Goal: Task Accomplishment & Management: Complete application form

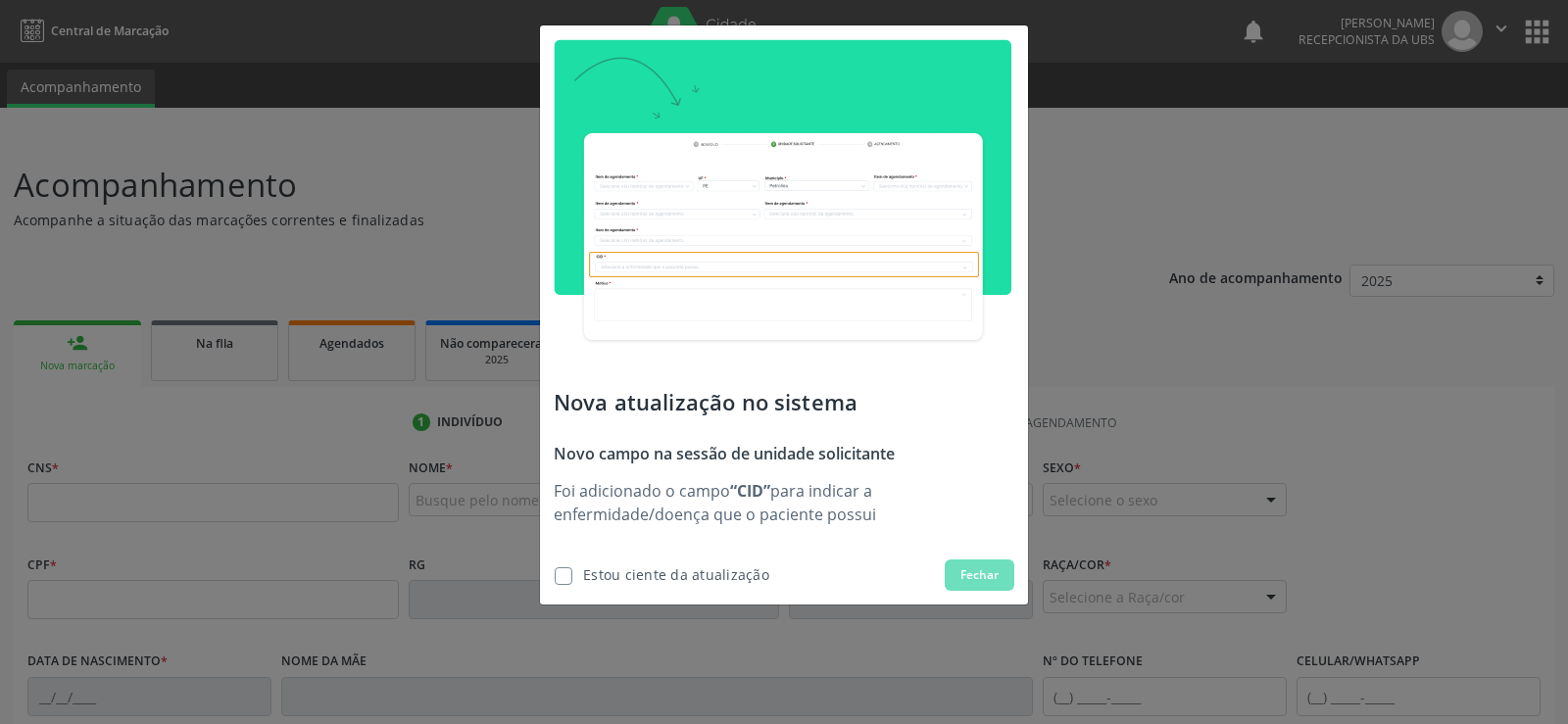
click at [573, 583] on span "Estou ciente da atualização" at bounding box center [661, 576] width 216 height 32
checkbox input "true"
click at [957, 567] on button "Fechar" at bounding box center [979, 576] width 70 height 32
click at [987, 576] on span "Fechar" at bounding box center [979, 576] width 38 height 18
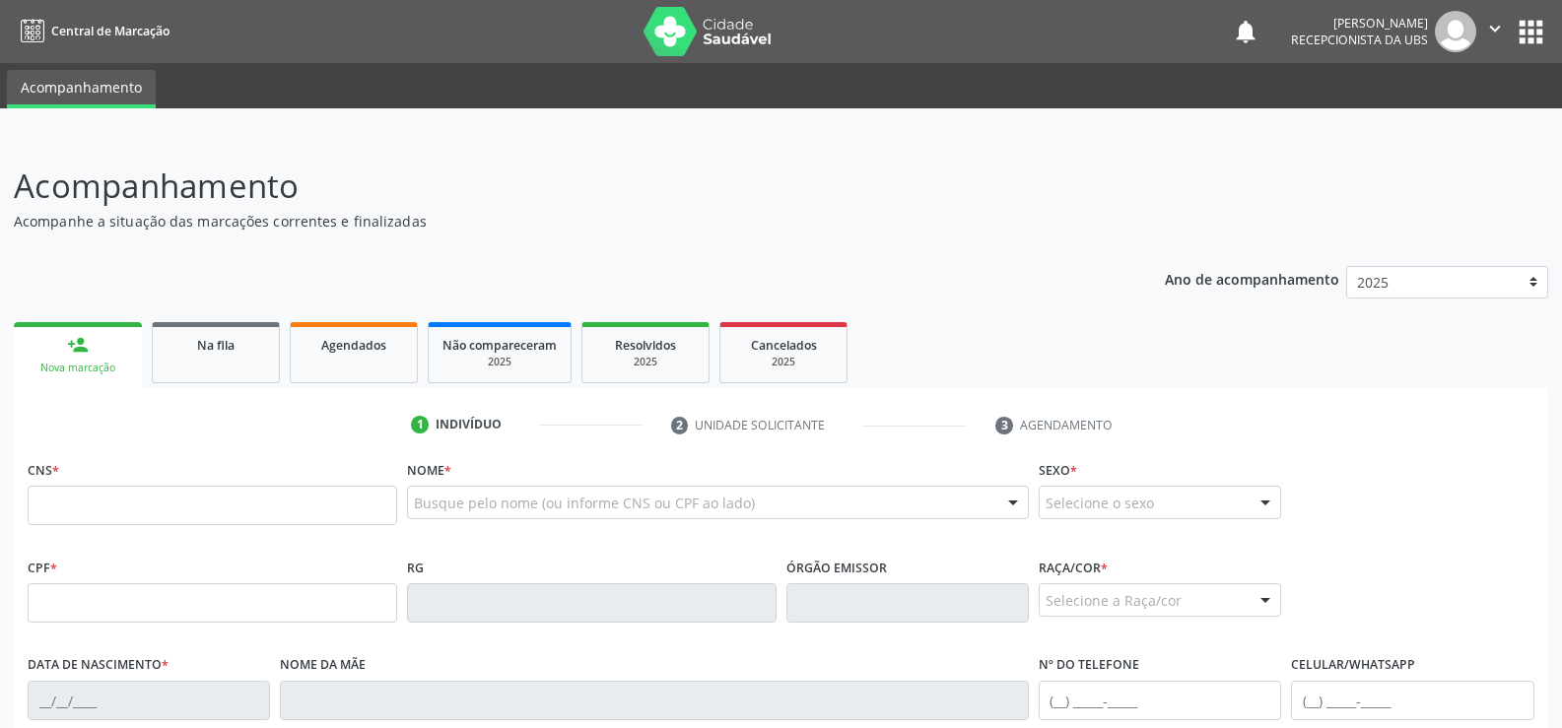
click at [747, 203] on p "Acompanhamento" at bounding box center [551, 186] width 1074 height 49
click at [1525, 30] on button "apps" at bounding box center [1531, 32] width 34 height 34
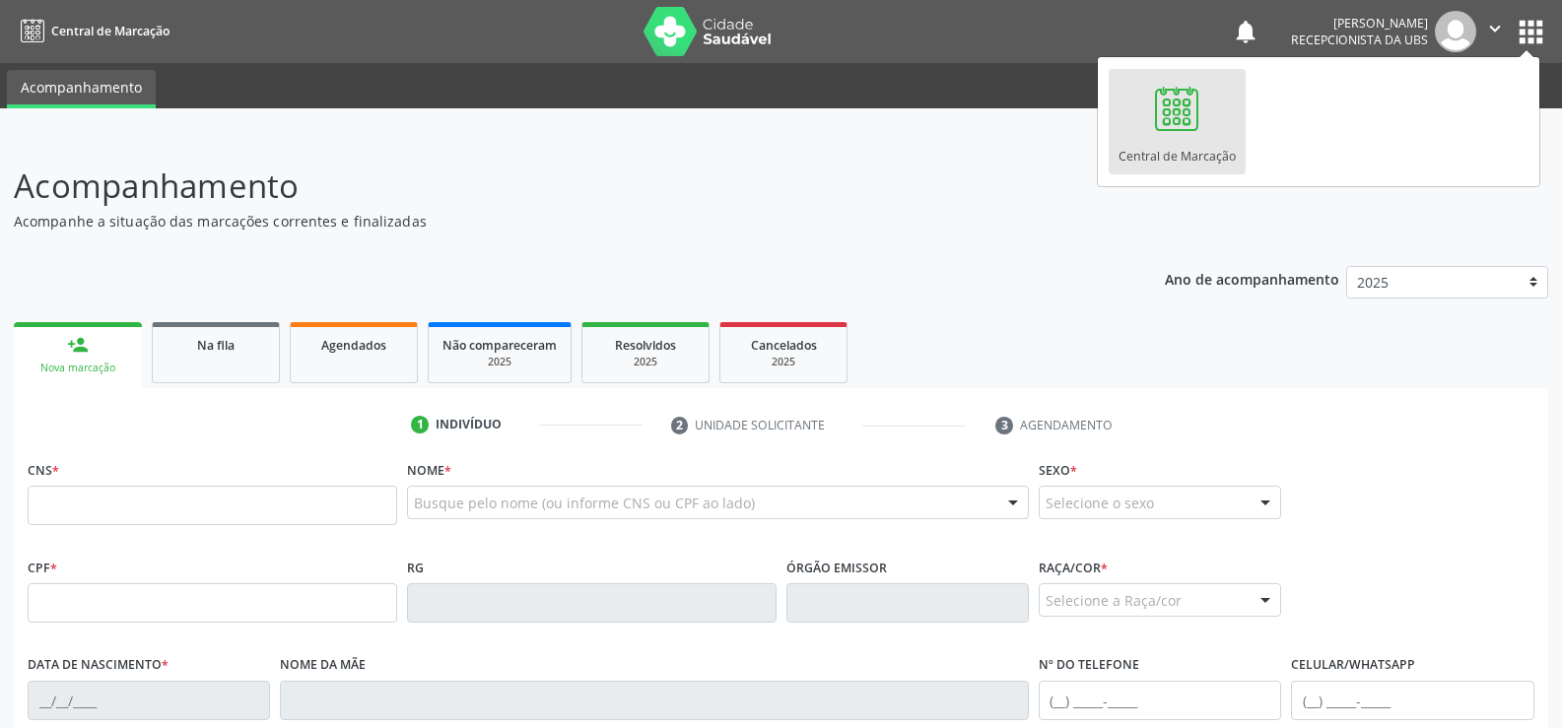
click at [1172, 120] on div at bounding box center [1176, 108] width 59 height 59
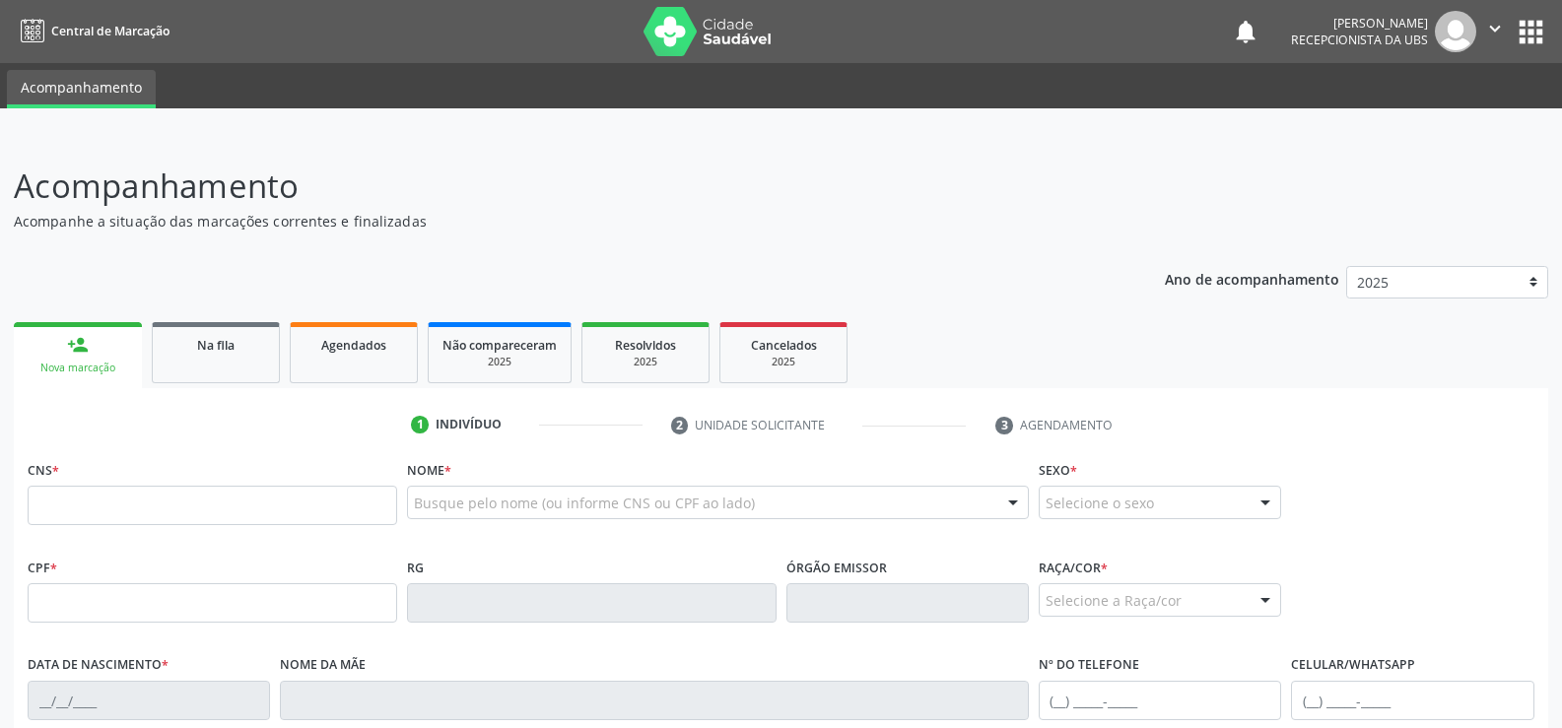
click at [1513, 41] on button "" at bounding box center [1495, 31] width 37 height 41
click at [1328, 136] on div "Acompanhamento Acompanhe a situação das marcações correntes e finalizadas Relat…" at bounding box center [781, 616] width 1562 height 960
click at [1543, 27] on button "apps" at bounding box center [1531, 32] width 34 height 34
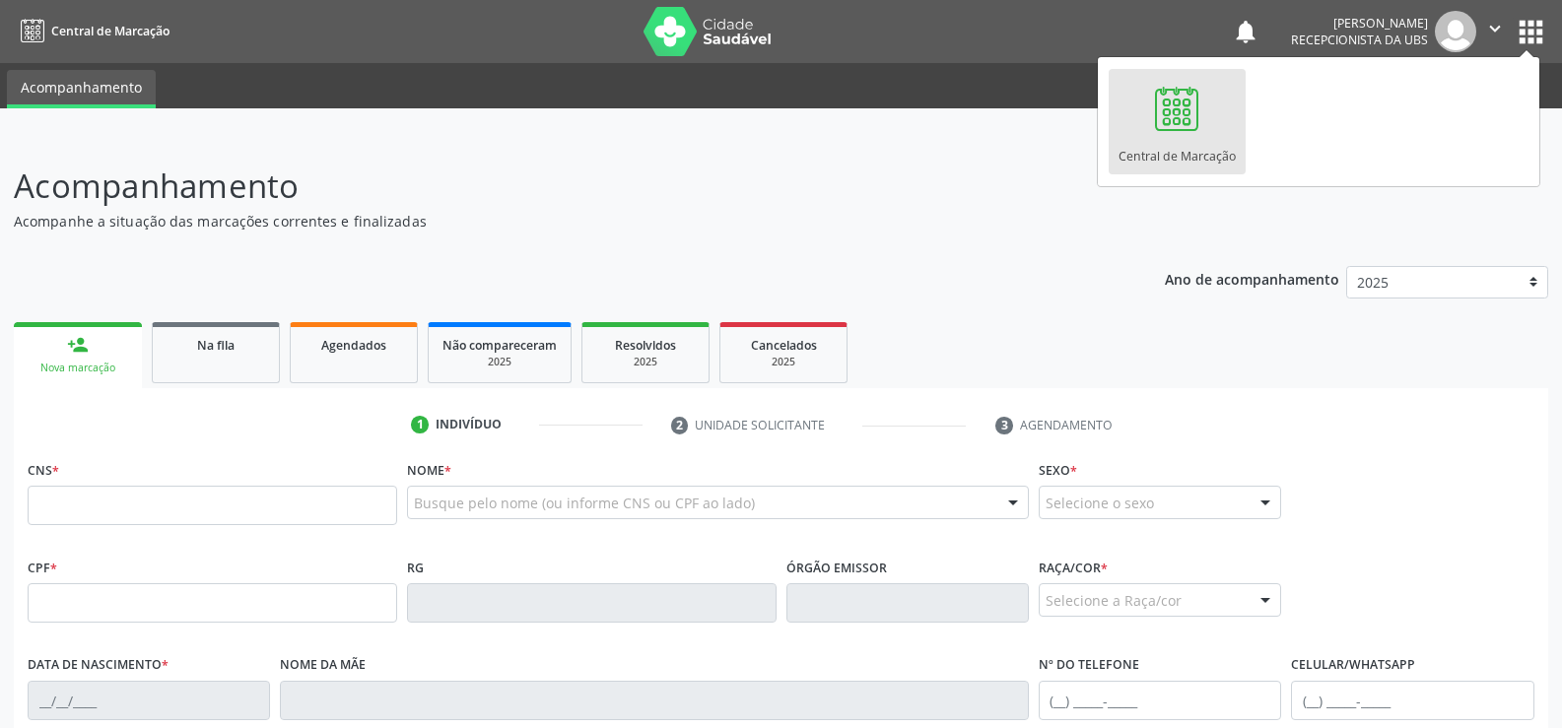
click at [1018, 229] on p "Acompanhe a situação das marcações correntes e finalizadas" at bounding box center [551, 221] width 1074 height 21
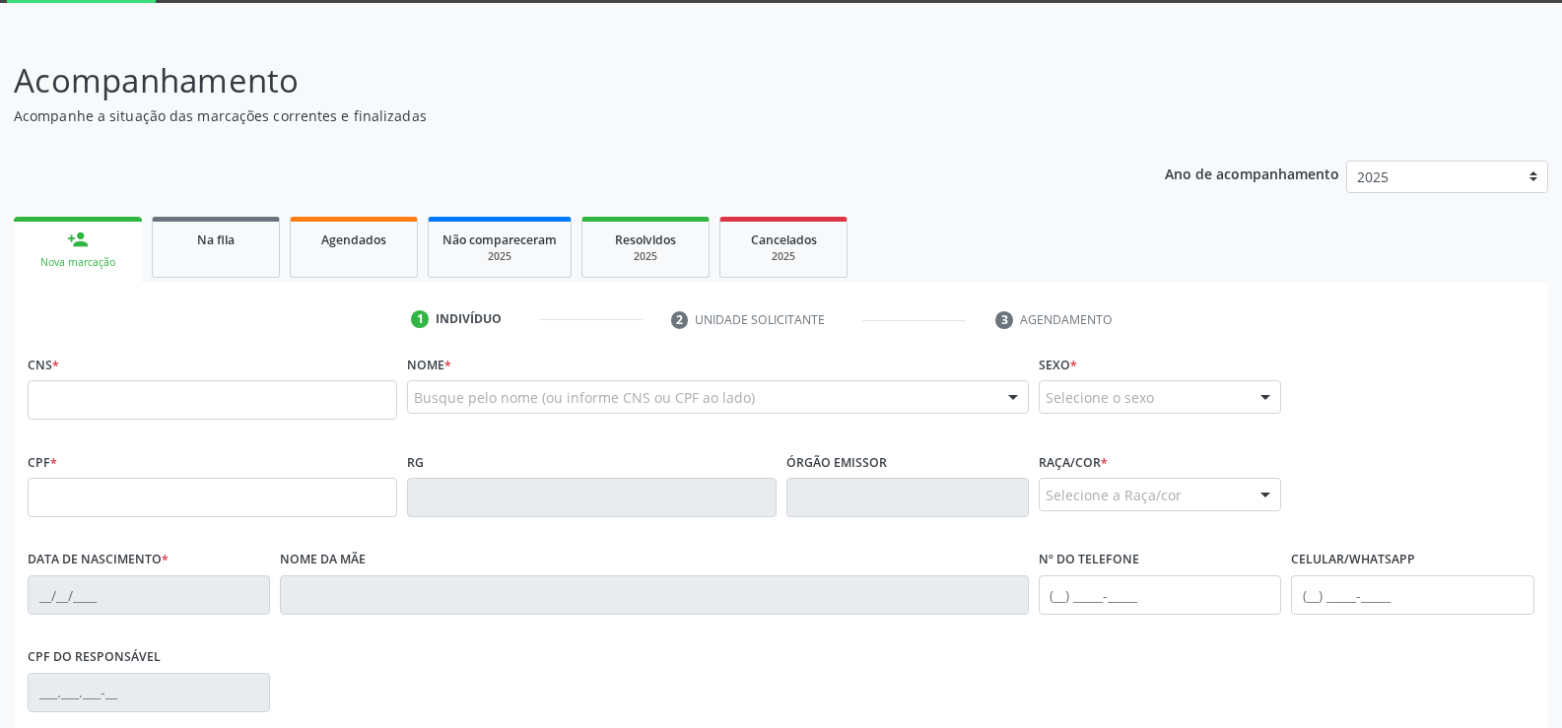
scroll to position [72, 0]
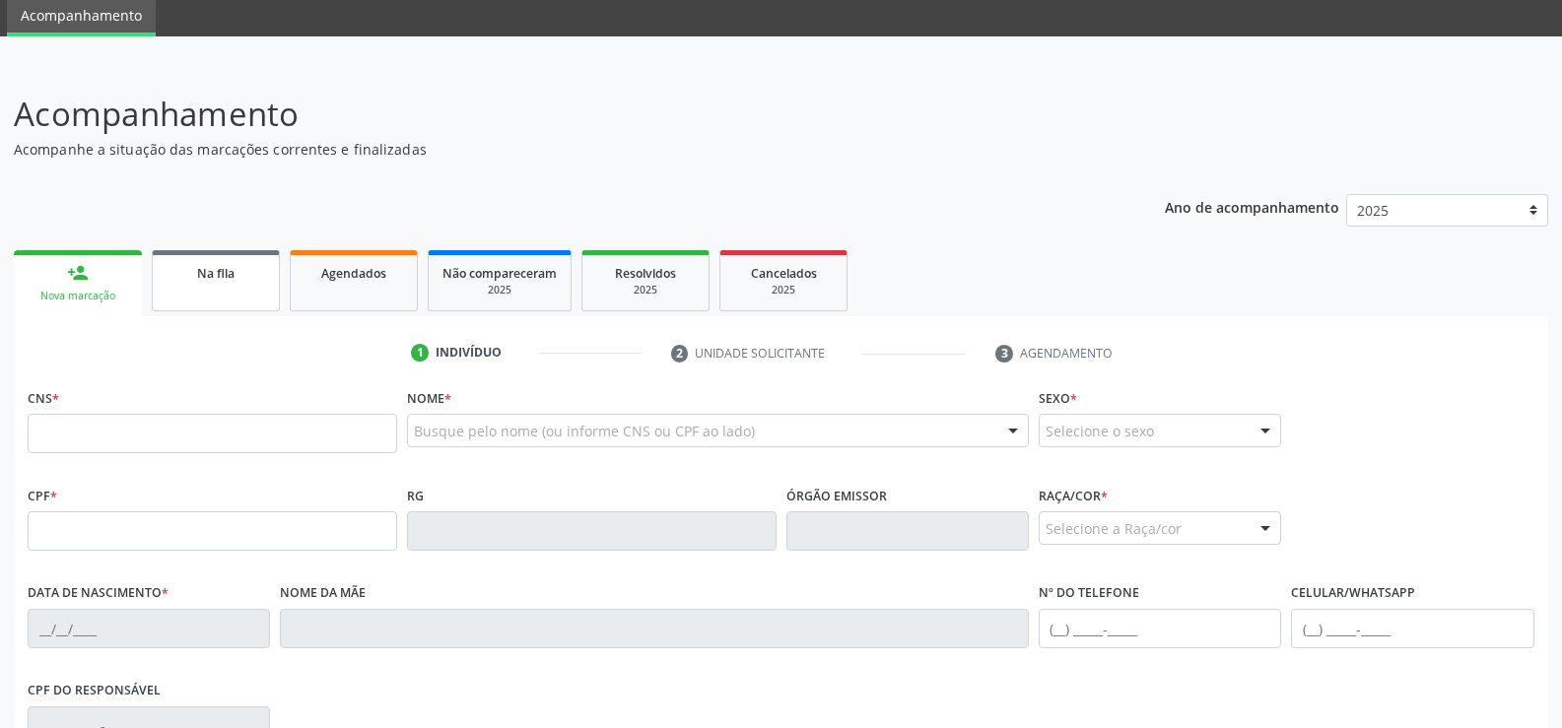
click at [203, 279] on span "Na fila" at bounding box center [215, 273] width 37 height 17
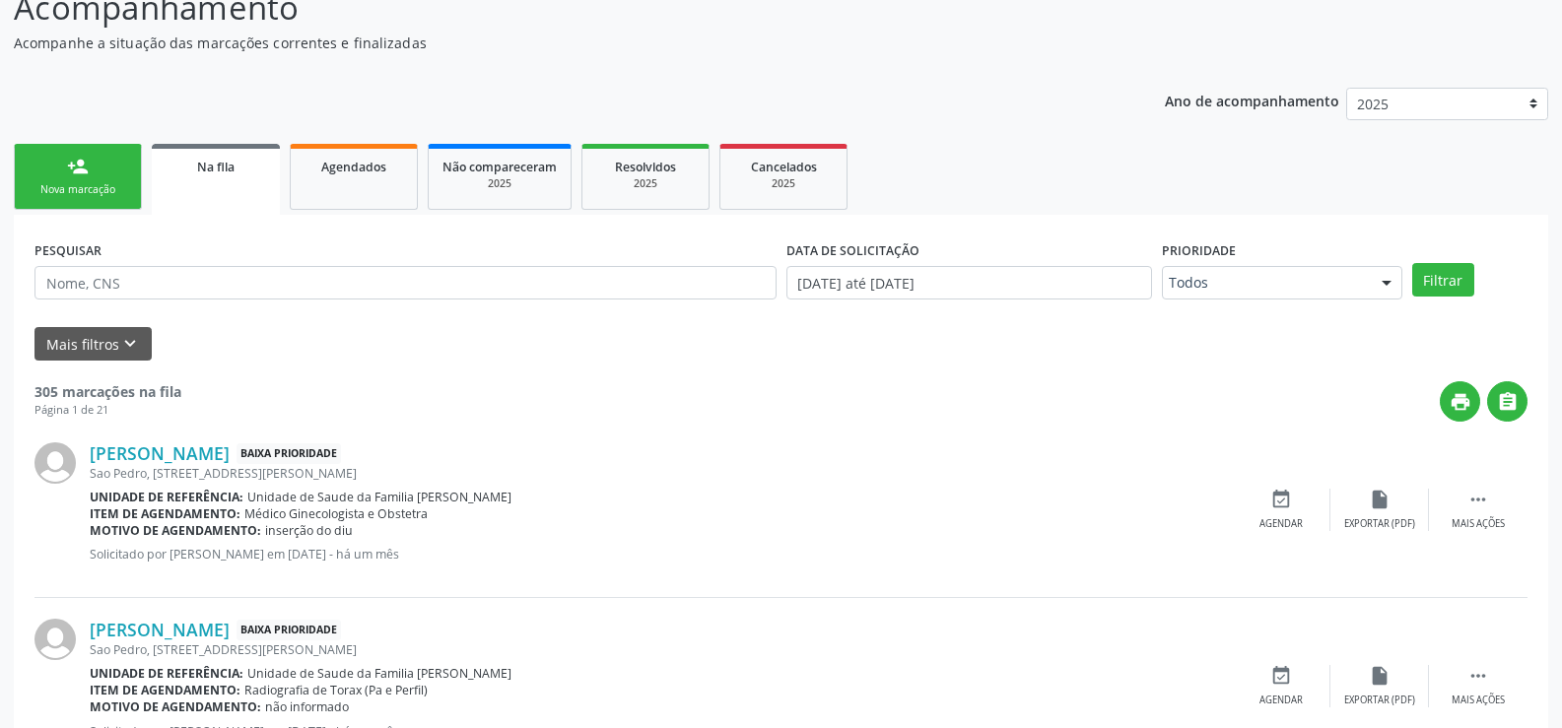
scroll to position [296, 0]
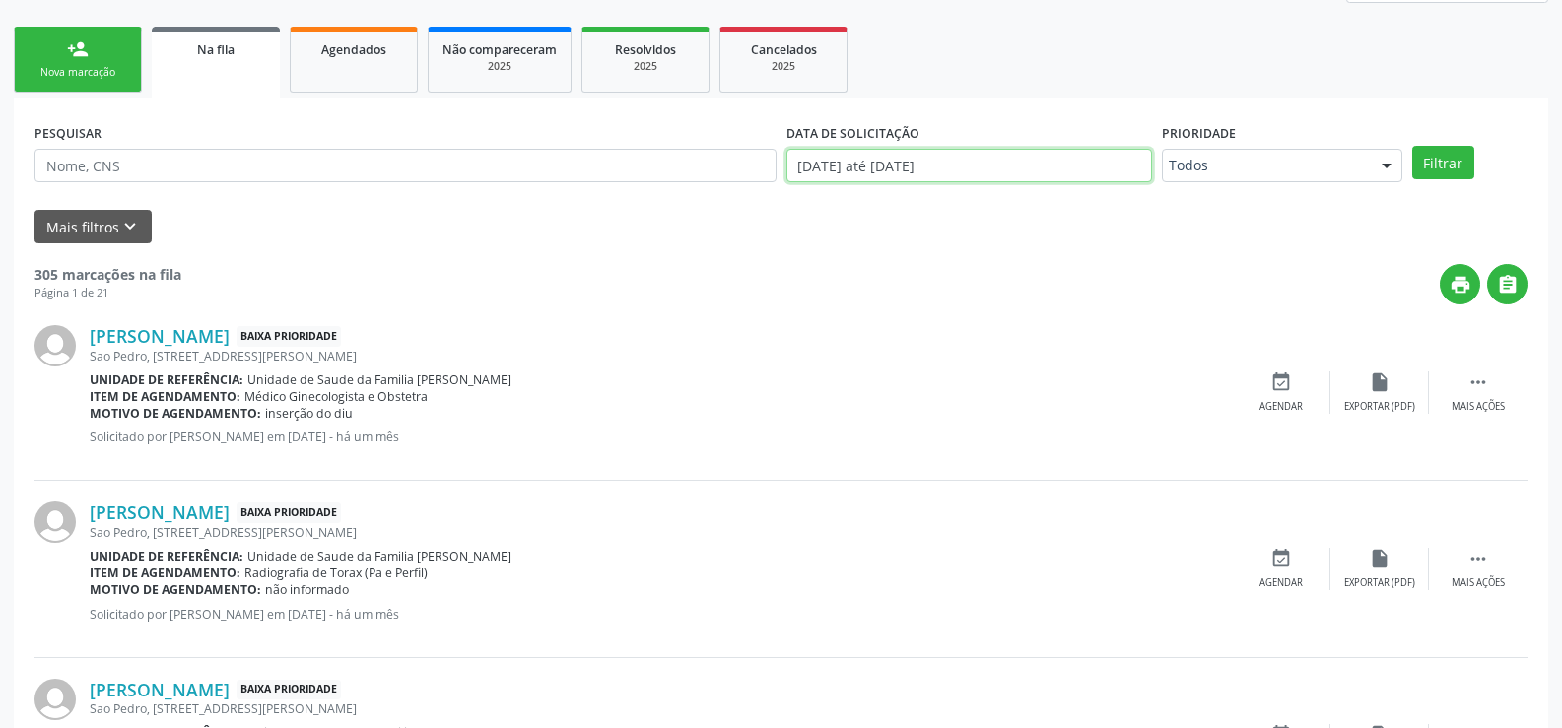
click at [1076, 158] on input "01/01/2025 até 19/08/2025" at bounding box center [970, 166] width 366 height 34
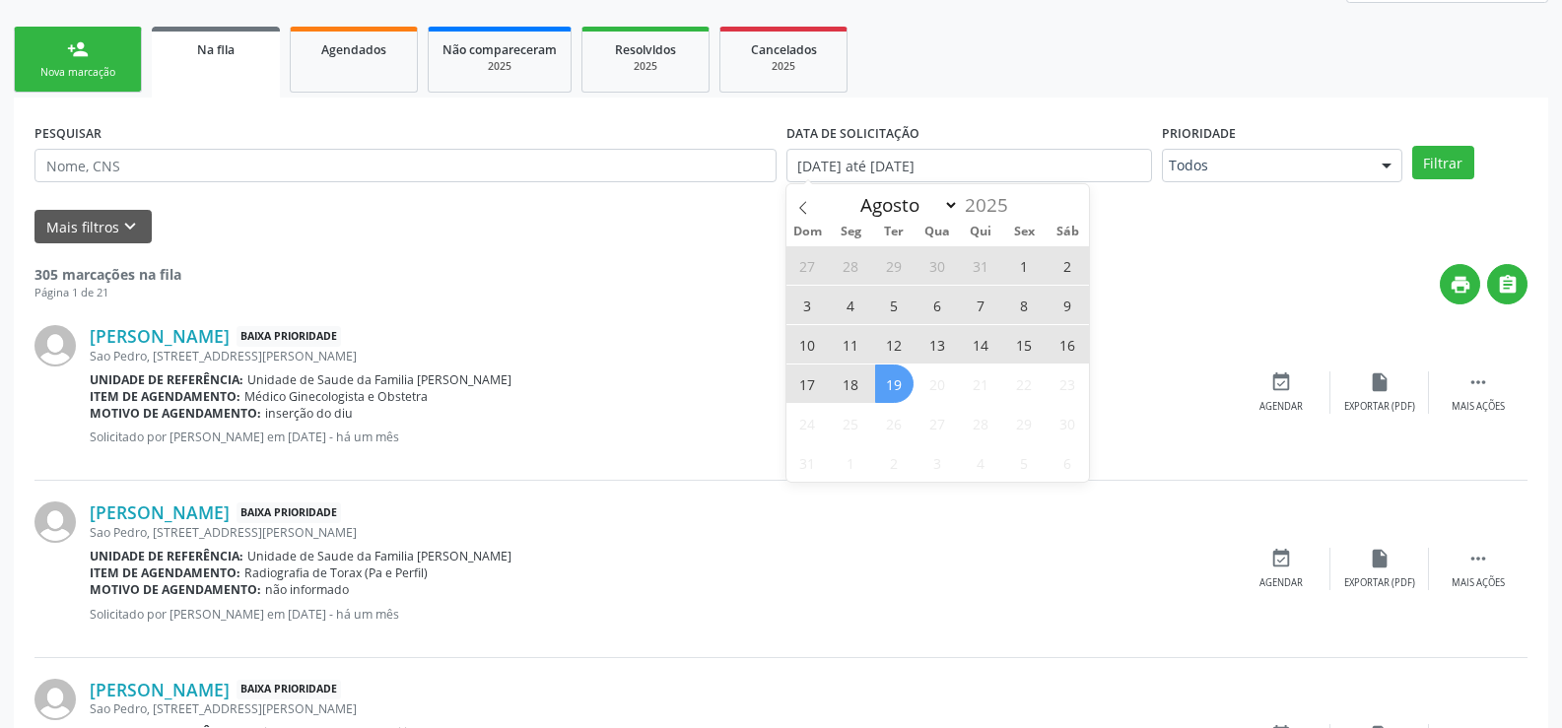
click at [1018, 271] on span "1" at bounding box center [1024, 265] width 38 height 38
type input "01/08/2025"
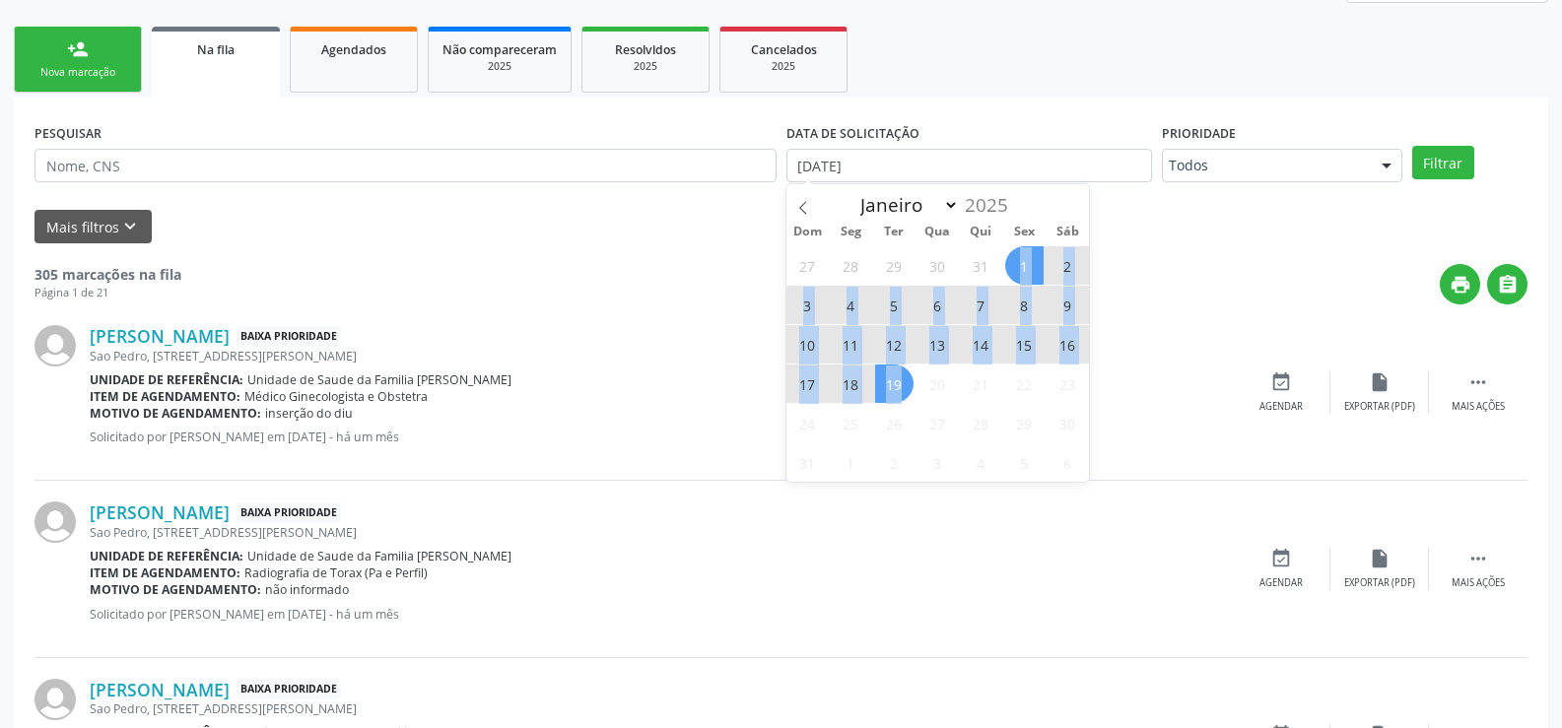
drag, startPoint x: 1019, startPoint y: 271, endPoint x: 902, endPoint y: 399, distance: 173.7
click at [902, 399] on div "27 28 29 30 31 1 2 3 4 5 6 7 8 9 10 11 12 13 14 15 16 17 18 19 20 21 22 23 24 2…" at bounding box center [939, 363] width 304 height 237
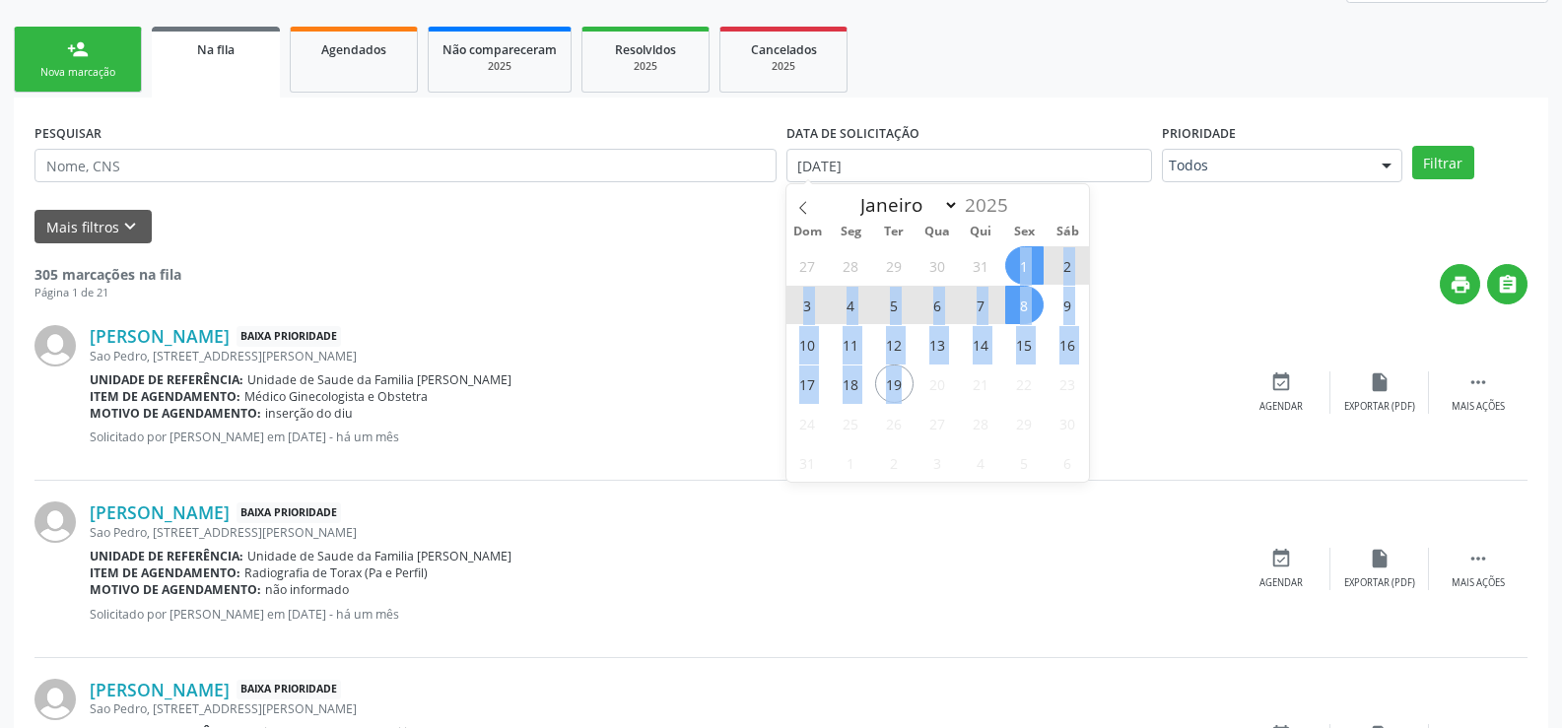
click at [1008, 324] on span "8" at bounding box center [1024, 305] width 38 height 38
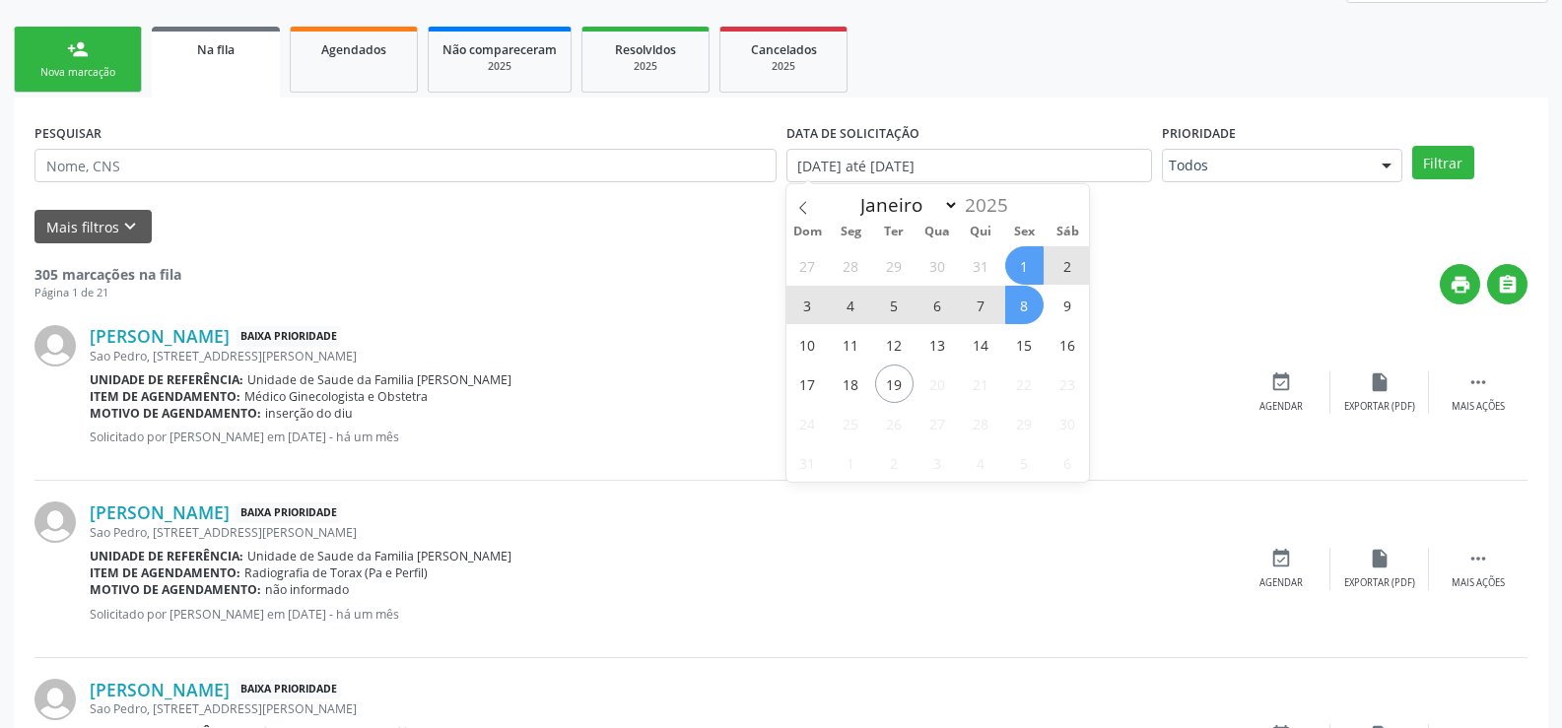
select select "7"
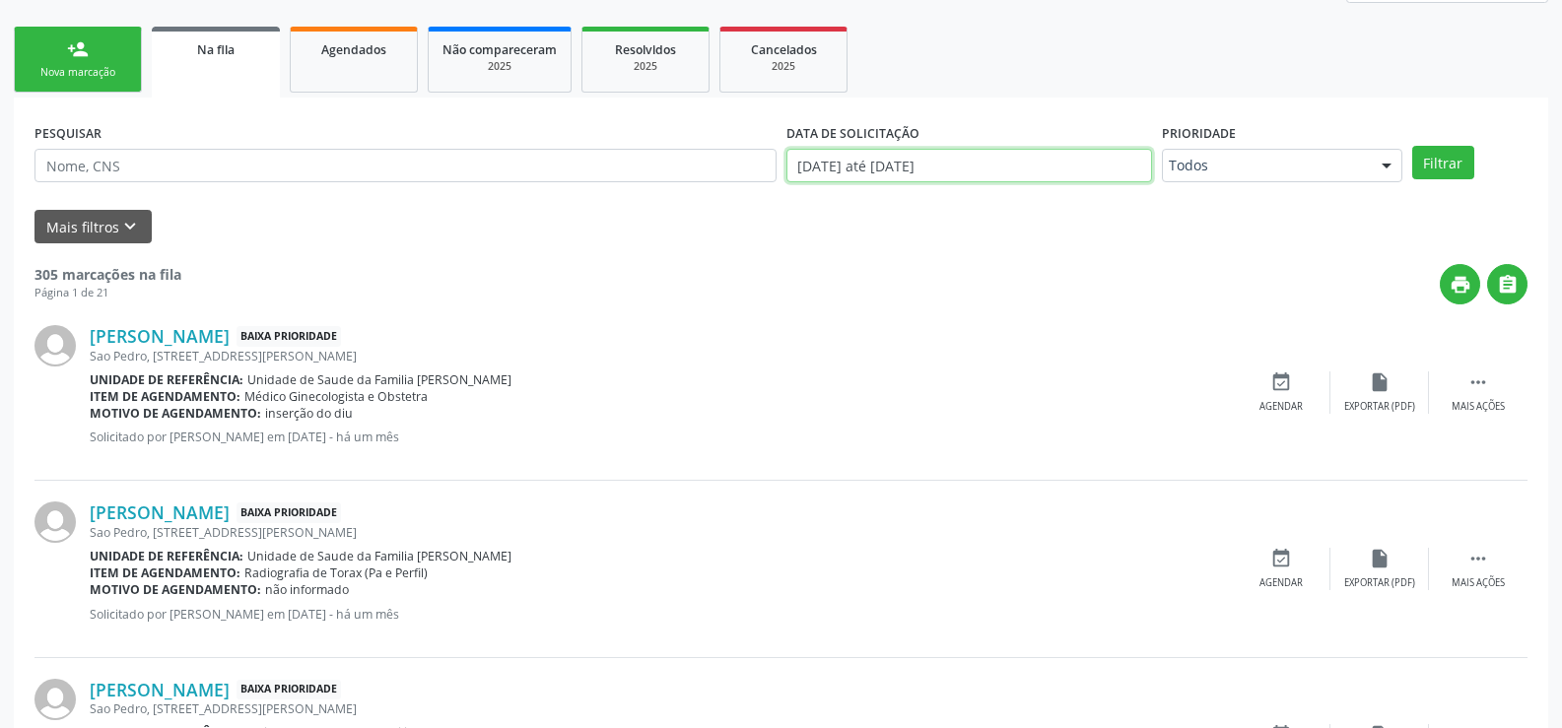
click at [1004, 172] on input "01/08/2025 até 08/08/2025" at bounding box center [970, 166] width 366 height 34
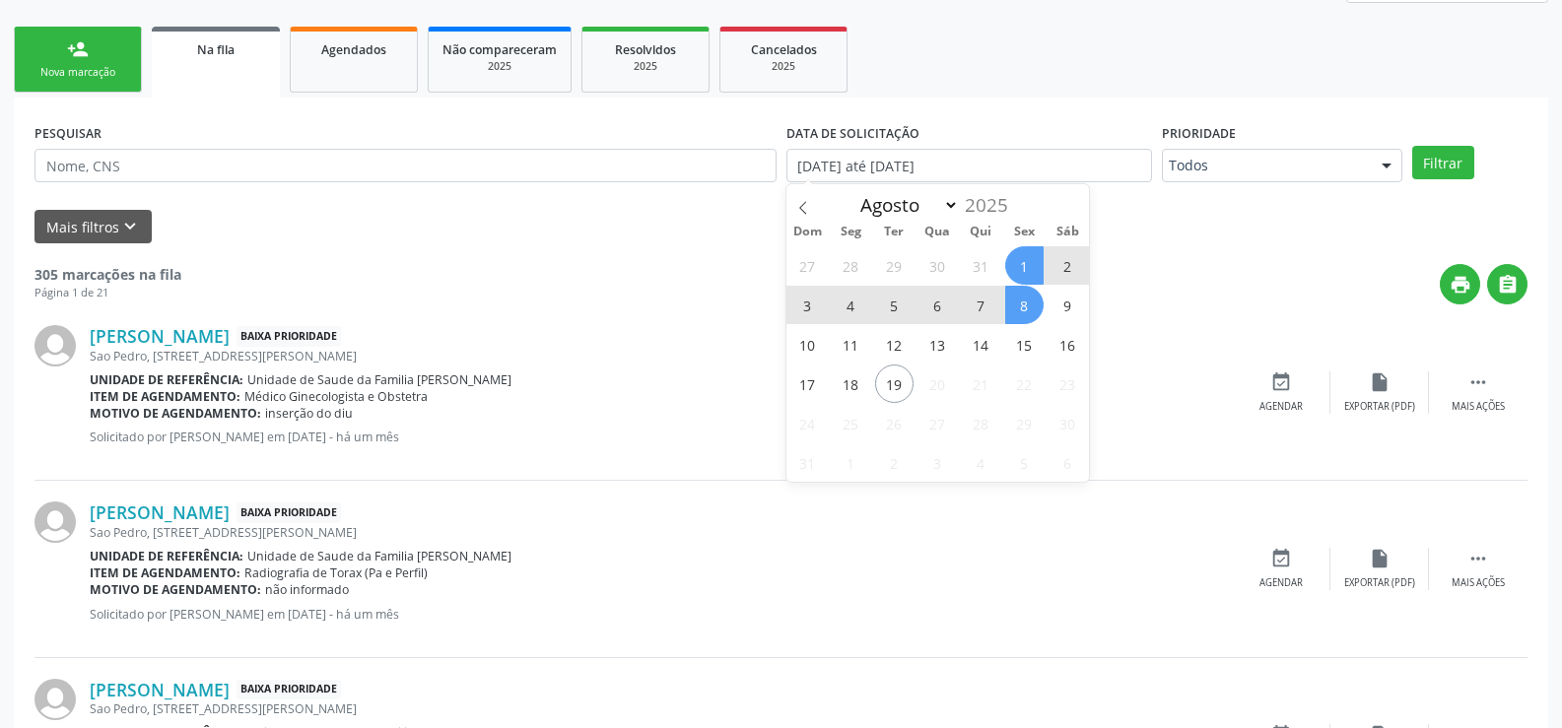
click at [1018, 265] on span "1" at bounding box center [1024, 265] width 38 height 38
type input "01/08/2025"
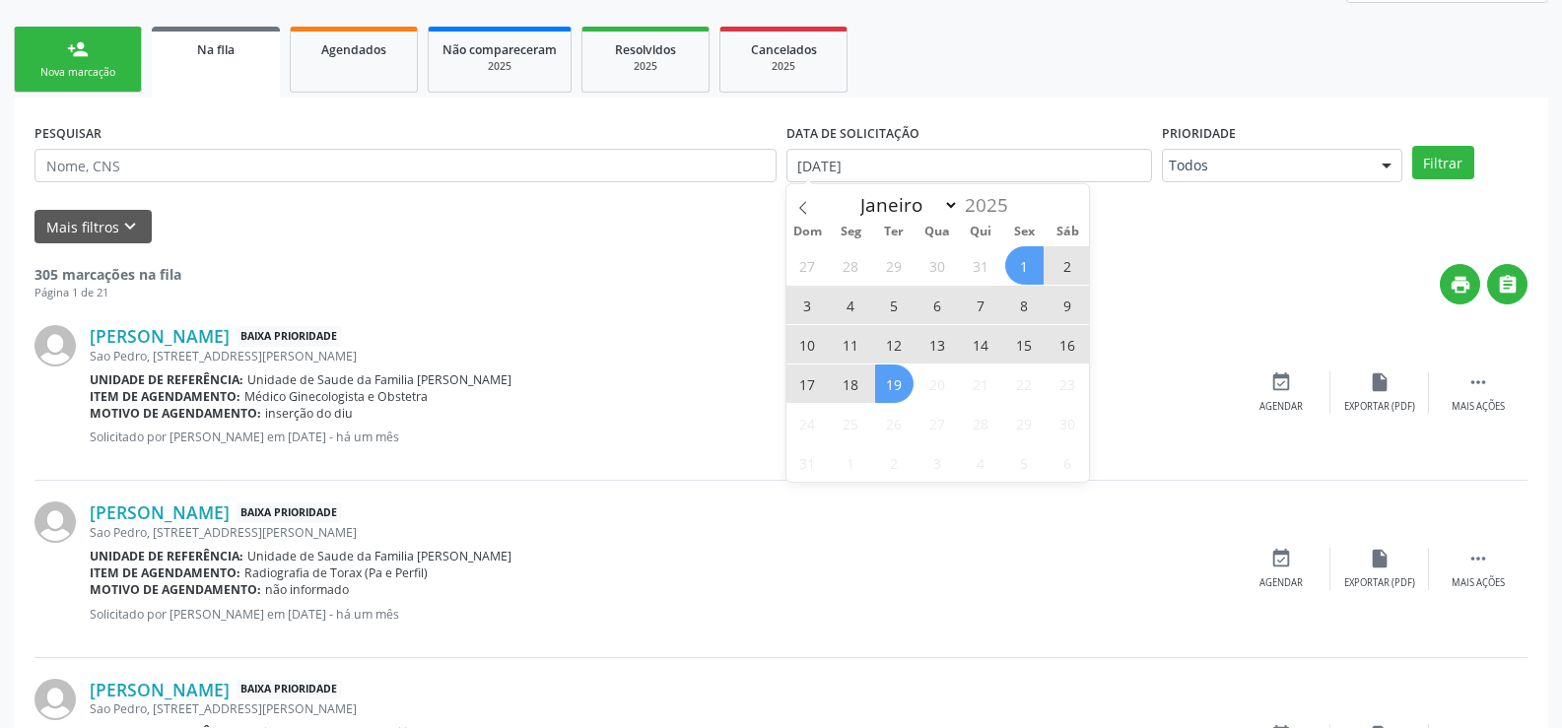
click at [892, 378] on span "19" at bounding box center [894, 384] width 38 height 38
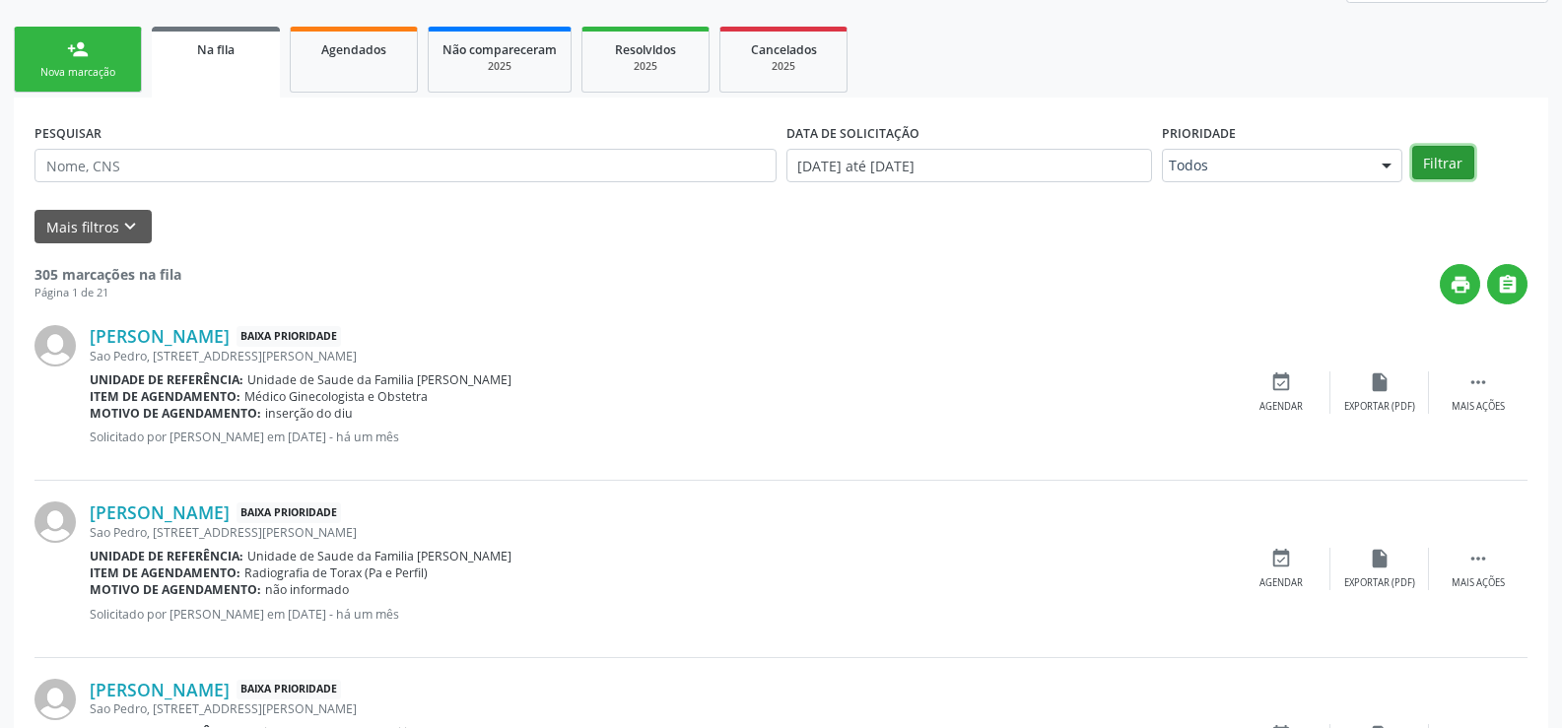
click at [1455, 166] on button "Filtrar" at bounding box center [1443, 163] width 62 height 34
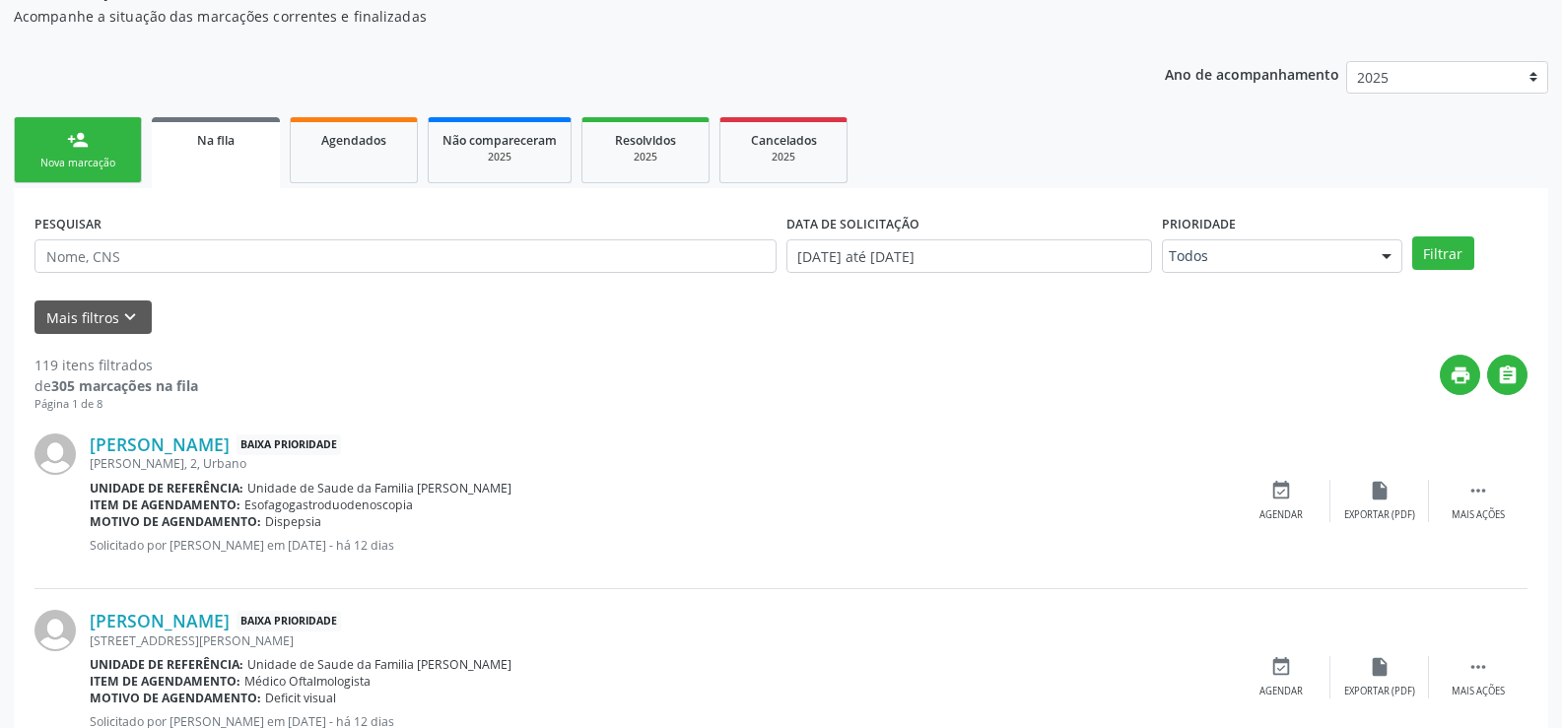
scroll to position [197, 0]
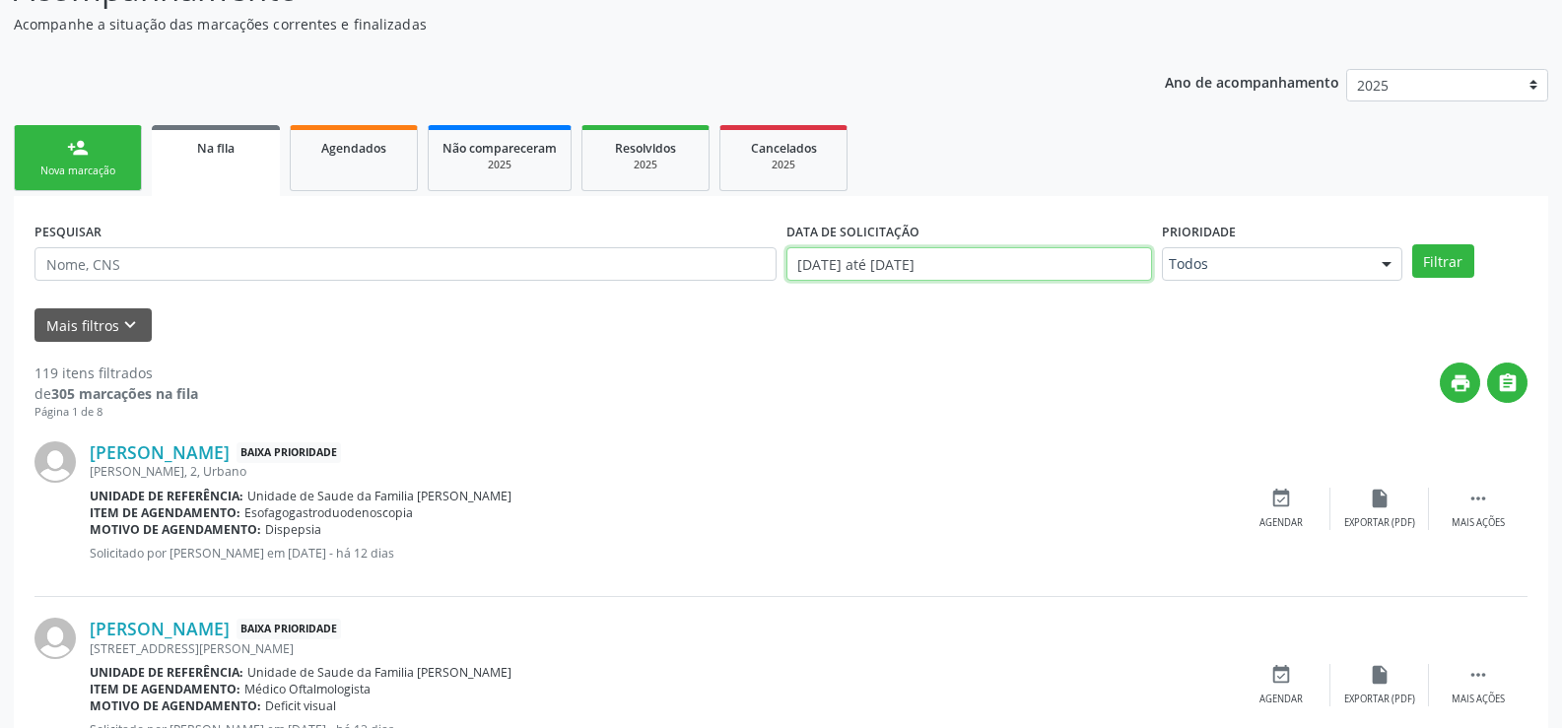
click at [1097, 275] on input "01/08/2025 até 19/08/2025" at bounding box center [970, 264] width 366 height 34
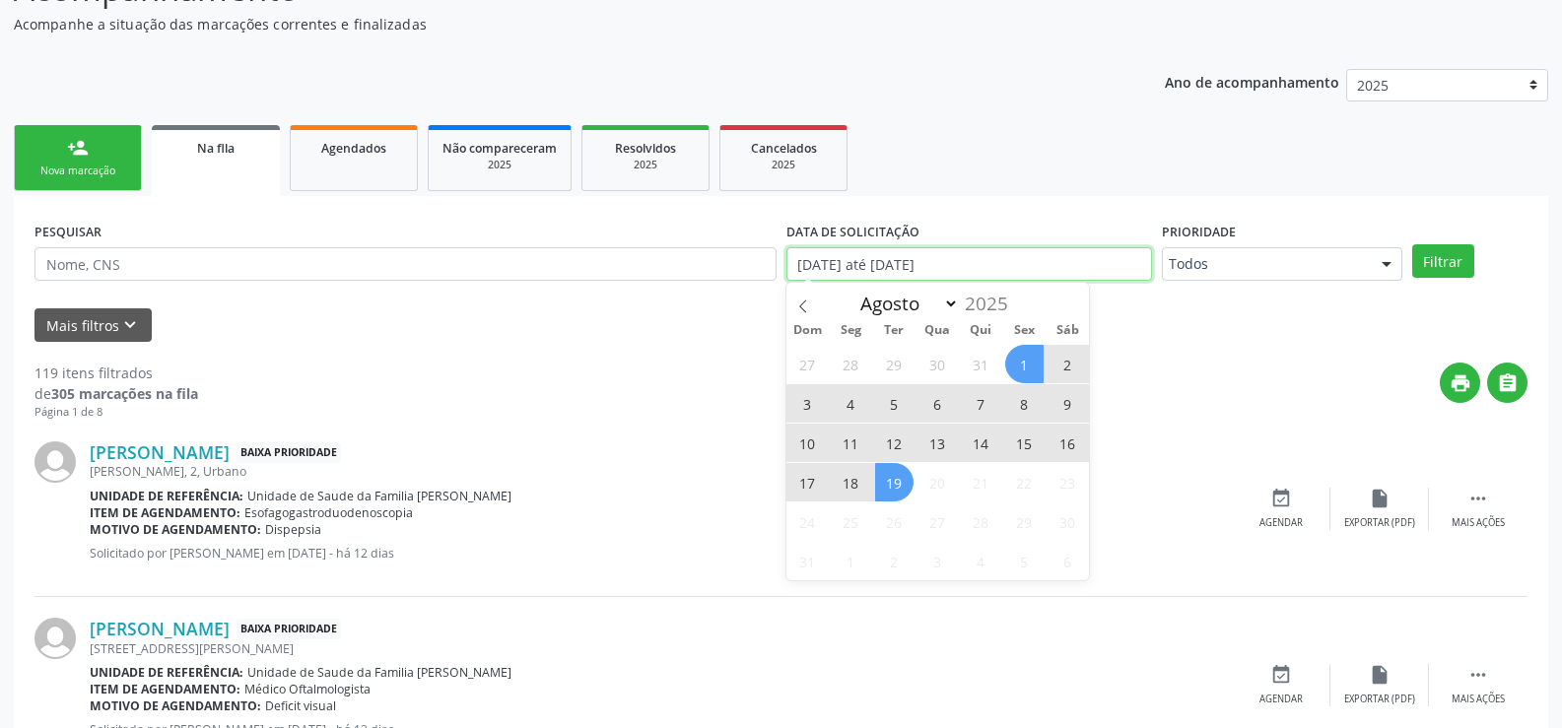
click at [988, 268] on input "01/08/2025 até 19/08/2025" at bounding box center [970, 264] width 366 height 34
click at [1001, 265] on input "01/08/2025 até 19/08/2025" at bounding box center [970, 264] width 366 height 34
select select "7"
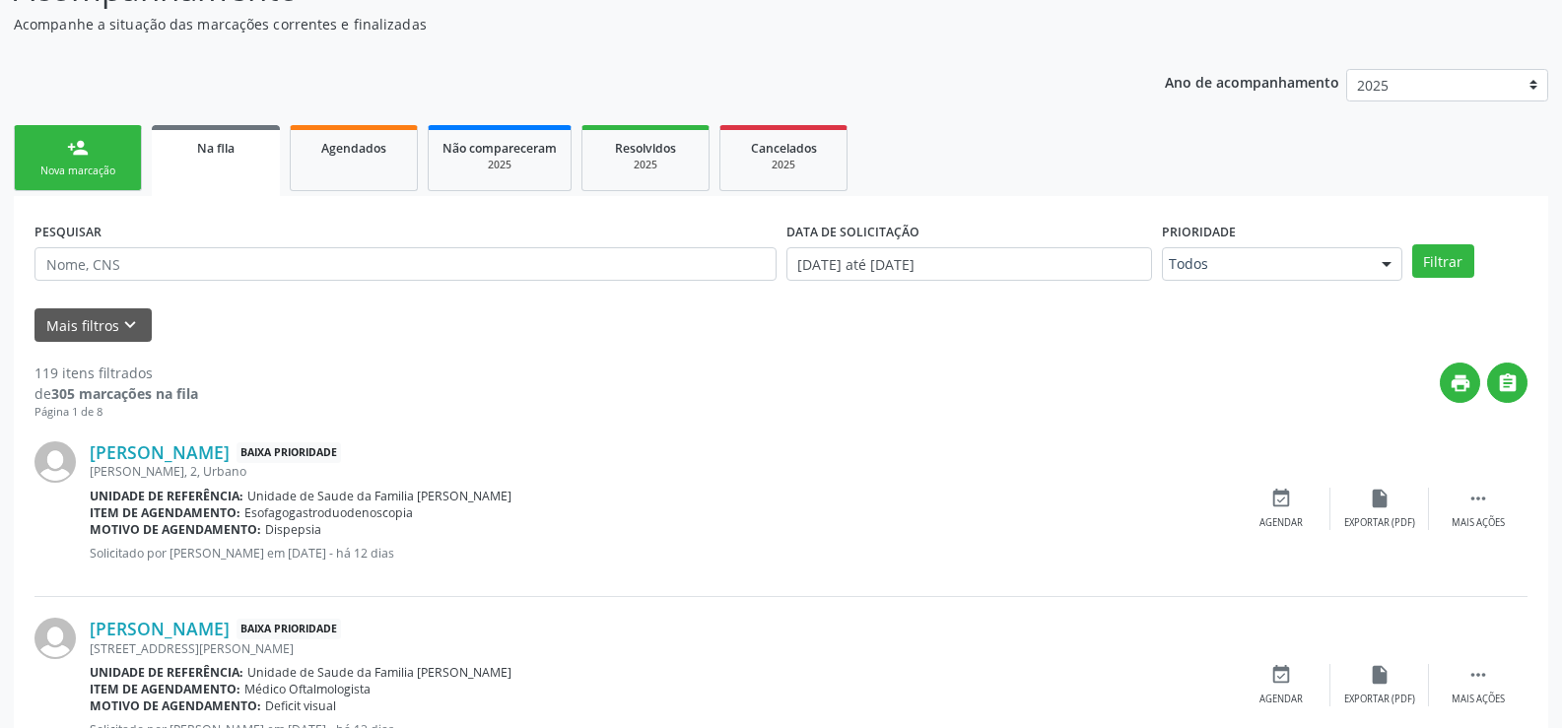
click at [1130, 493] on div "Unidade de referência: Unidade de Saude da Familia Barro Vermelho" at bounding box center [661, 496] width 1142 height 17
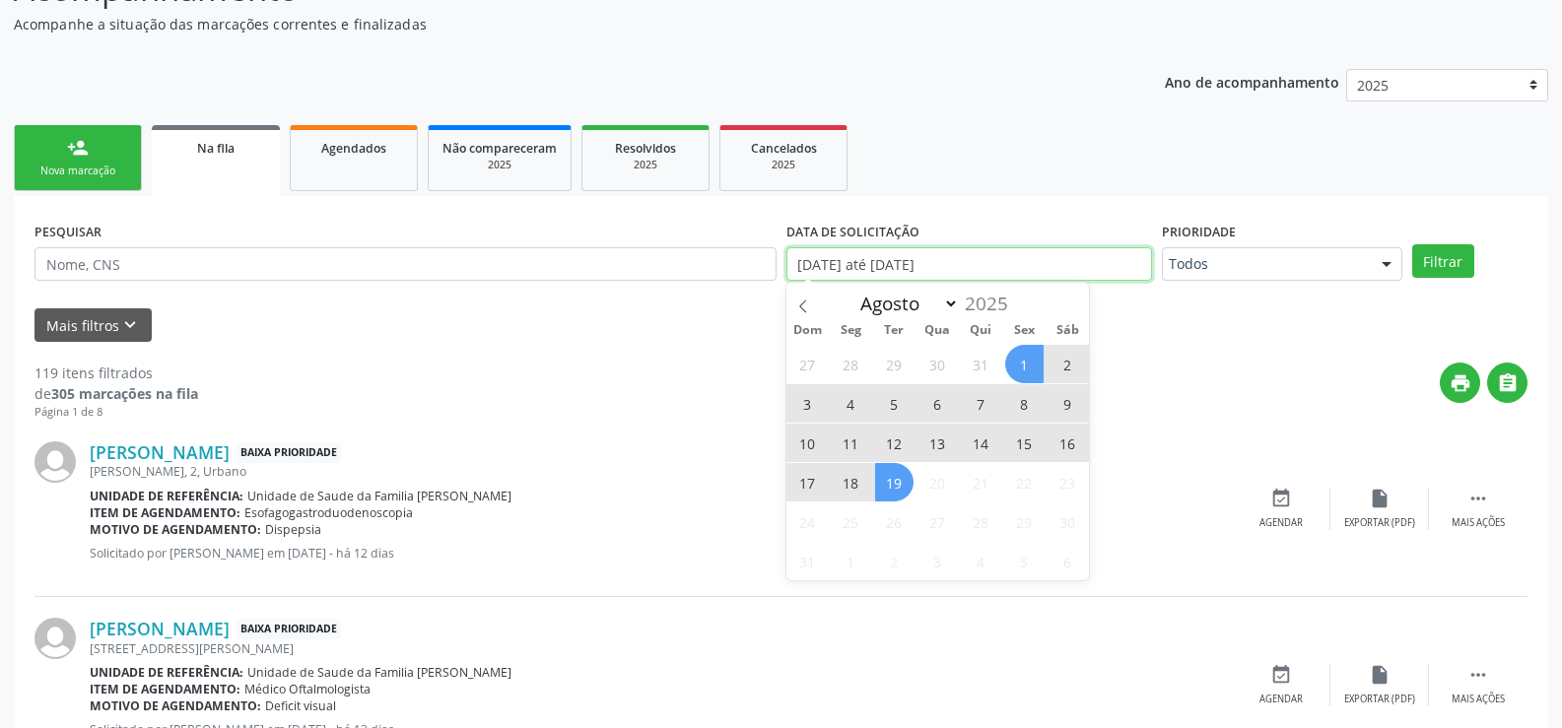
drag, startPoint x: 1000, startPoint y: 265, endPoint x: 960, endPoint y: 266, distance: 40.4
click at [960, 266] on input "01/08/2025 até 19/08/2025" at bounding box center [970, 264] width 366 height 34
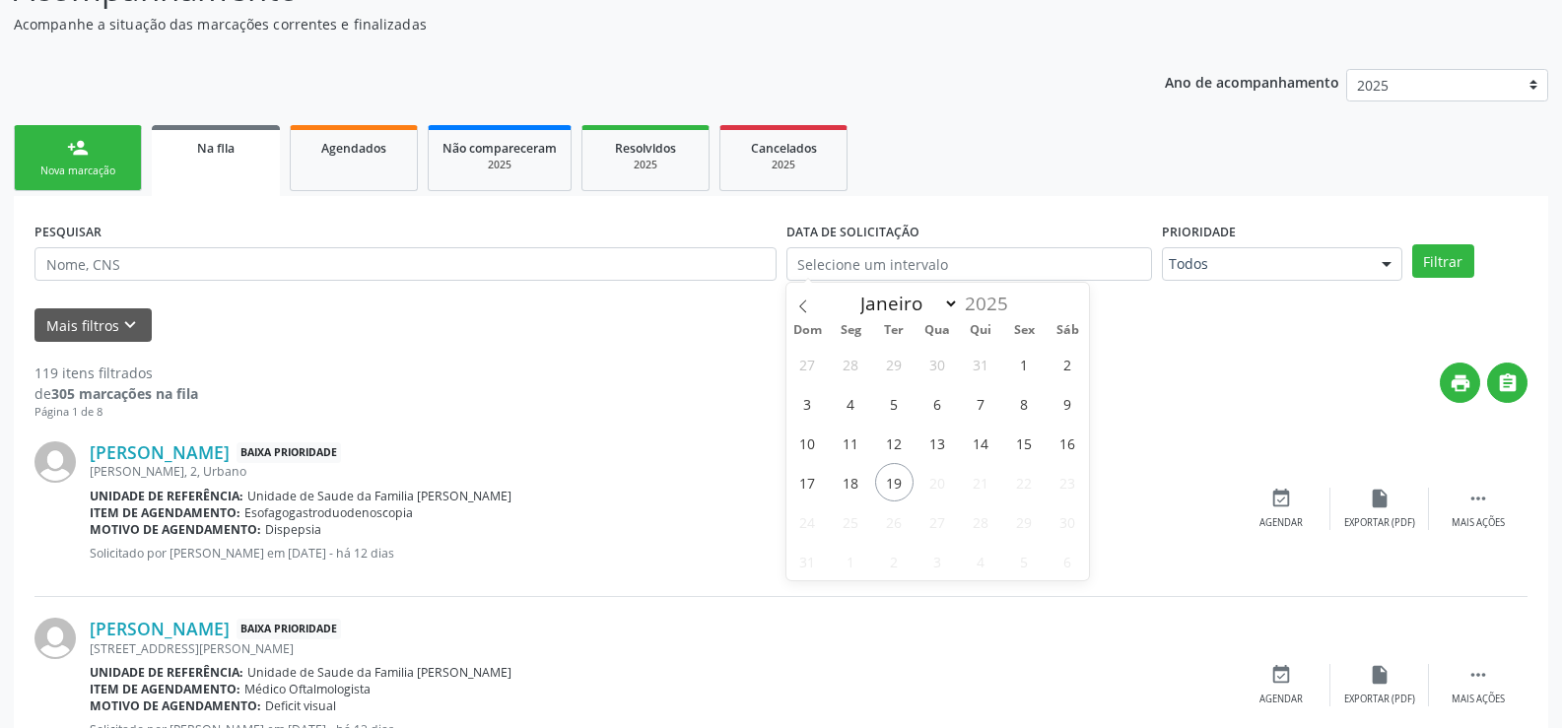
click at [1270, 363] on div "print " at bounding box center [863, 392] width 1330 height 58
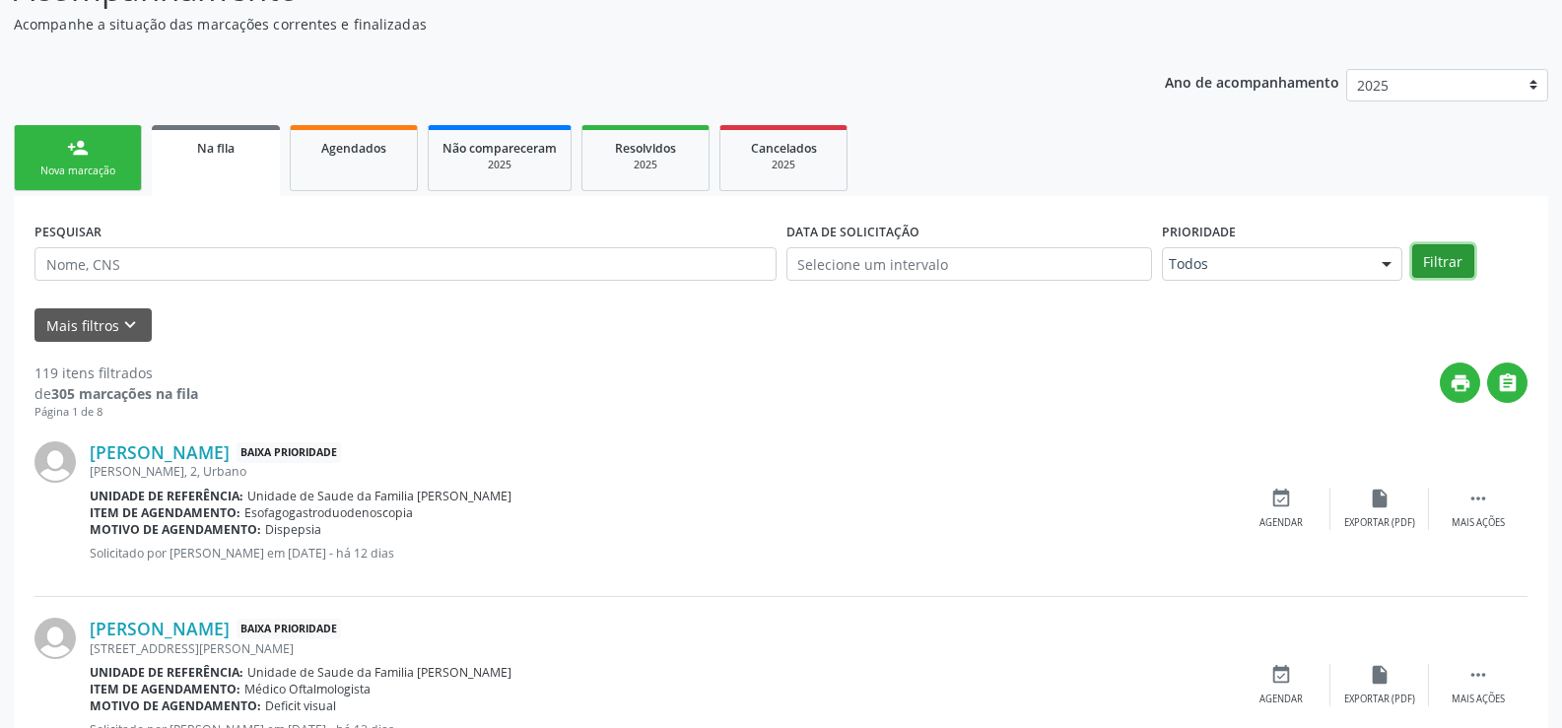
click at [1467, 246] on button "Filtrar" at bounding box center [1443, 261] width 62 height 34
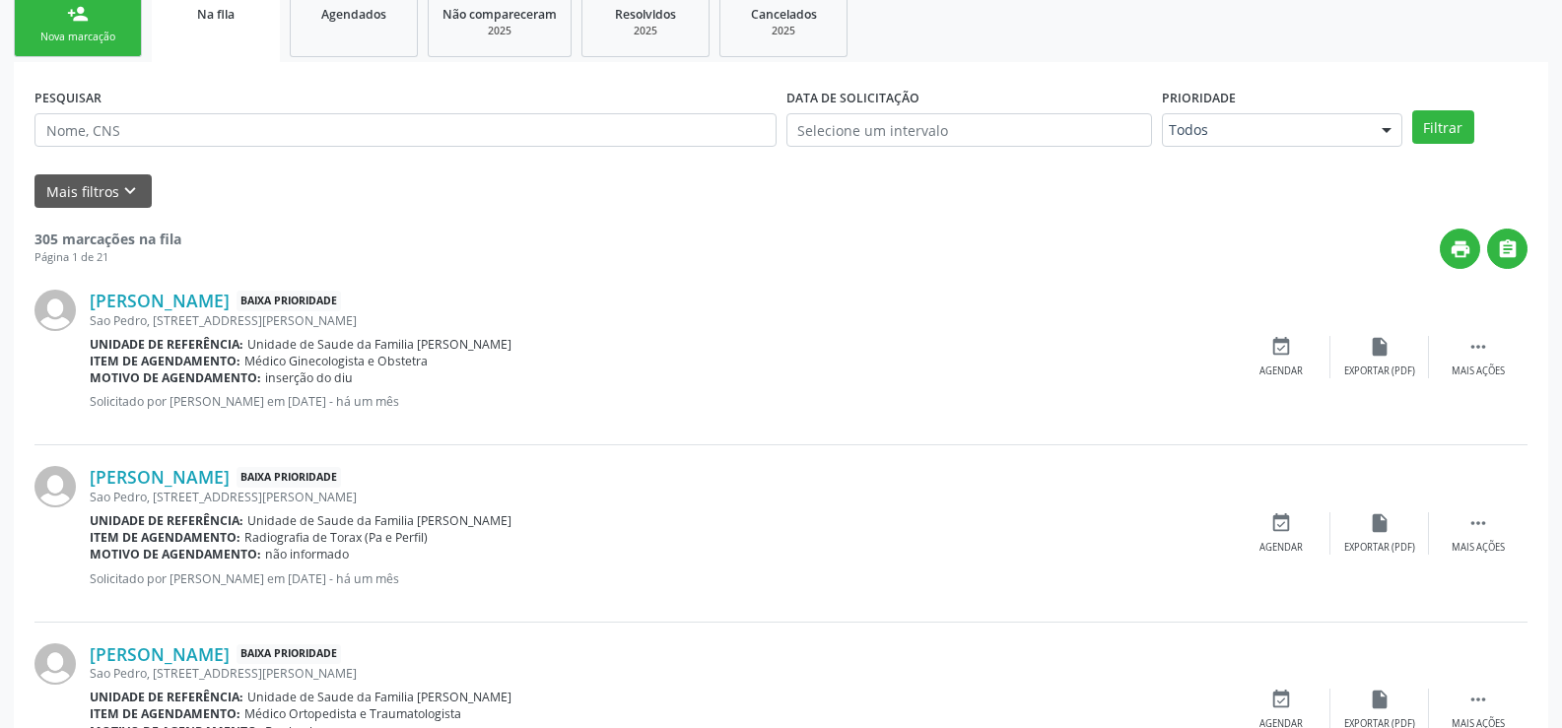
scroll to position [296, 0]
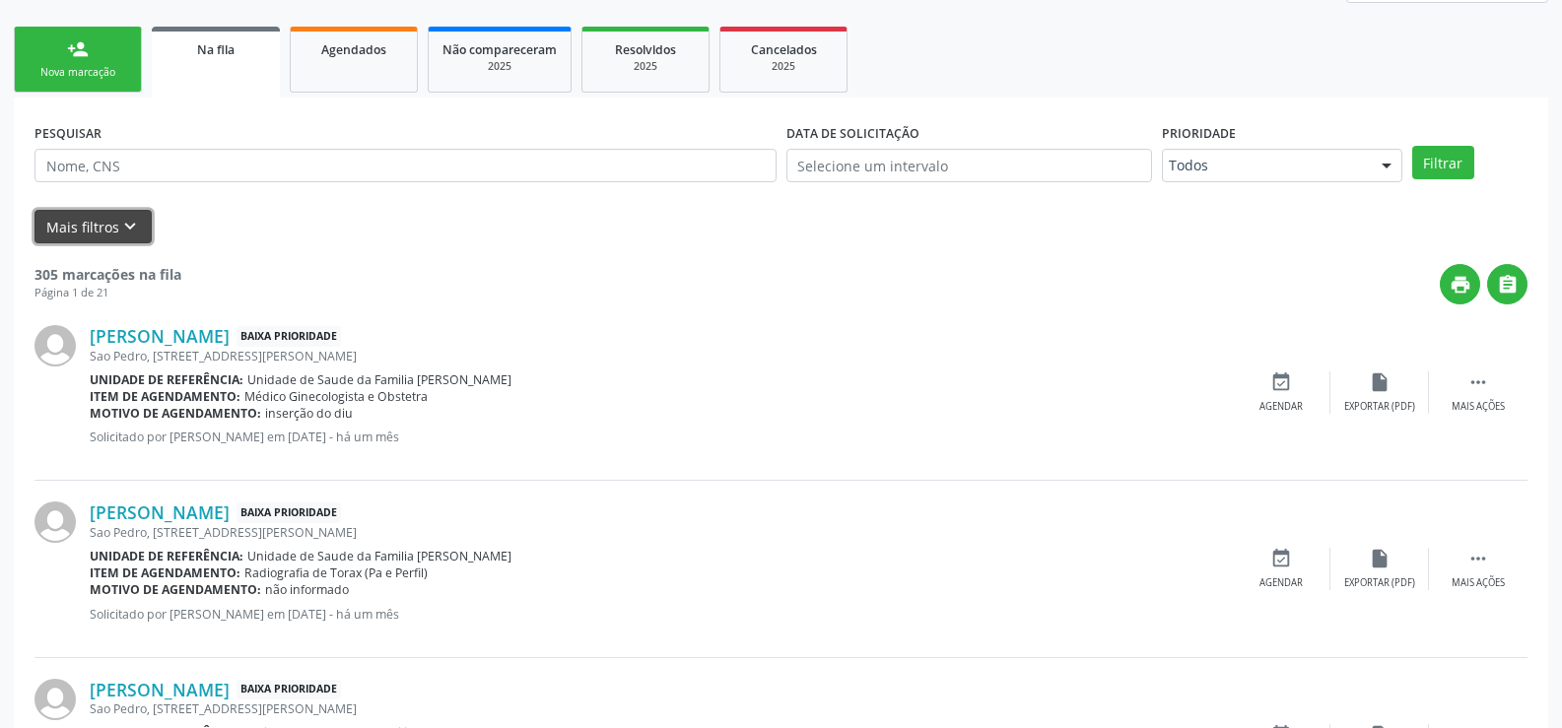
click at [82, 224] on button "Mais filtros keyboard_arrow_down" at bounding box center [92, 227] width 117 height 34
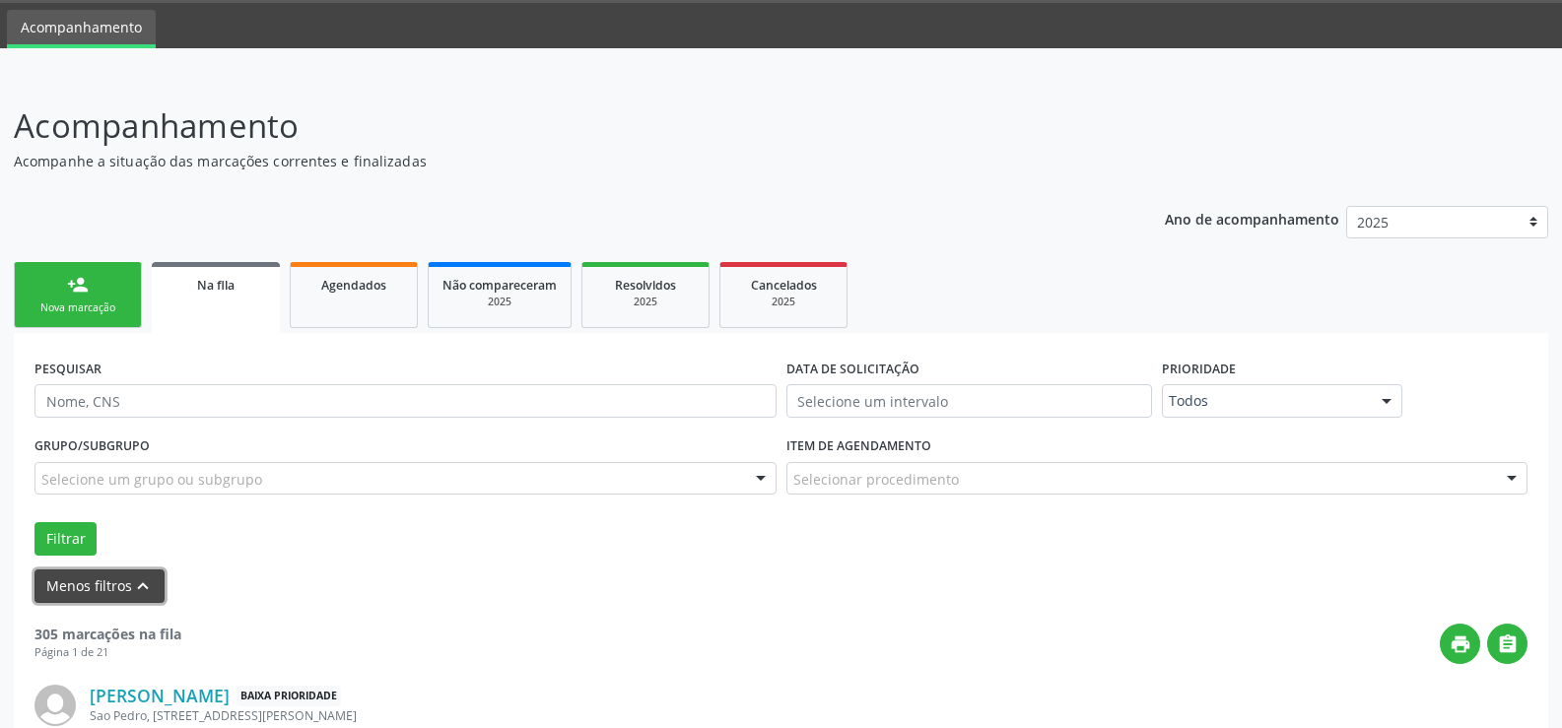
scroll to position [159, 0]
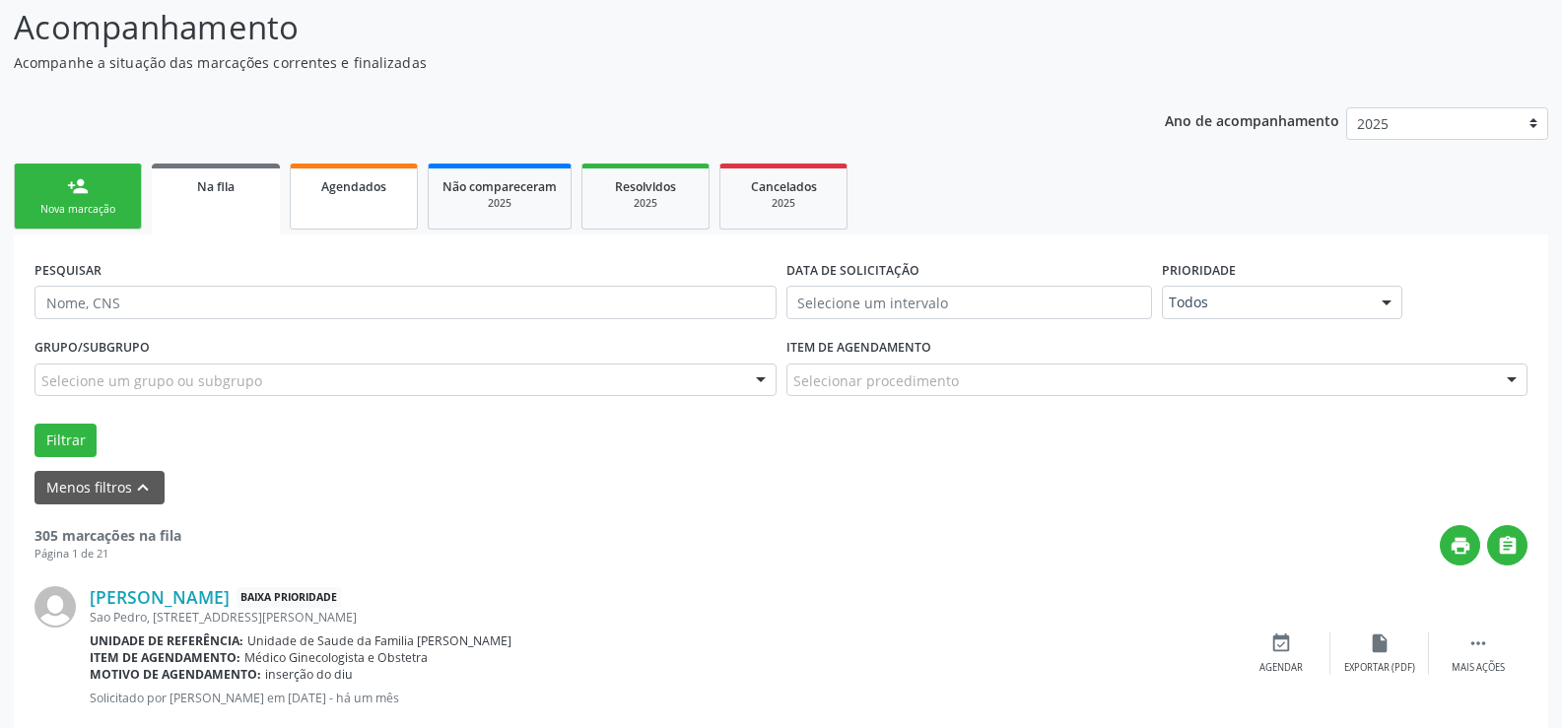
click at [353, 190] on span "Agendados" at bounding box center [353, 186] width 65 height 17
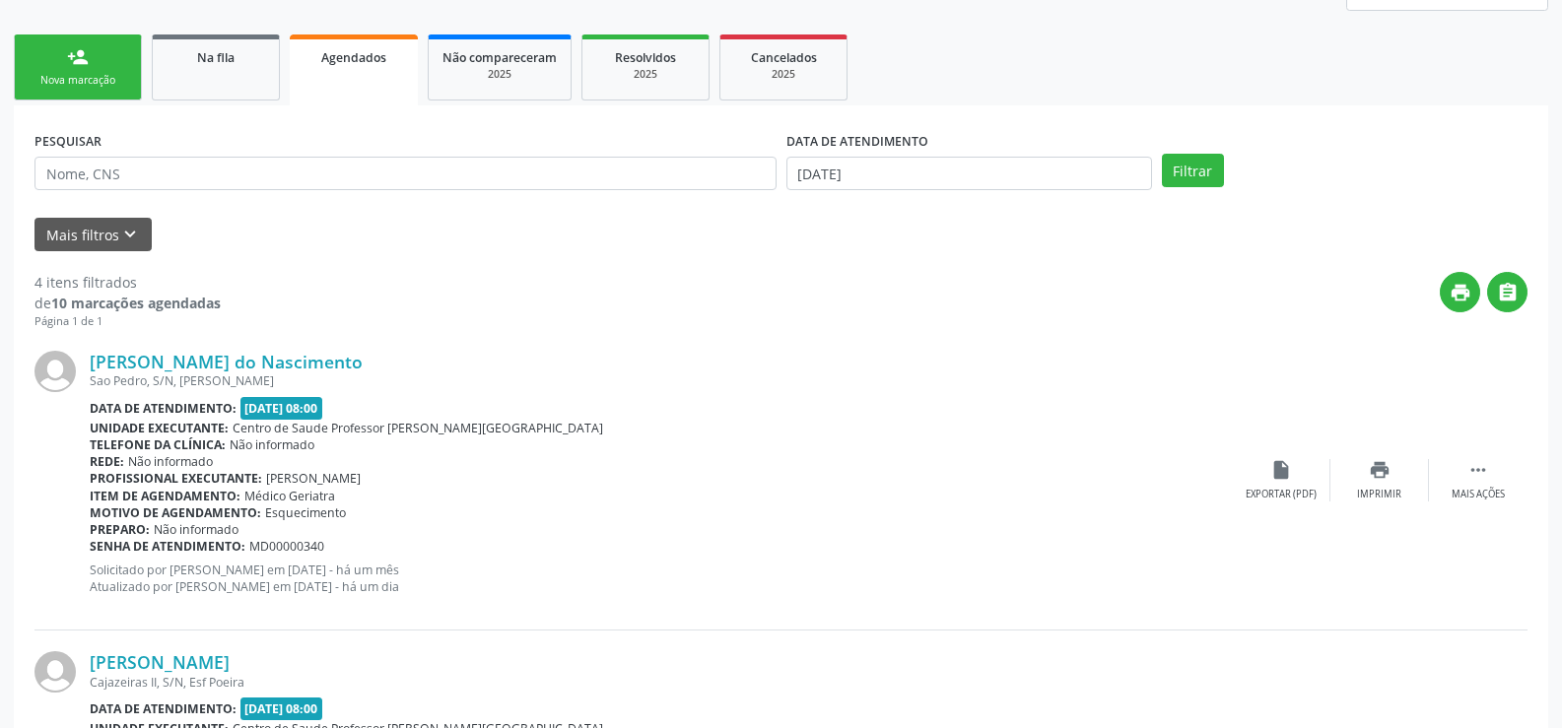
scroll to position [296, 0]
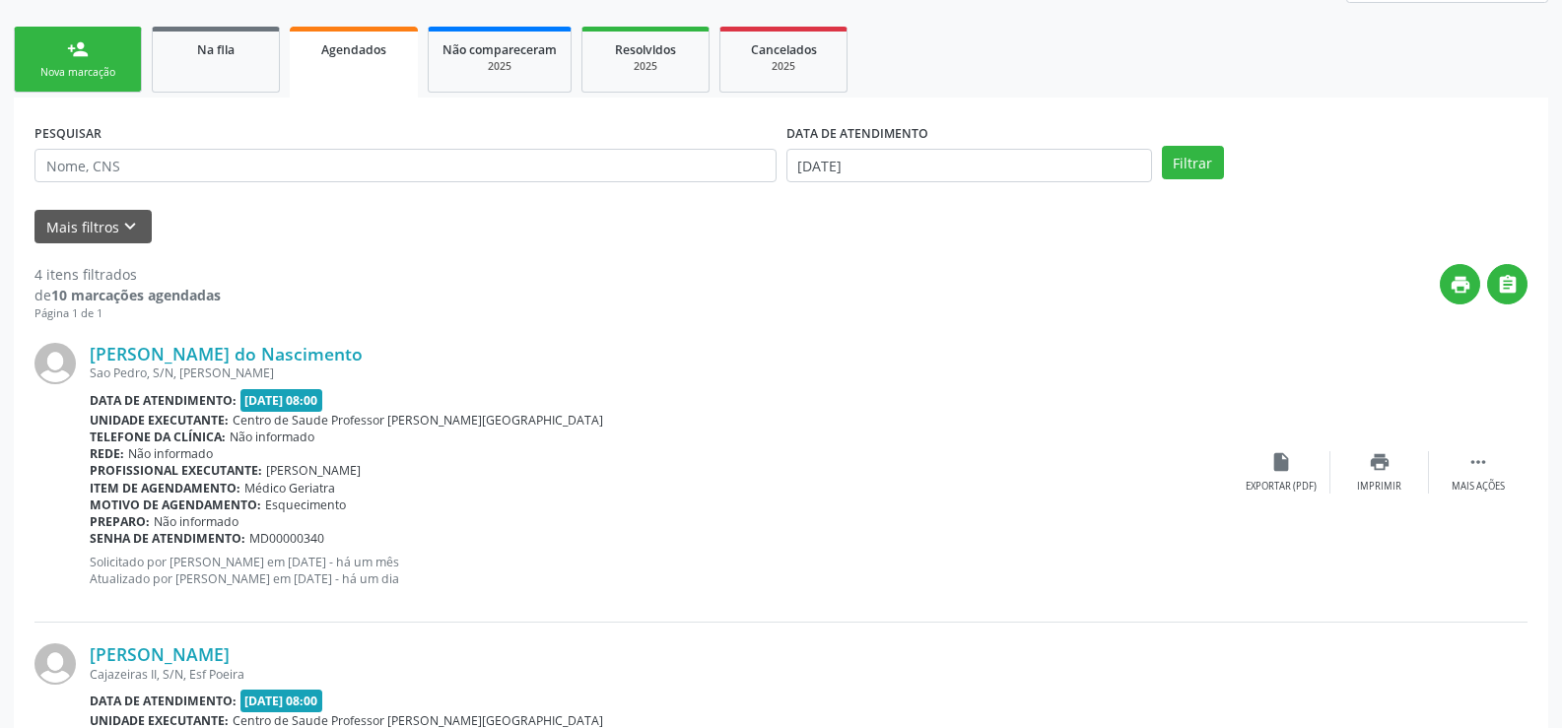
click at [44, 63] on link "person_add Nova marcação" at bounding box center [78, 60] width 128 height 66
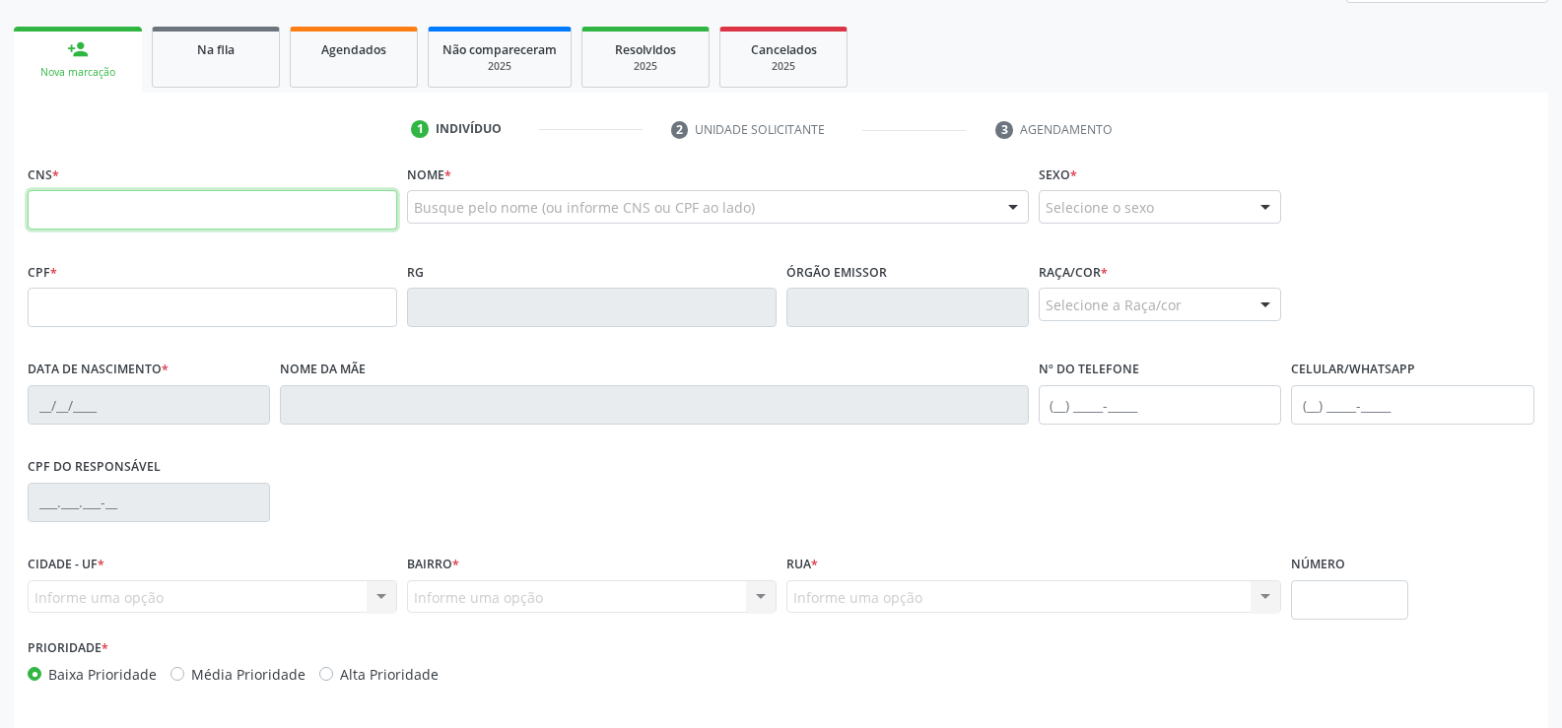
click at [169, 211] on input "text" at bounding box center [213, 209] width 370 height 39
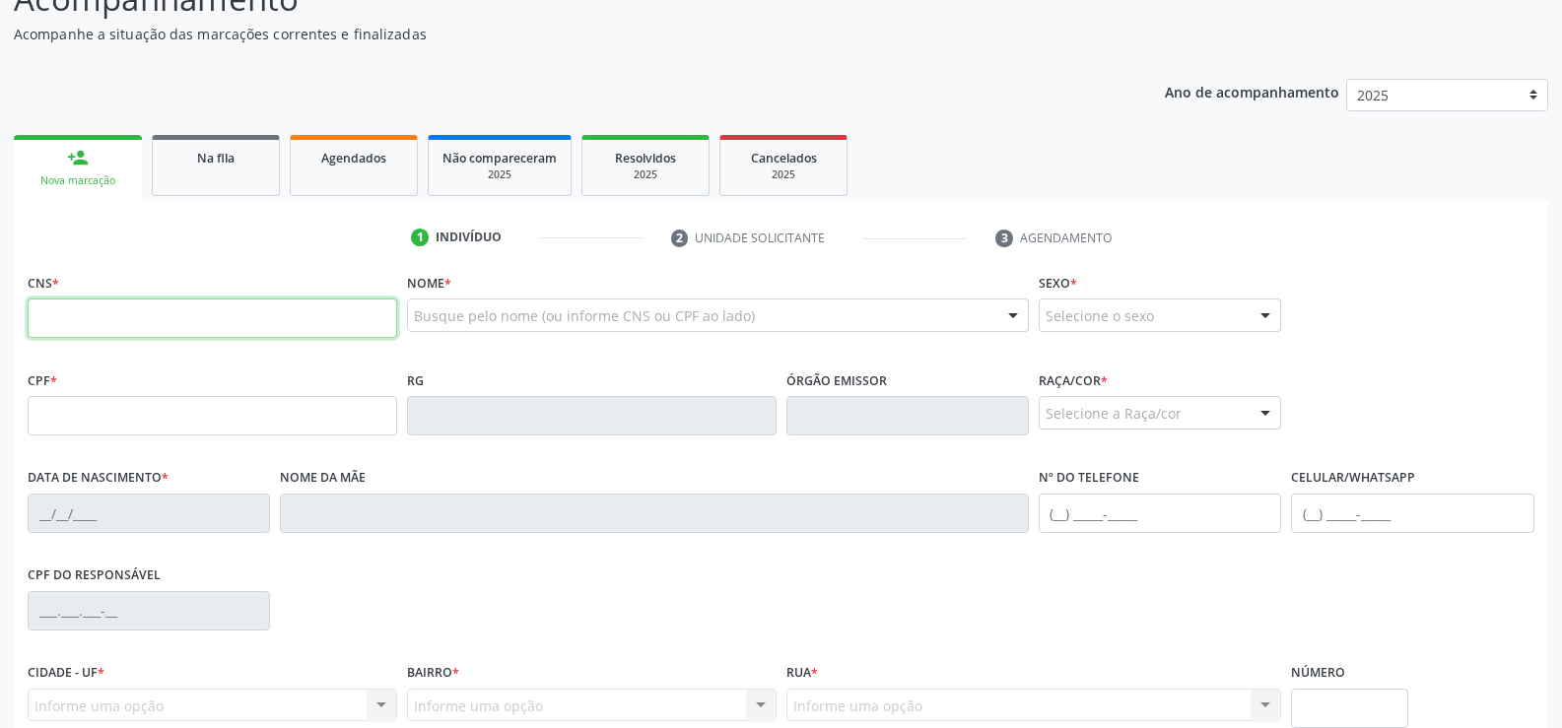
scroll to position [171, 0]
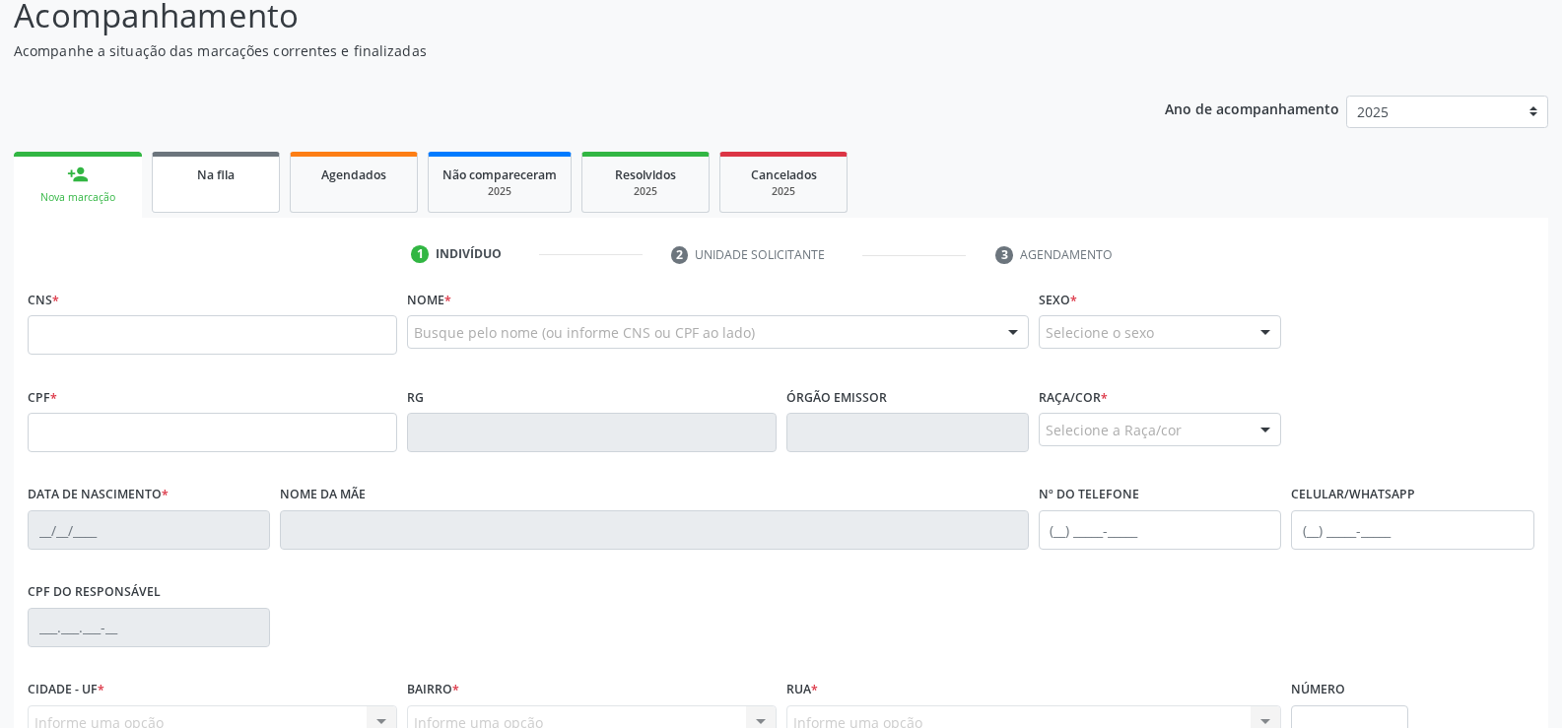
click at [221, 172] on span "Na fila" at bounding box center [215, 175] width 37 height 17
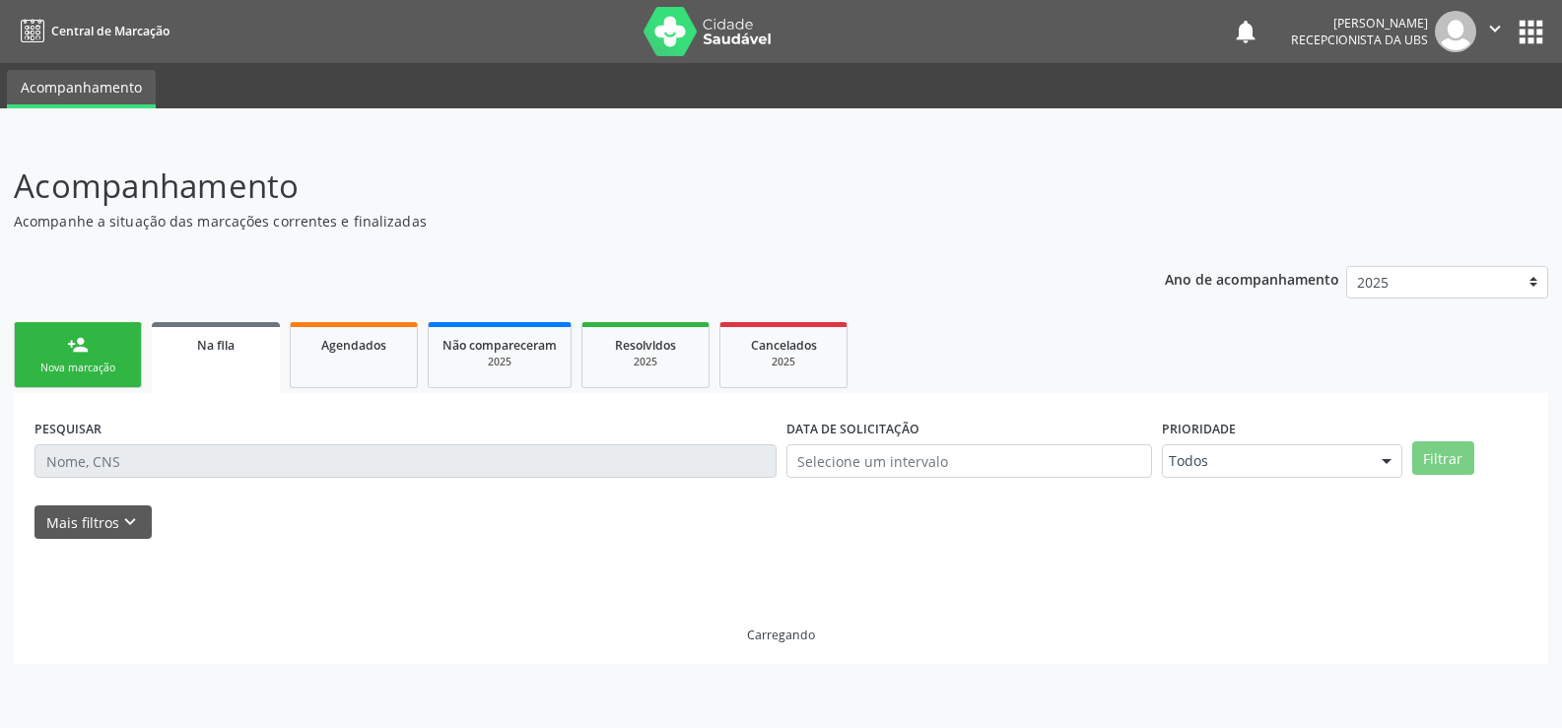
scroll to position [0, 0]
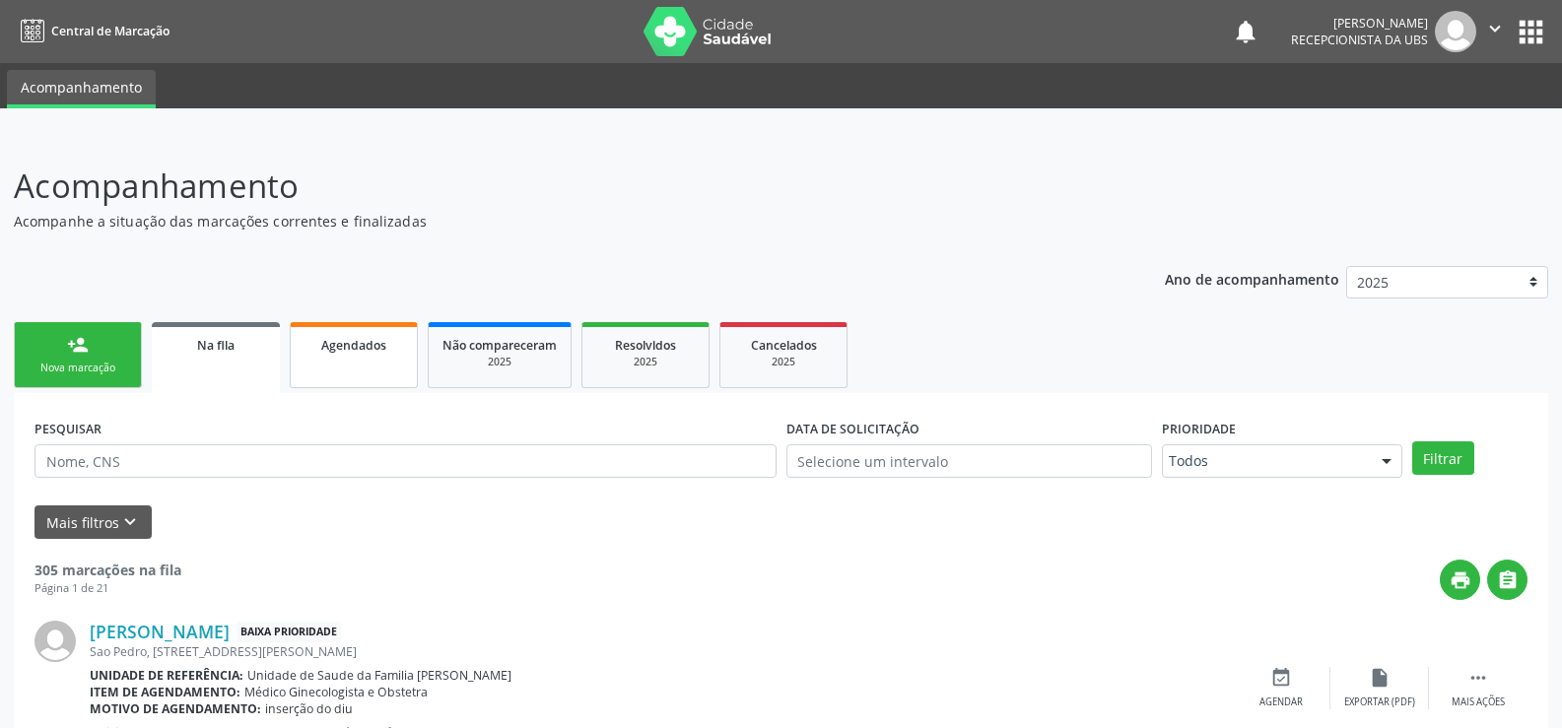
click at [361, 344] on span "Agendados" at bounding box center [353, 345] width 65 height 17
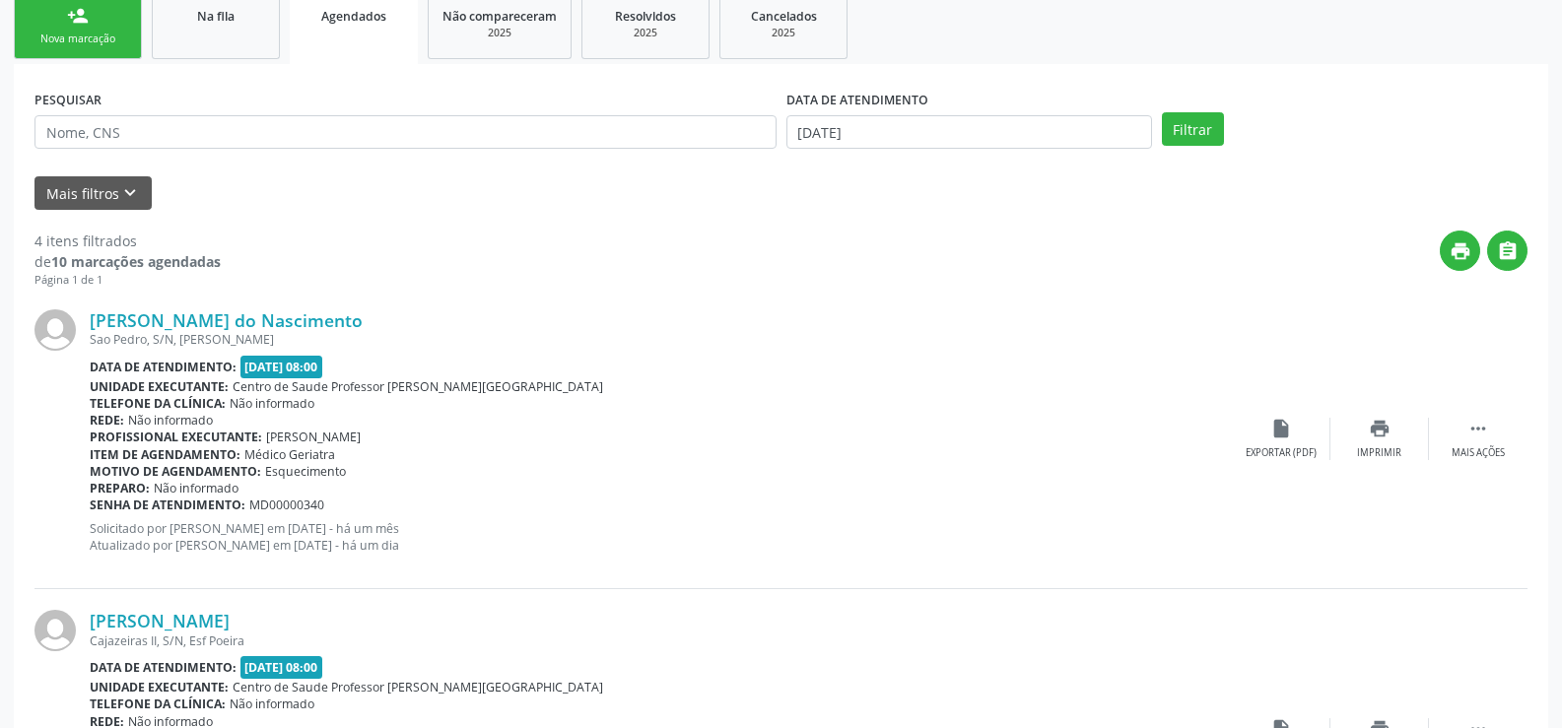
scroll to position [296, 0]
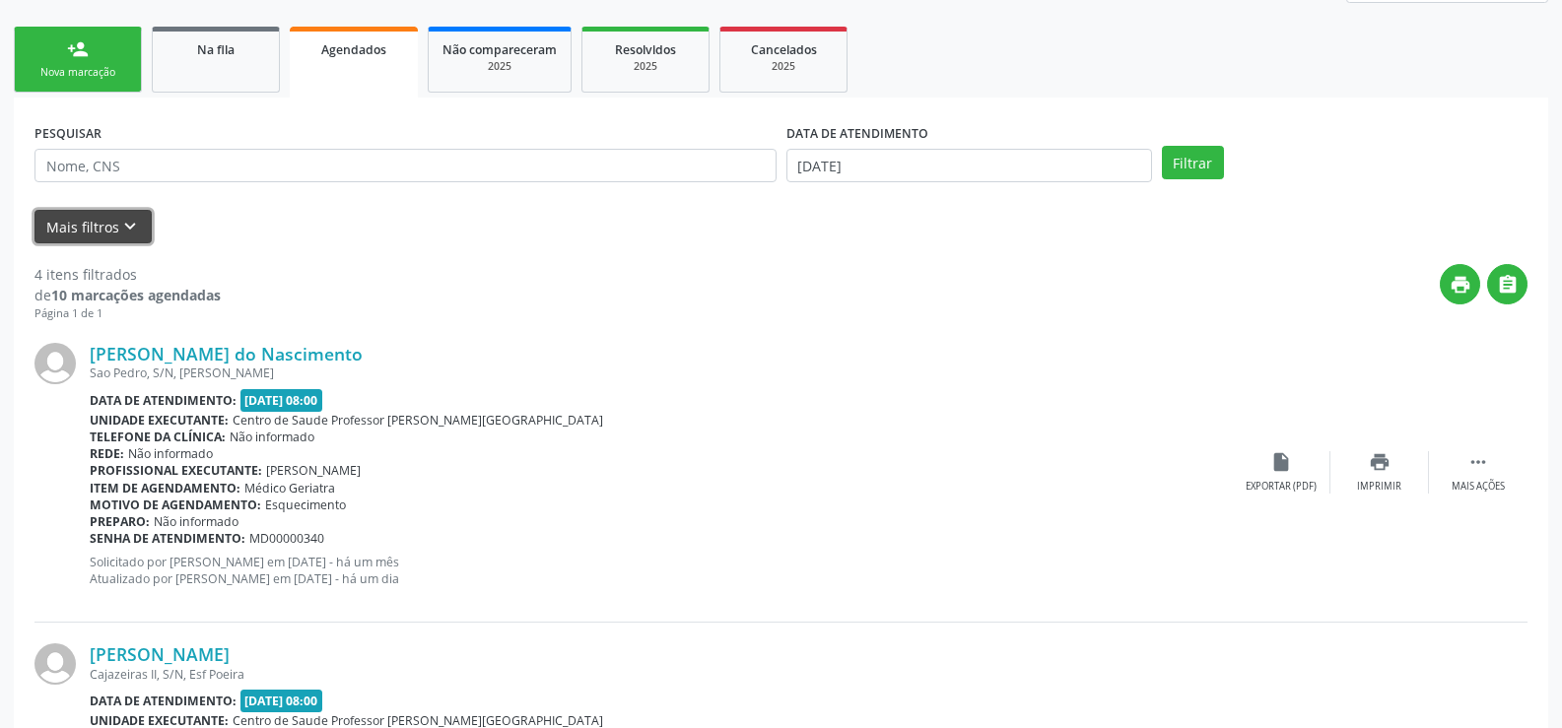
click at [86, 227] on button "Mais filtros keyboard_arrow_down" at bounding box center [92, 227] width 117 height 34
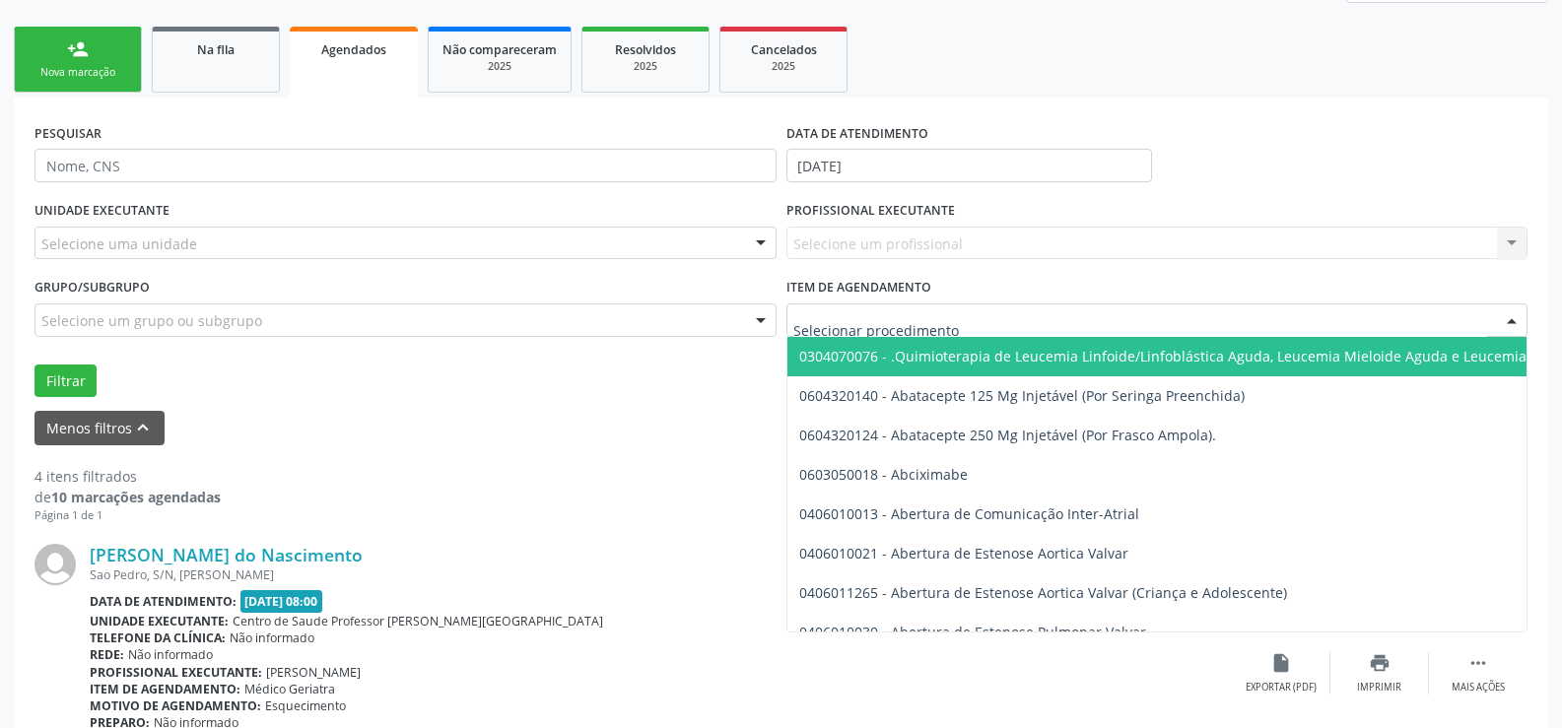
click at [864, 320] on input "text" at bounding box center [1140, 329] width 695 height 39
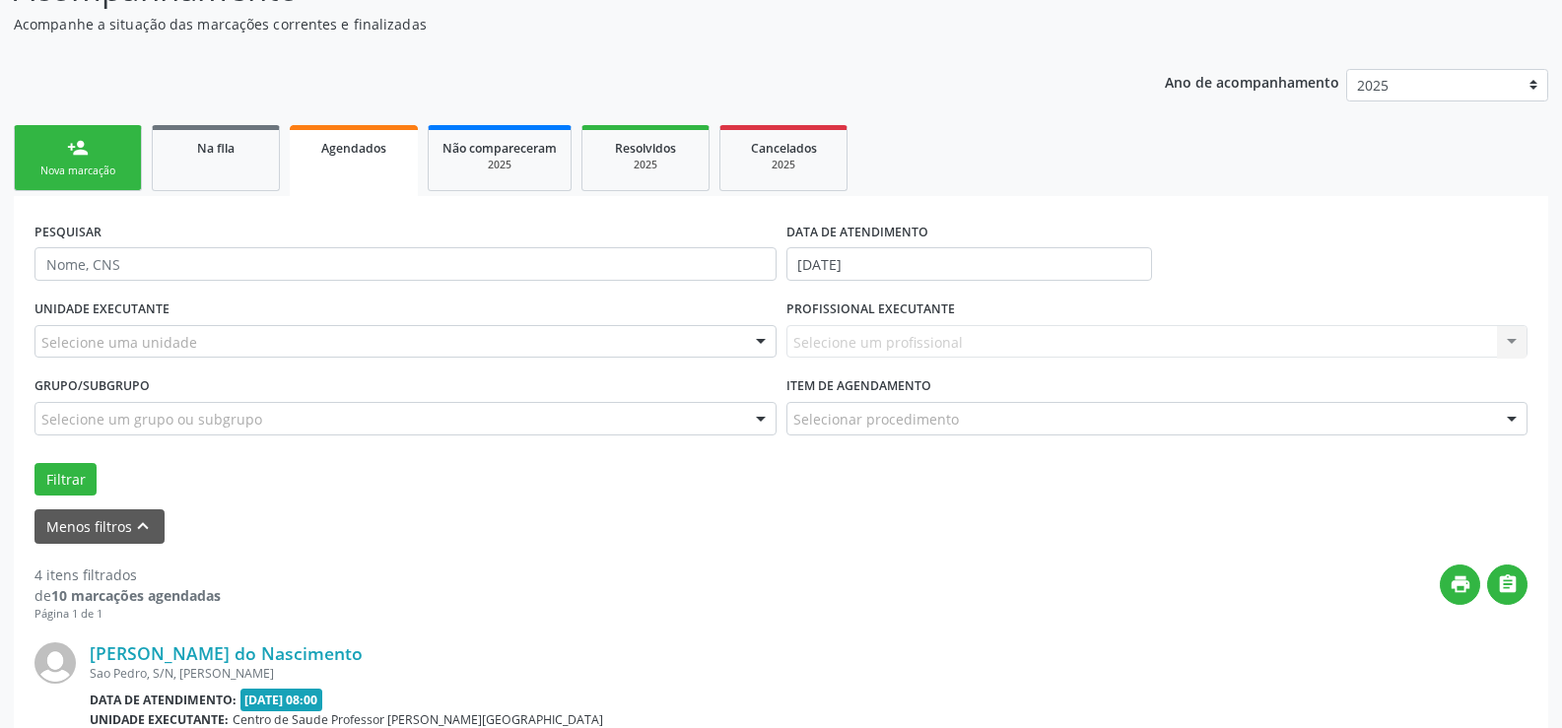
click at [714, 341] on div "Selecione uma unidade" at bounding box center [405, 342] width 742 height 34
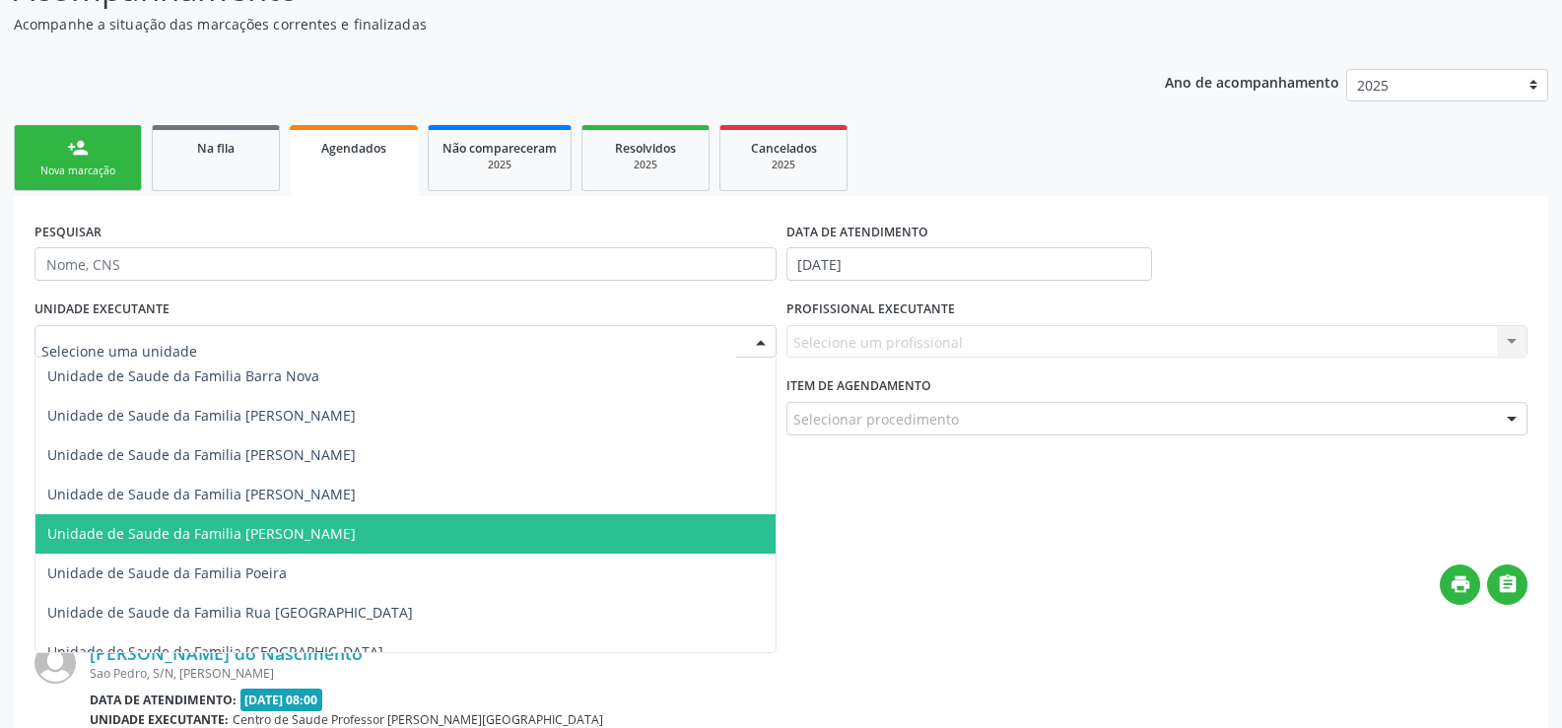
scroll to position [1006, 0]
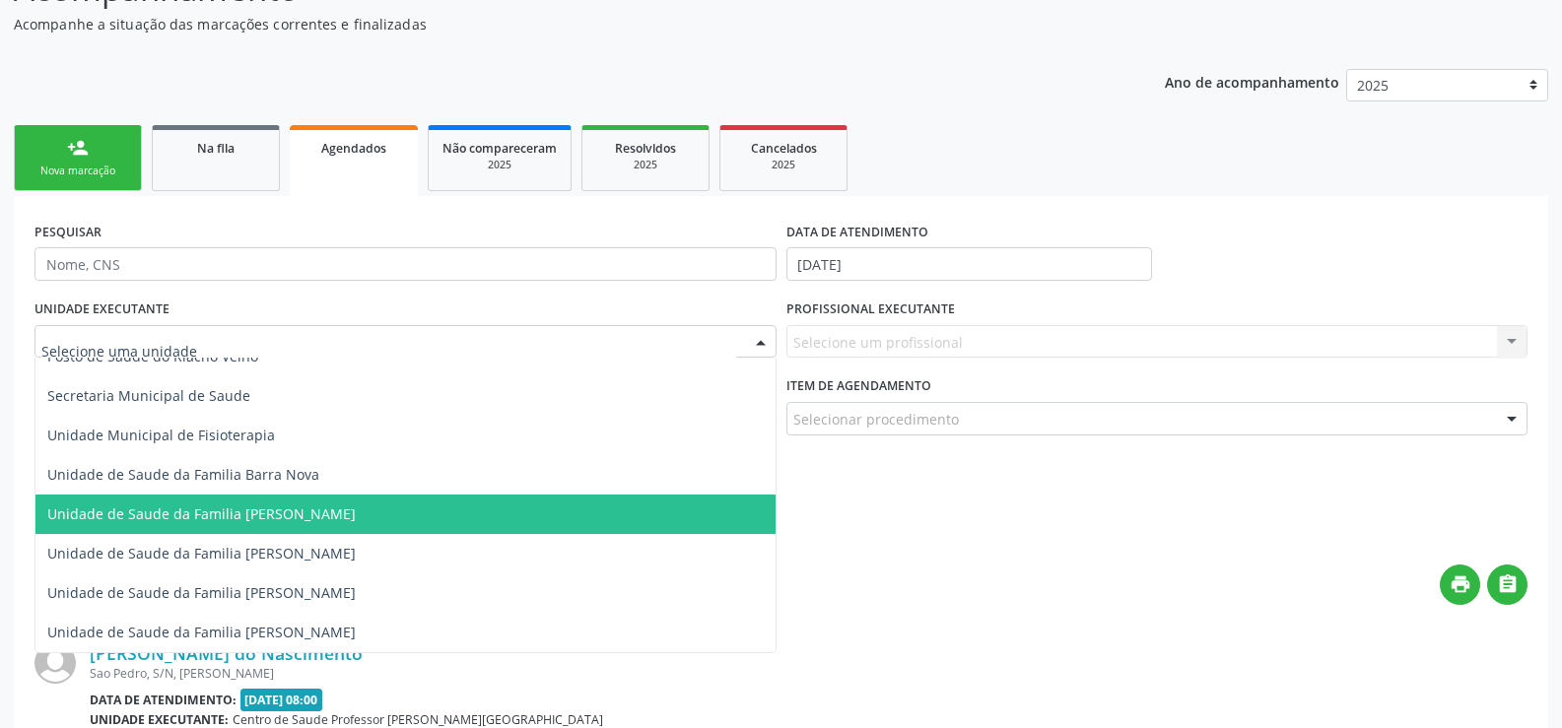
click at [627, 508] on span "Unidade de Saude da Familia [PERSON_NAME]" at bounding box center [405, 514] width 740 height 39
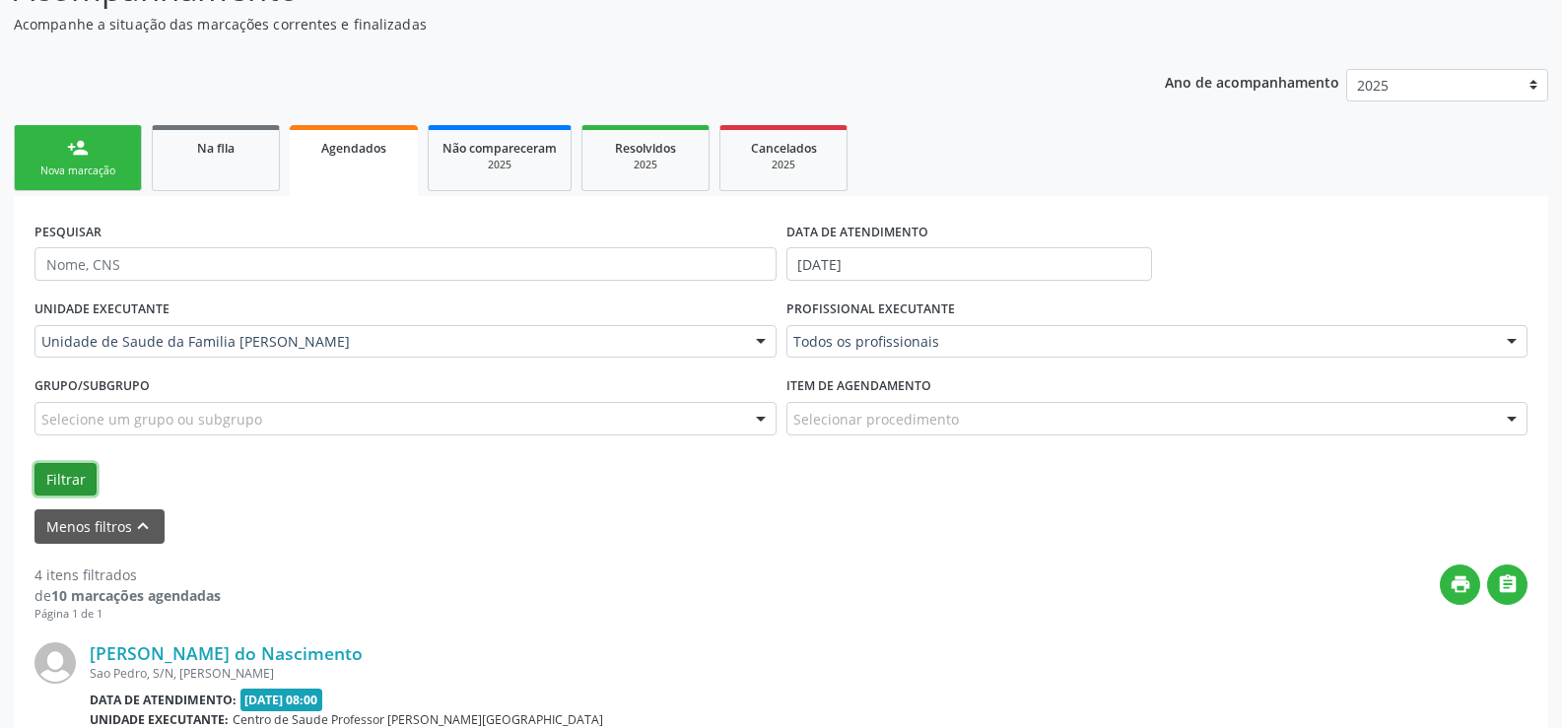
click at [60, 481] on button "Filtrar" at bounding box center [65, 480] width 62 height 34
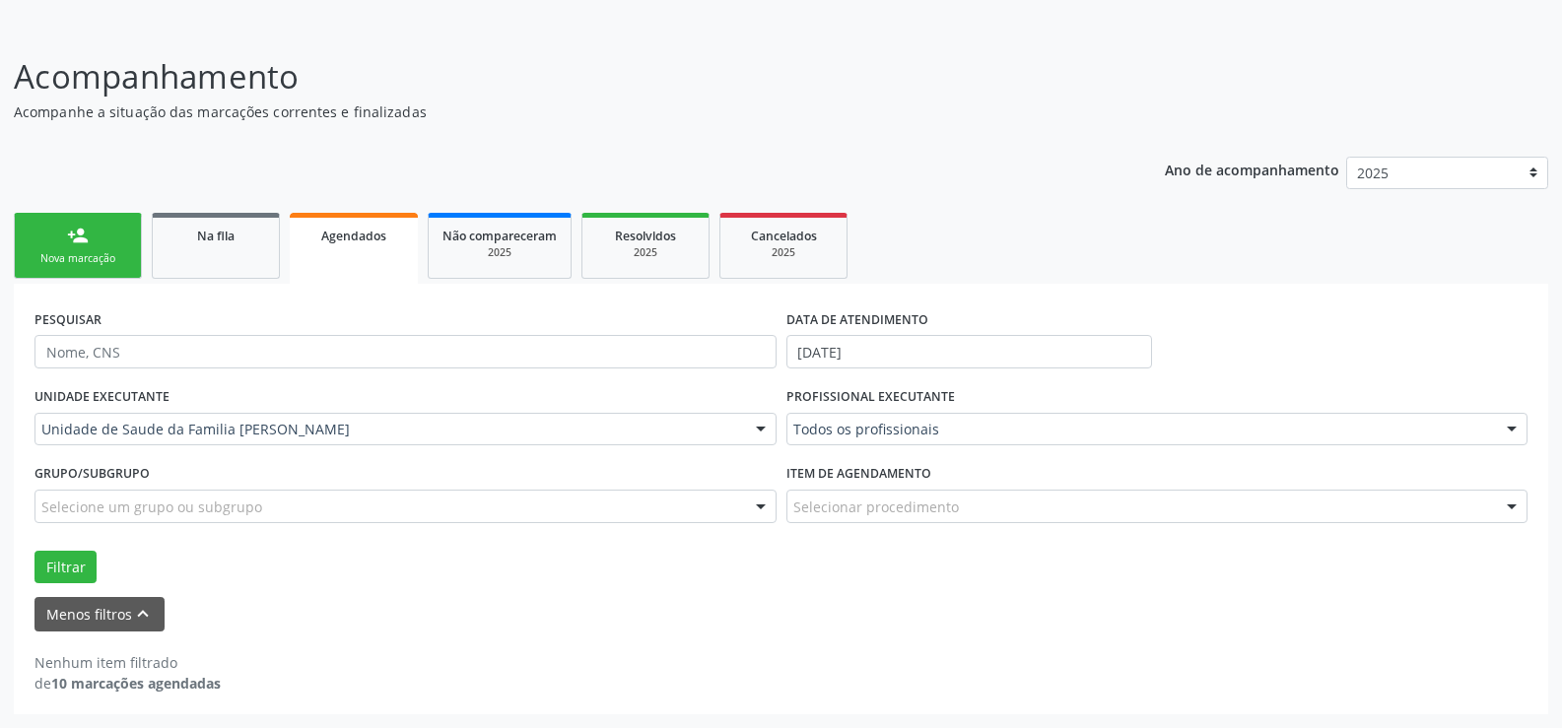
scroll to position [109, 0]
click at [79, 564] on button "Filtrar" at bounding box center [65, 568] width 62 height 34
click at [109, 615] on button "Menos filtros keyboard_arrow_up" at bounding box center [99, 614] width 130 height 34
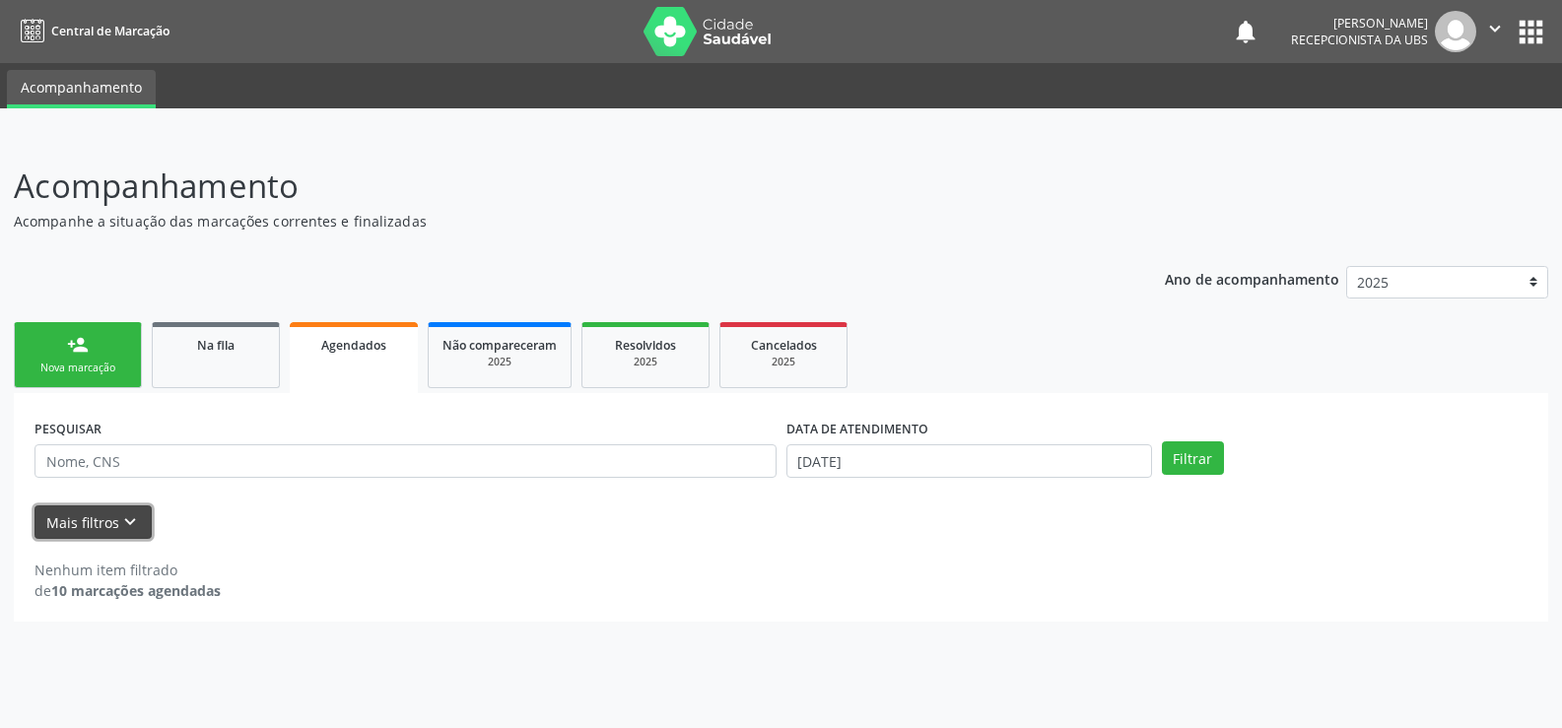
scroll to position [0, 0]
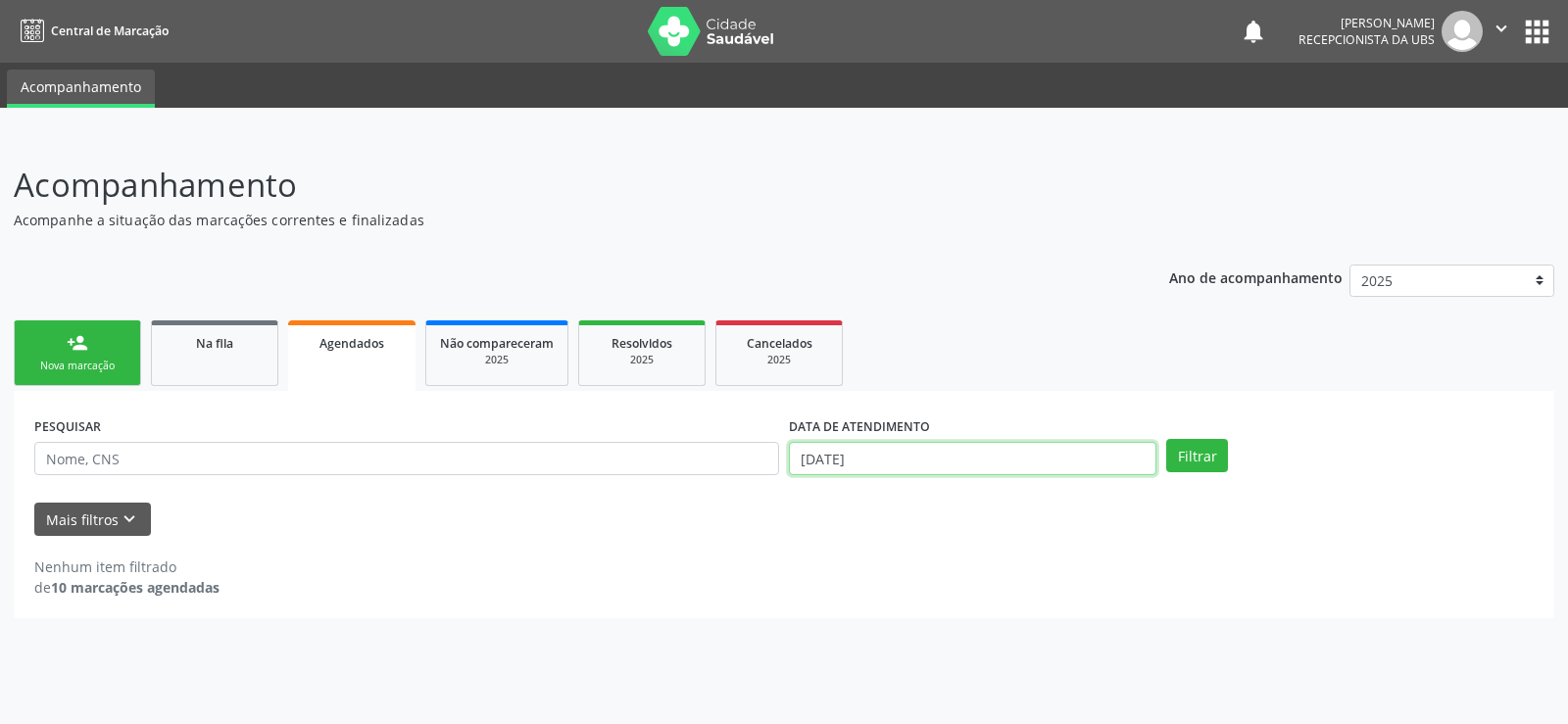
click at [875, 463] on input "19/08/2025" at bounding box center [972, 459] width 368 height 34
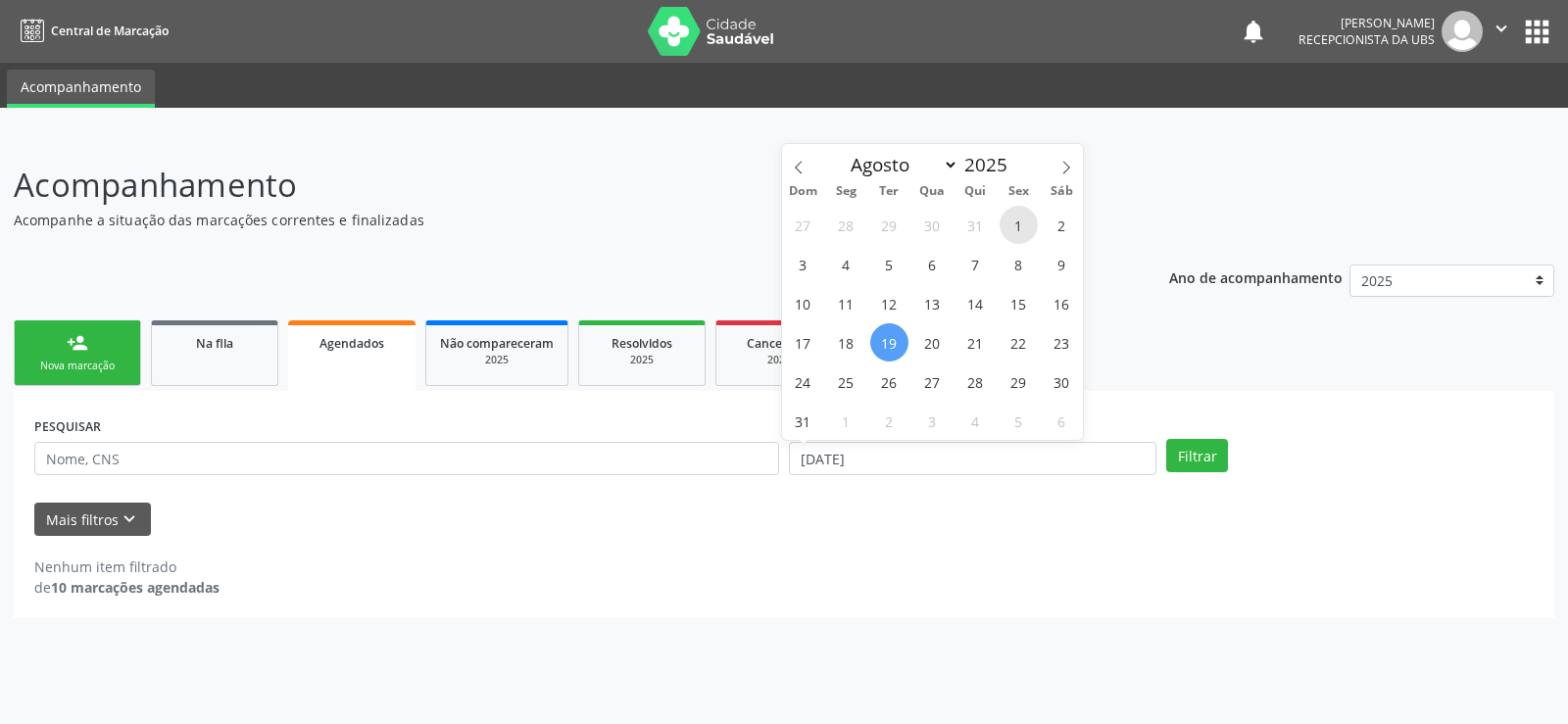
click at [1020, 229] on span "1" at bounding box center [1018, 225] width 38 height 38
type input "01/08/2025"
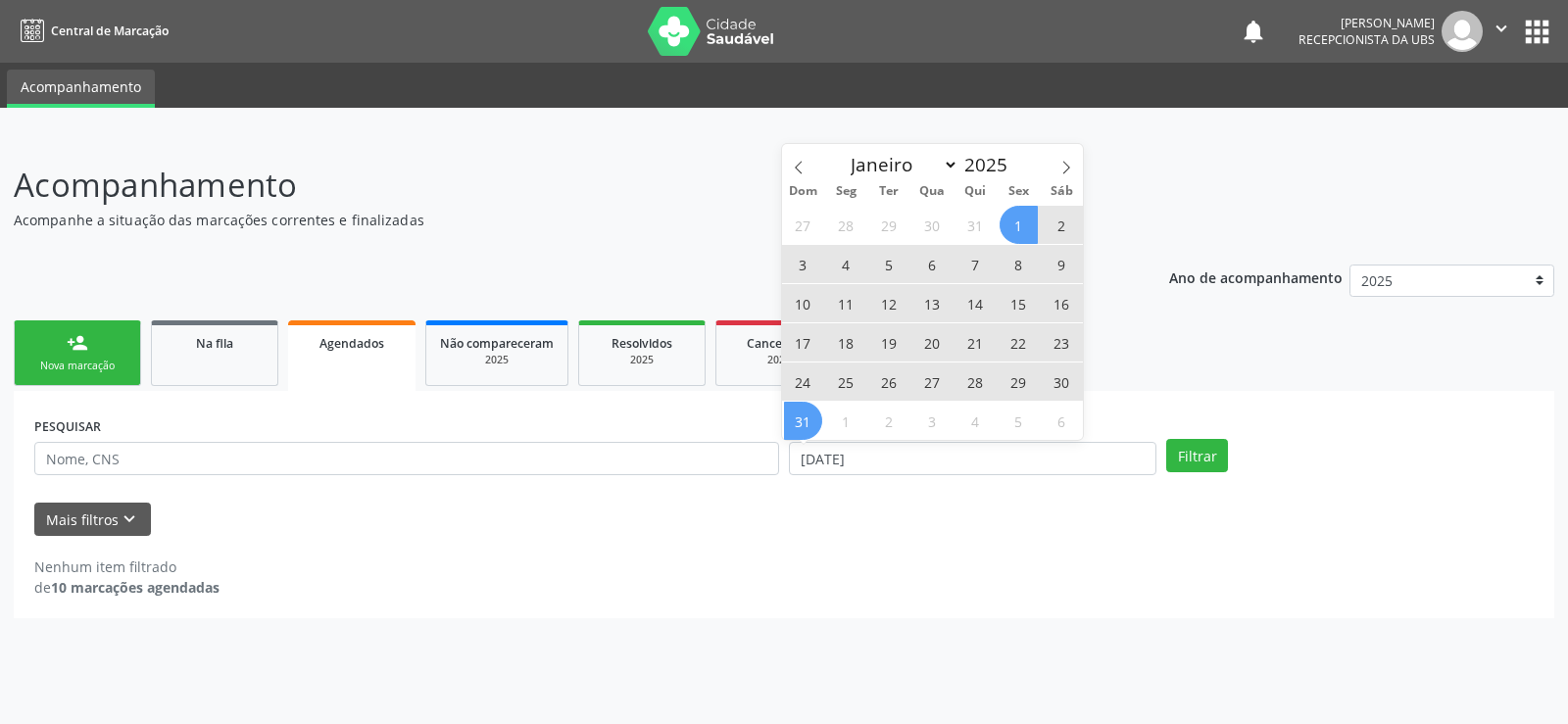
click at [797, 419] on span "31" at bounding box center [803, 421] width 38 height 38
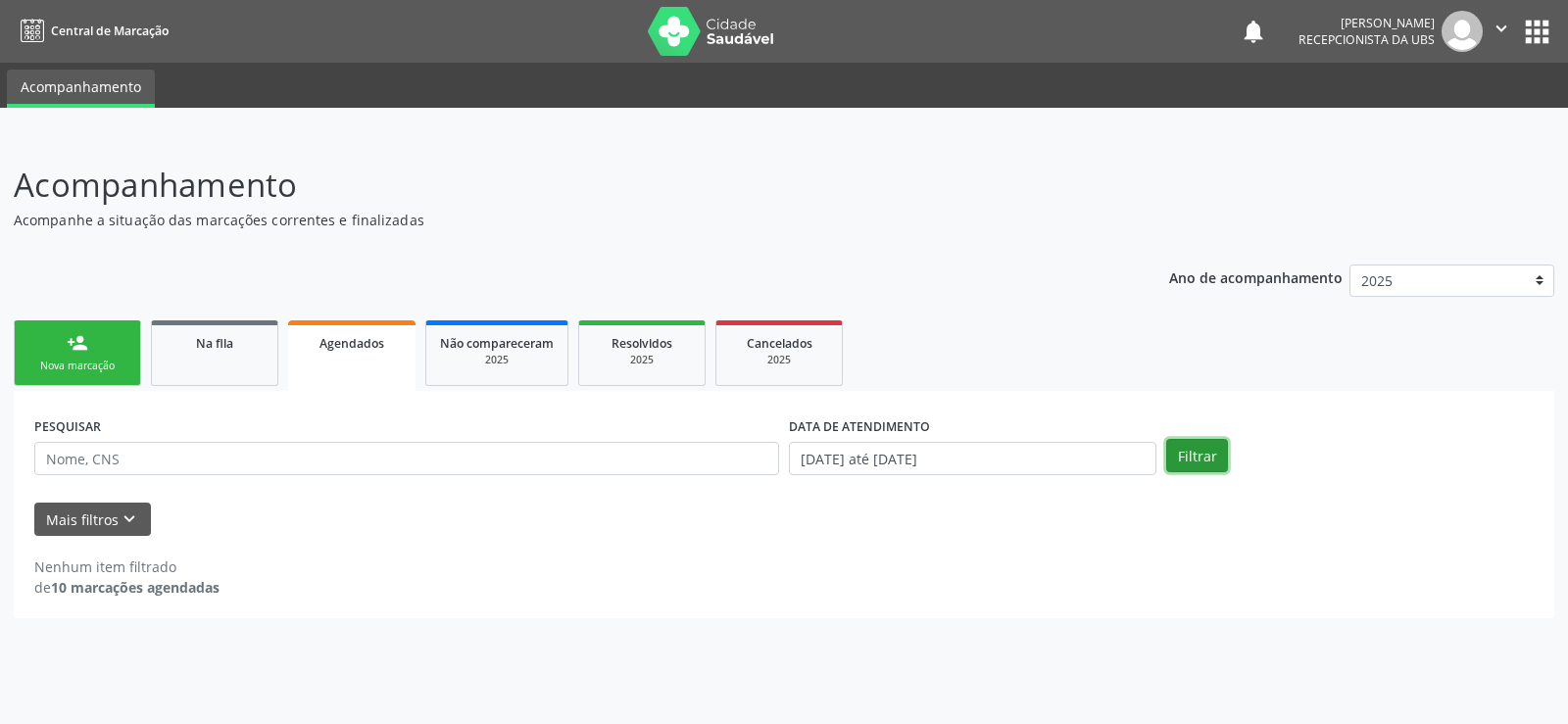
click at [1194, 456] on button "Filtrar" at bounding box center [1197, 456] width 62 height 34
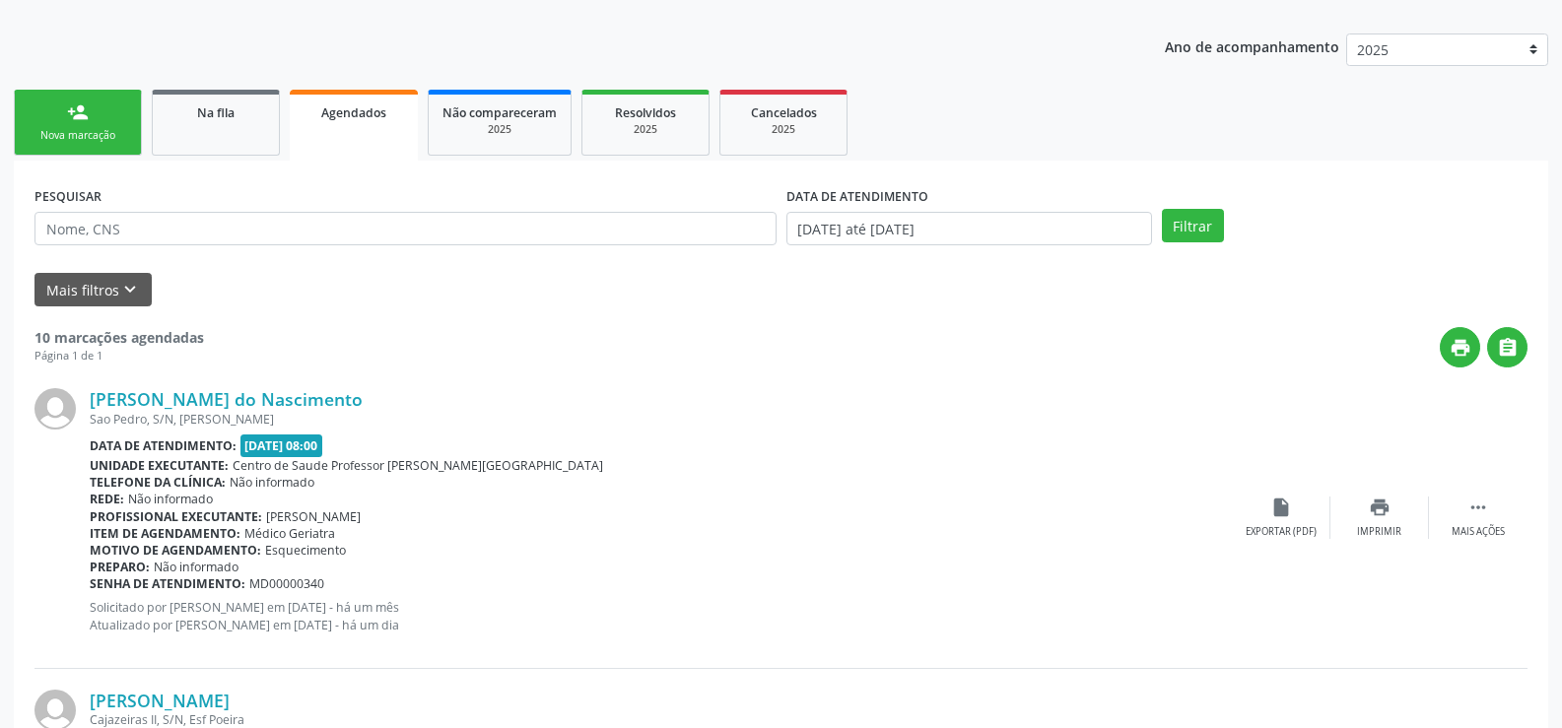
scroll to position [197, 0]
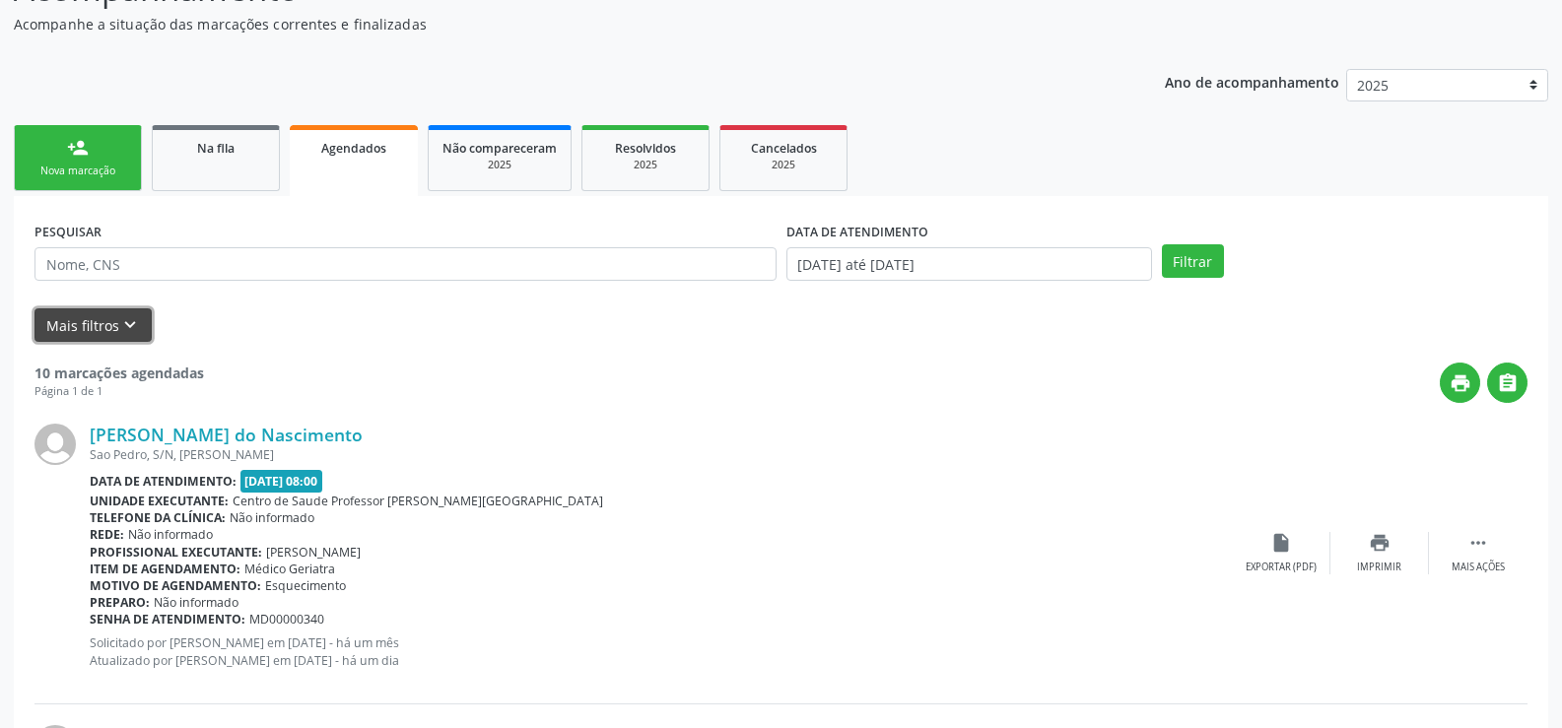
click at [123, 333] on icon "keyboard_arrow_down" at bounding box center [130, 325] width 22 height 22
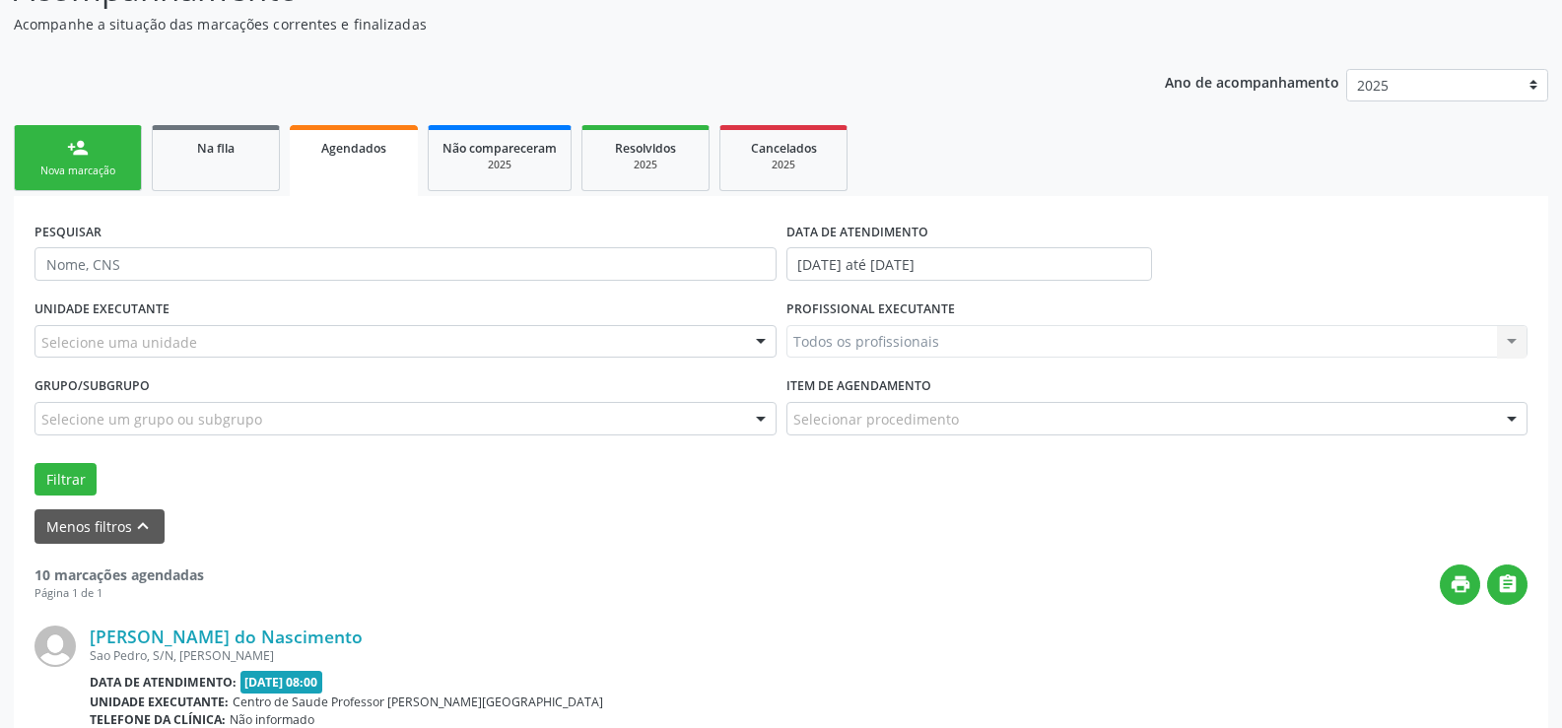
click at [679, 344] on div "Selecione uma unidade" at bounding box center [405, 342] width 742 height 34
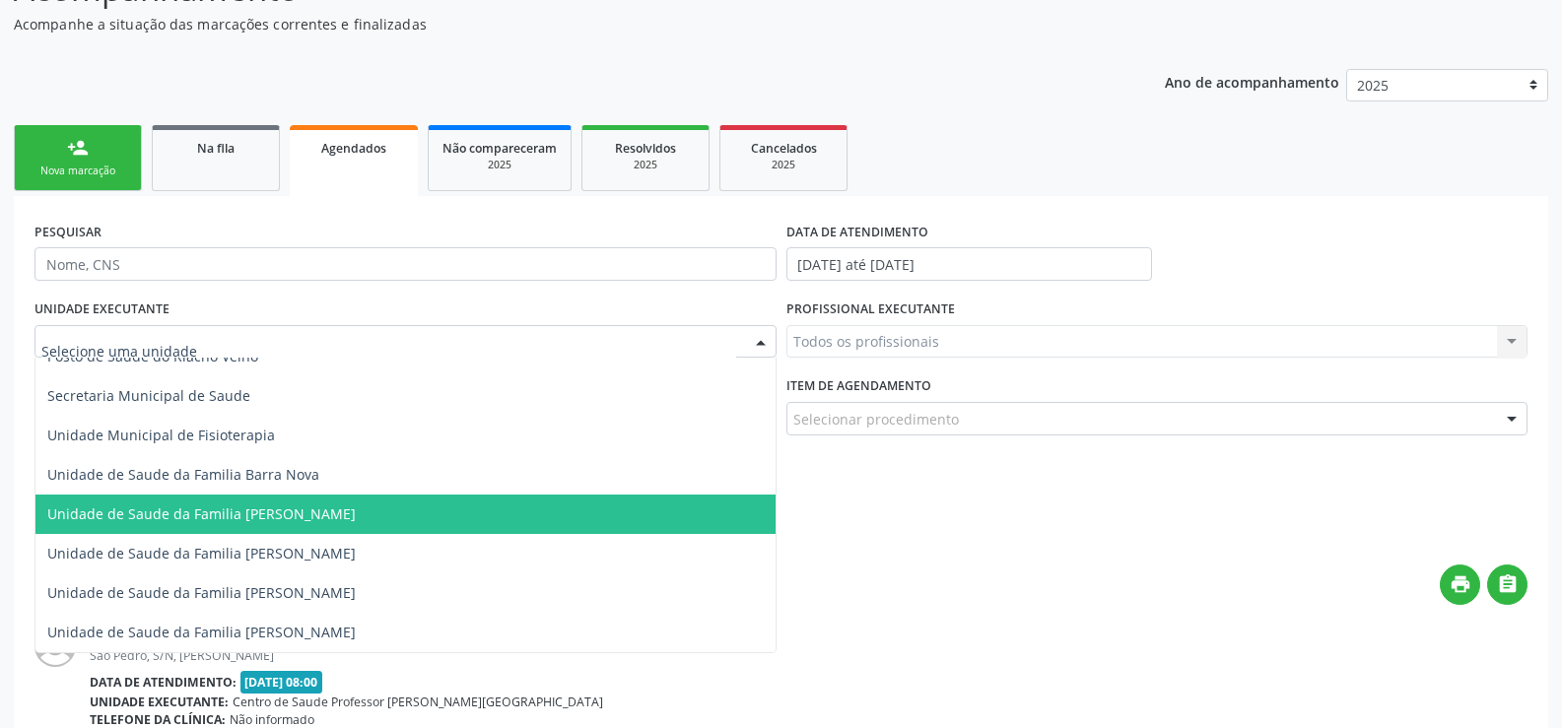
click at [582, 517] on span "Unidade de Saude da Familia [PERSON_NAME]" at bounding box center [405, 514] width 740 height 39
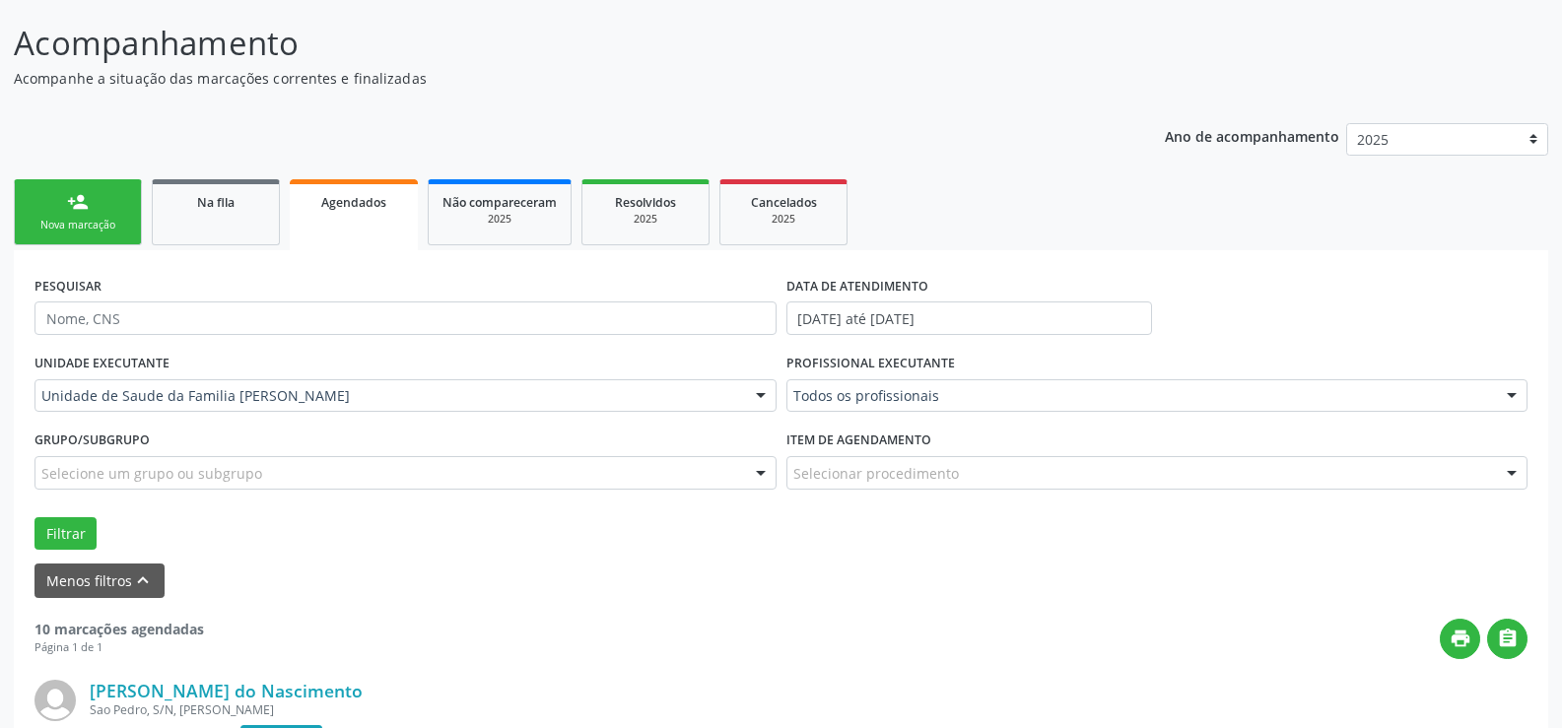
scroll to position [99, 0]
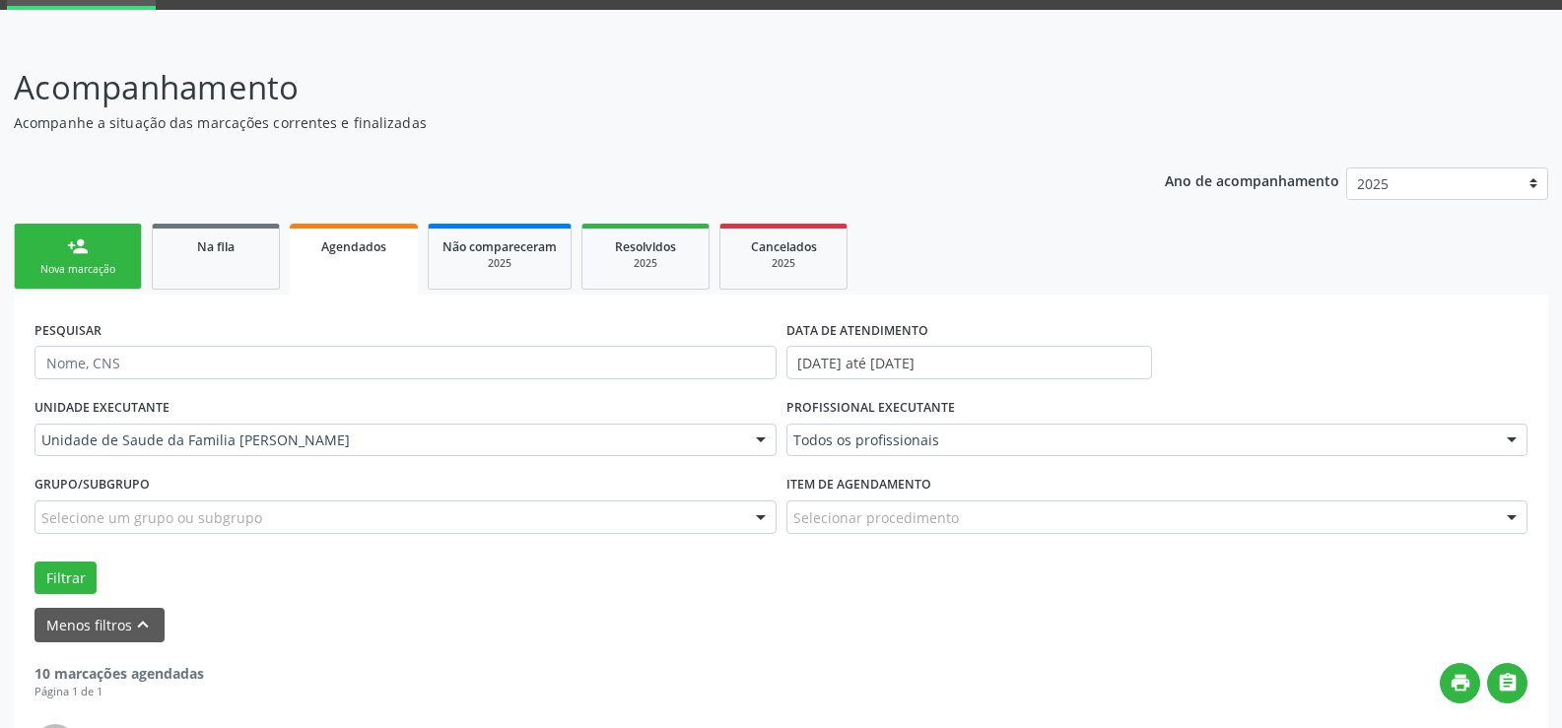
click at [61, 254] on link "person_add Nova marcação" at bounding box center [78, 257] width 128 height 66
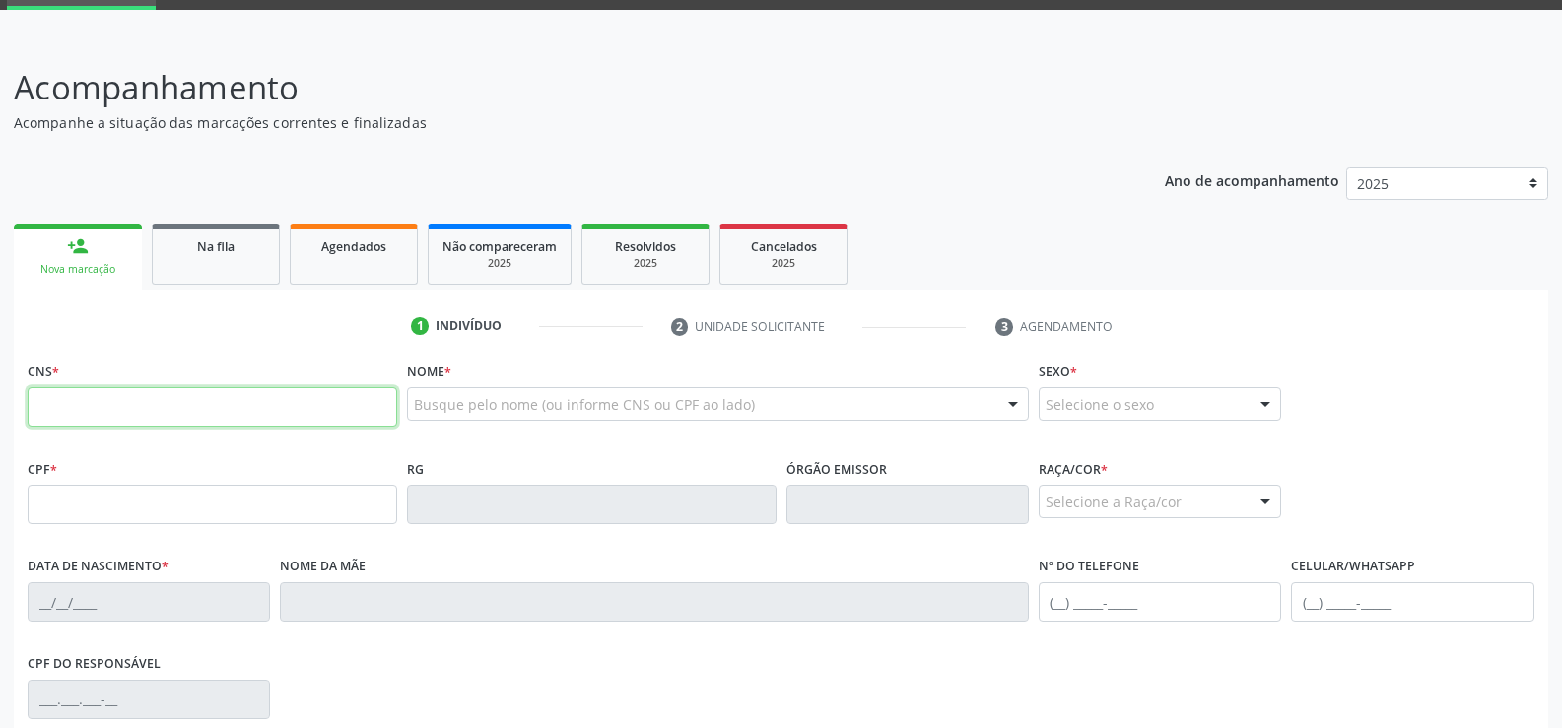
click at [351, 409] on input "text" at bounding box center [213, 406] width 370 height 39
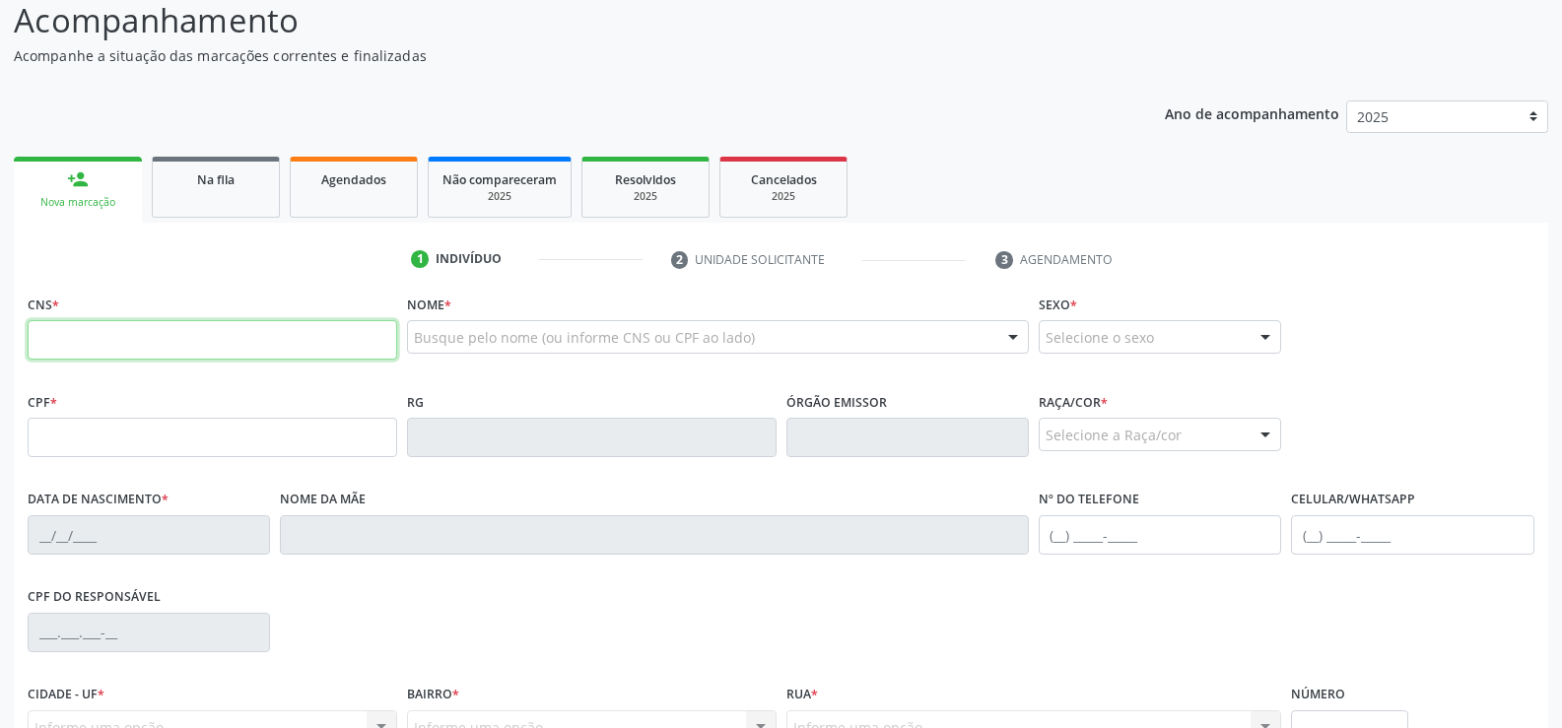
scroll to position [197, 0]
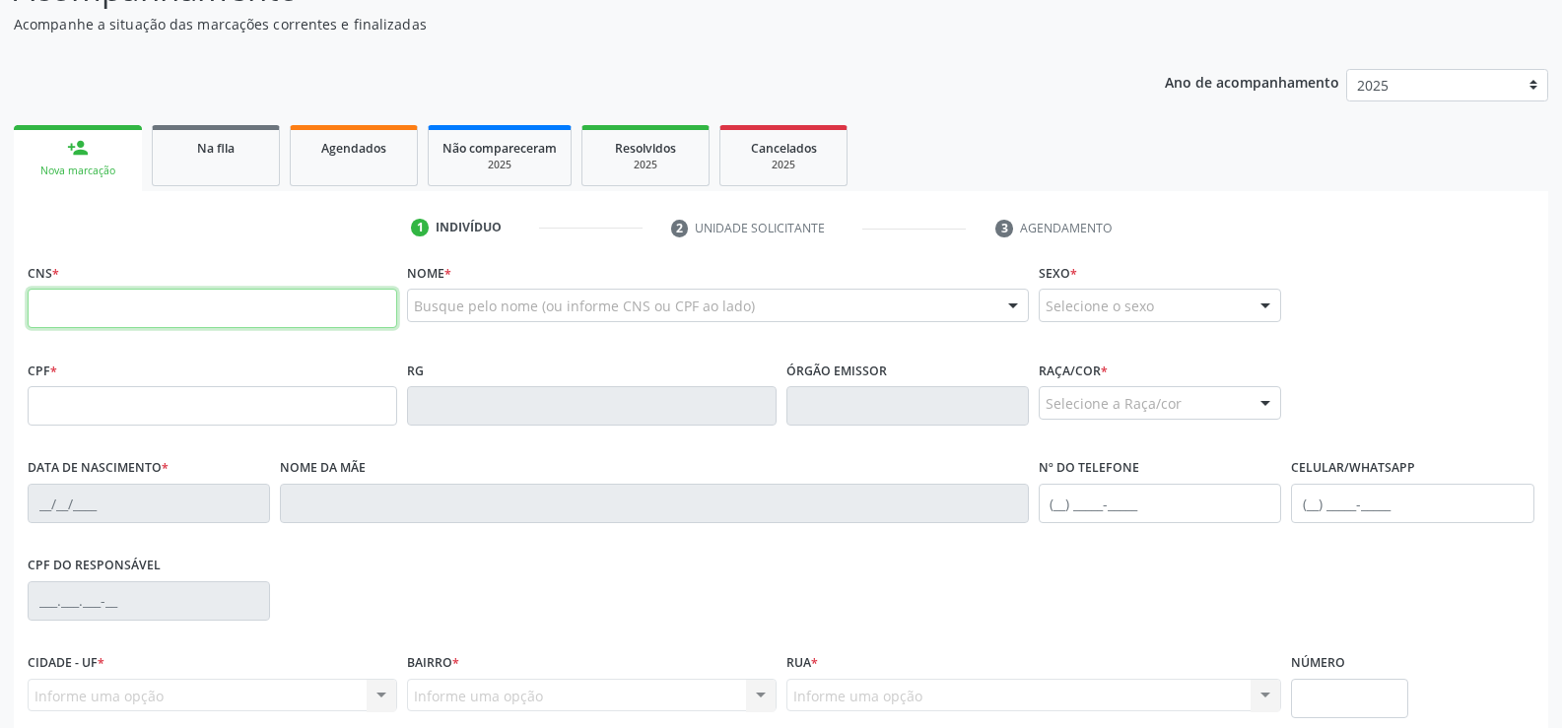
click at [280, 317] on input "text" at bounding box center [213, 308] width 370 height 39
type input "708 6000 6342 4384"
type input "020.389.394-89"
type input "17/03/1977"
type input "Jivoneide da Silva Ramalho"
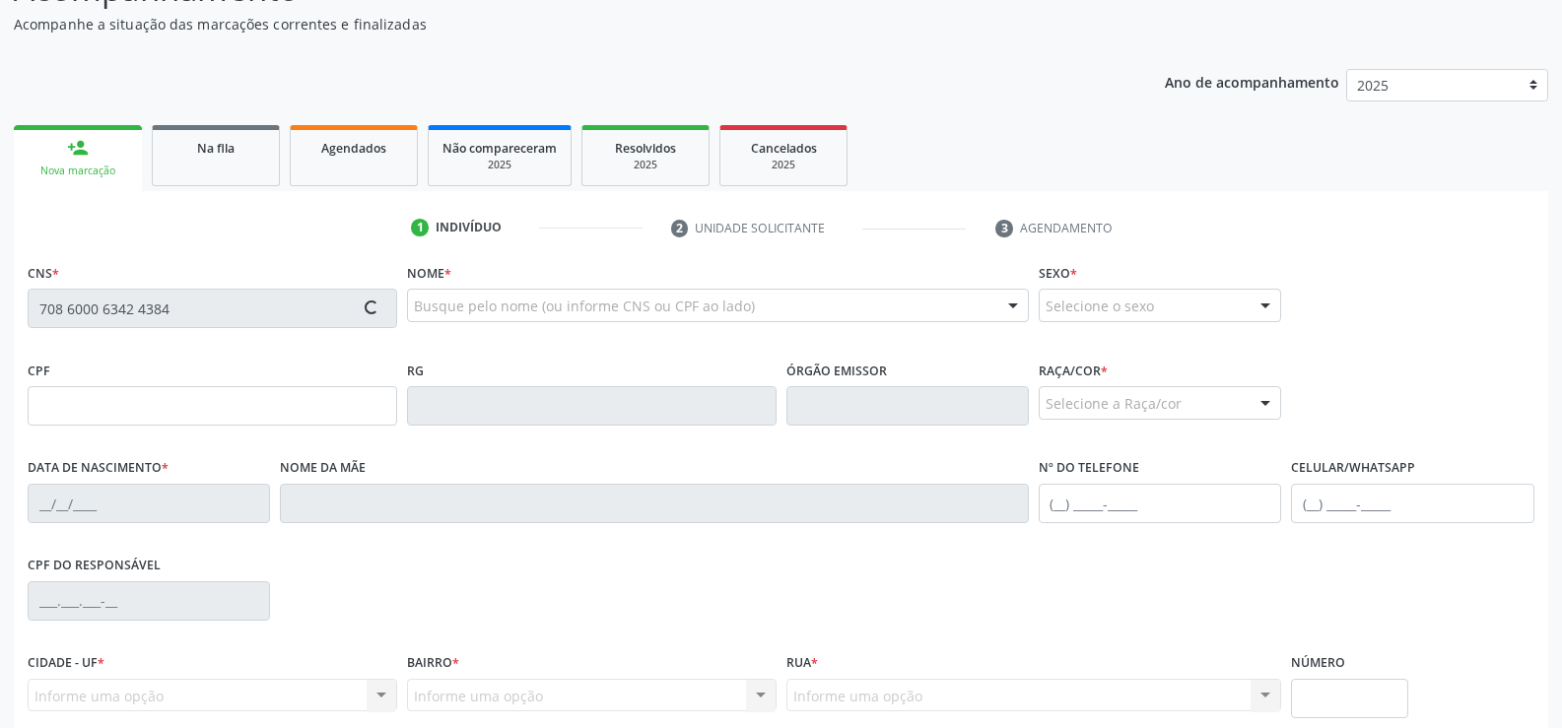
type input "(82) 99119-9053"
type input "21"
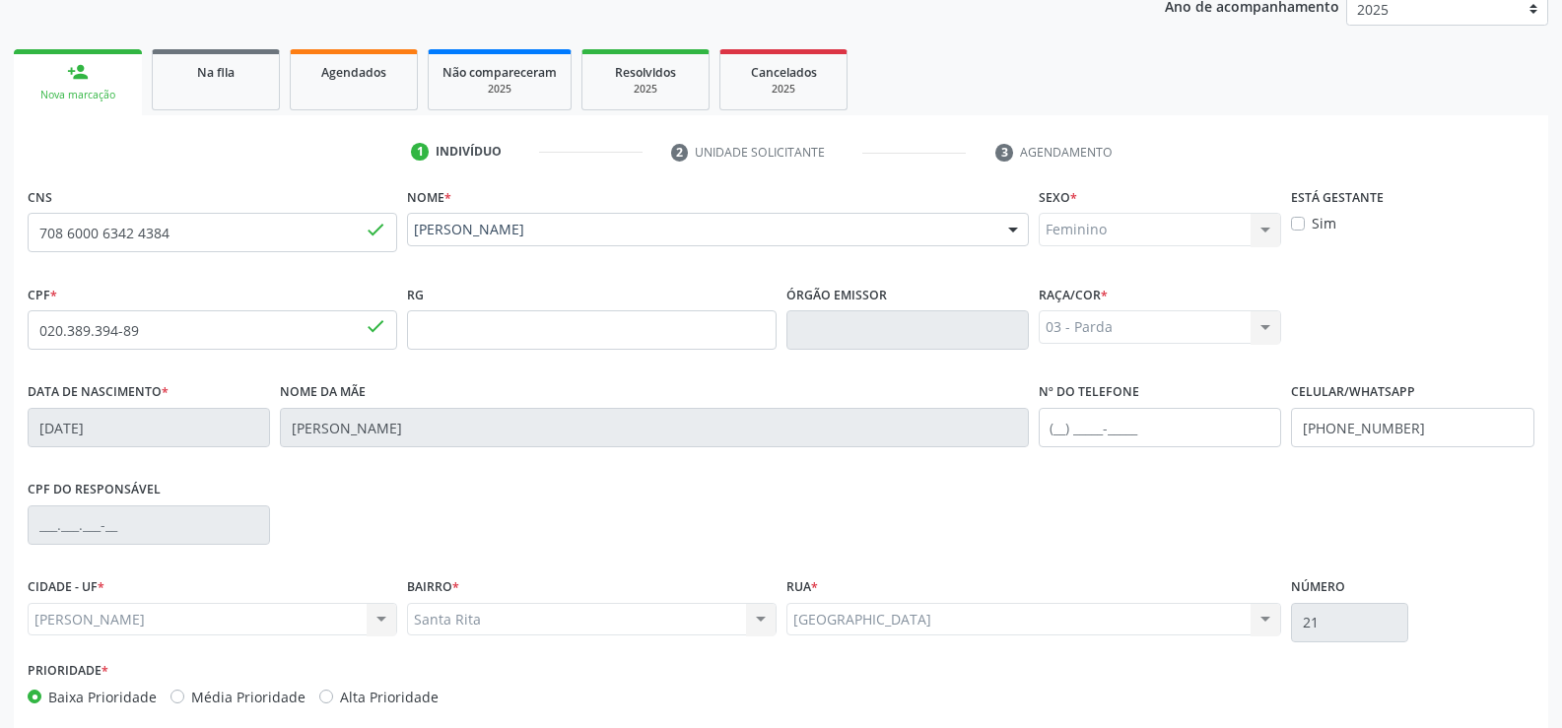
scroll to position [296, 0]
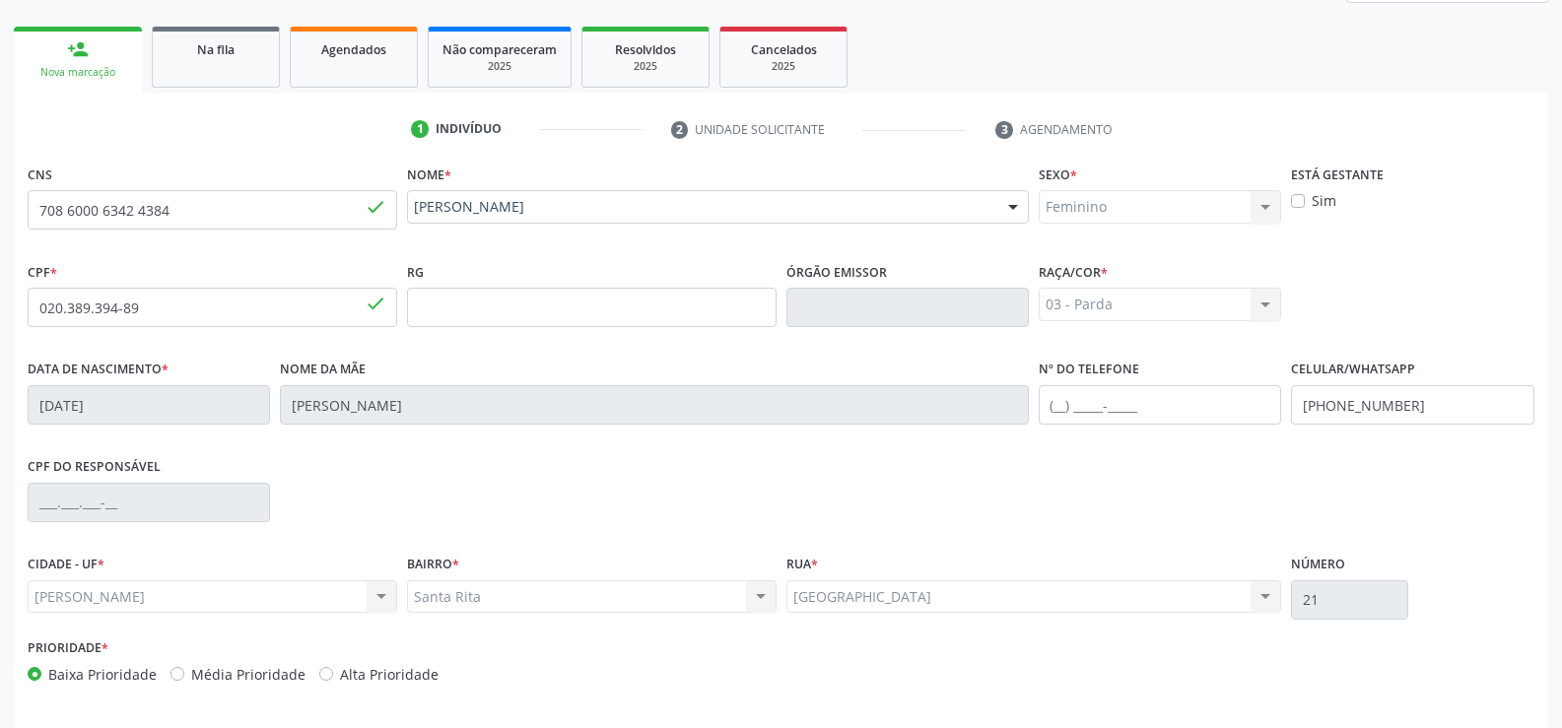
click at [656, 353] on div "RG" at bounding box center [591, 306] width 379 height 98
click at [638, 317] on input "text" at bounding box center [592, 307] width 370 height 39
click at [1422, 313] on div "CPF * 020.389.394-89 done RG Órgão emissor Raça/cor * 03 - Parda 01 - Branca 02…" at bounding box center [781, 306] width 1517 height 98
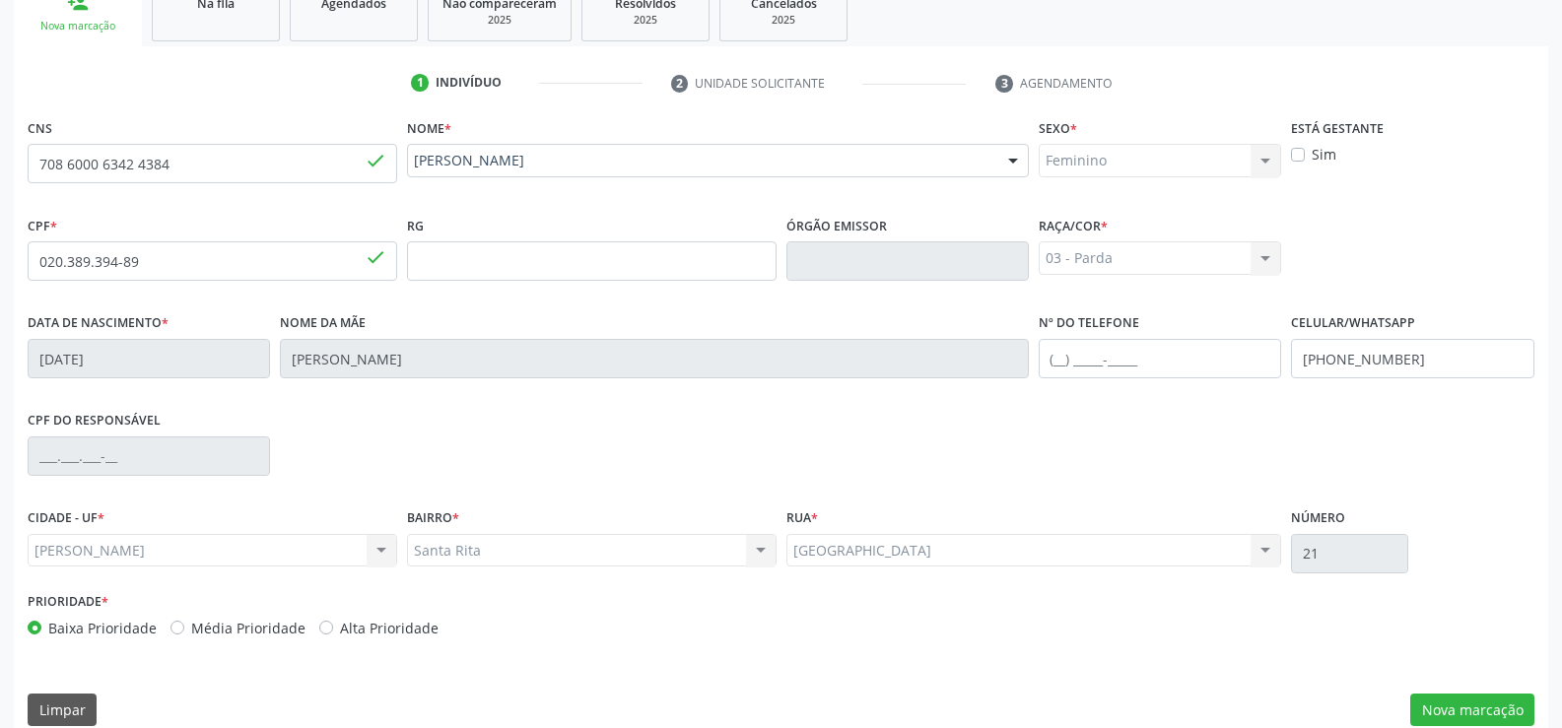
scroll to position [368, 0]
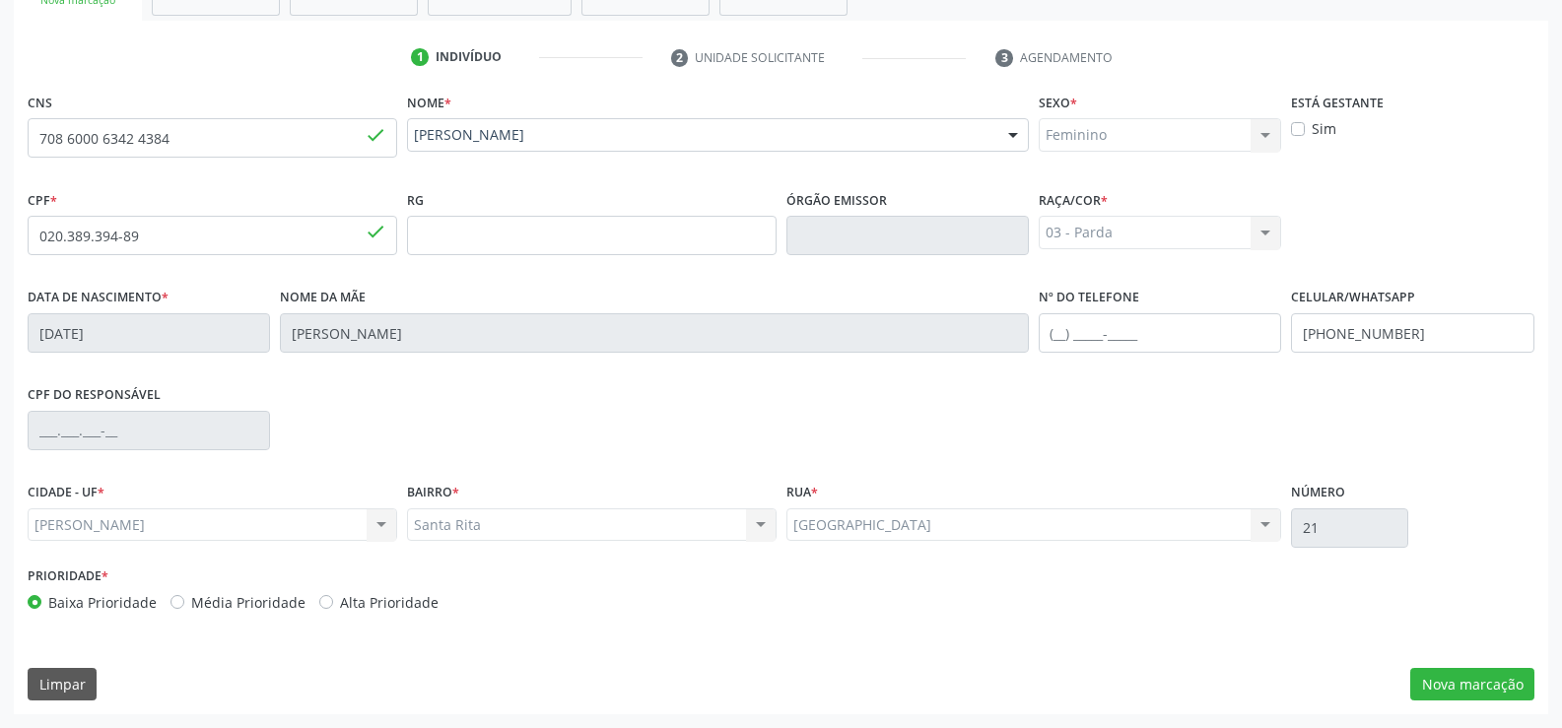
click at [487, 530] on div "Santa Rita Santa Rita Nenhum resultado encontrado para: " " Não há nenhuma opçã…" at bounding box center [592, 526] width 370 height 34
click at [962, 531] on div "Parque dos Coqueirais Parque dos Coqueirais Nenhum resultado encontrado para: "…" at bounding box center [1035, 526] width 496 height 34
click at [507, 531] on div "Santa Rita Santa Rita Nenhum resultado encontrado para: " " Não há nenhuma opçã…" at bounding box center [592, 526] width 370 height 34
click at [295, 536] on div "Marechal Deodoro Marechal Deodoro Nenhum resultado encontrado para: " " Não há …" at bounding box center [213, 526] width 370 height 34
click at [530, 524] on div "Santa Rita Santa Rita Nenhum resultado encontrado para: " " Não há nenhuma opçã…" at bounding box center [592, 526] width 370 height 34
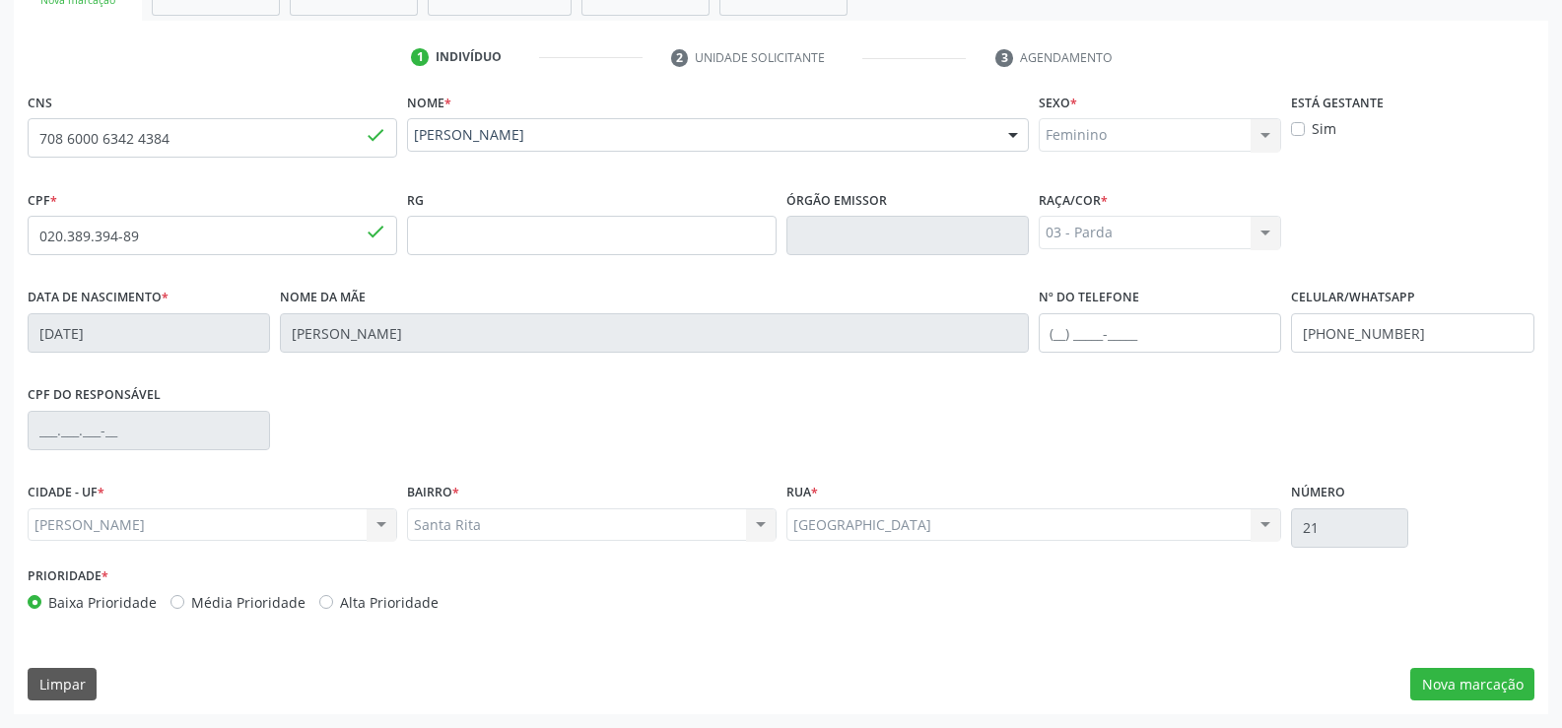
click at [961, 520] on div "Parque dos Coqueirais Parque dos Coqueirais Nenhum resultado encontrado para: "…" at bounding box center [1035, 526] width 496 height 34
click at [1279, 674] on div "Limpar Nova marcação" at bounding box center [781, 685] width 1507 height 34
click at [1481, 687] on button "Nova marcação" at bounding box center [1473, 685] width 124 height 34
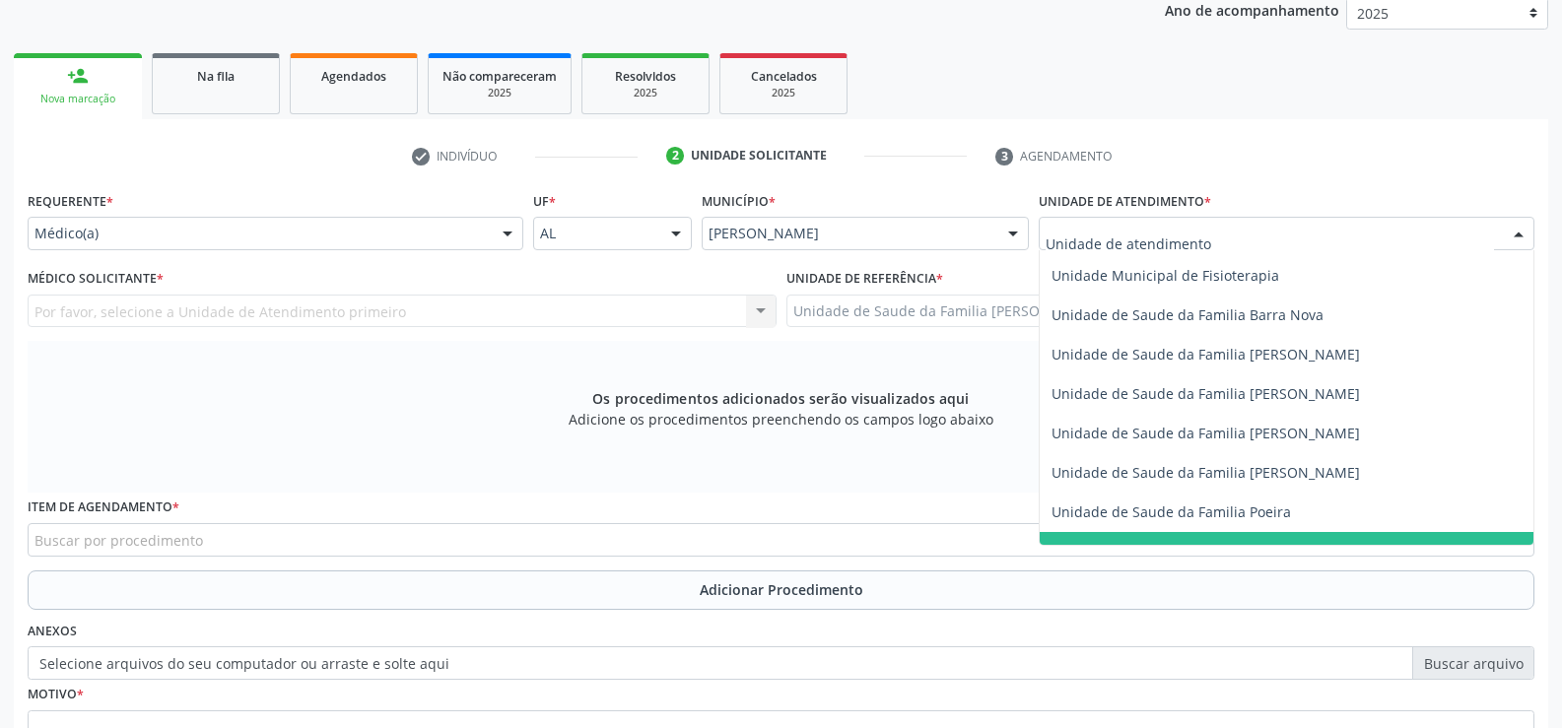
scroll to position [967, 0]
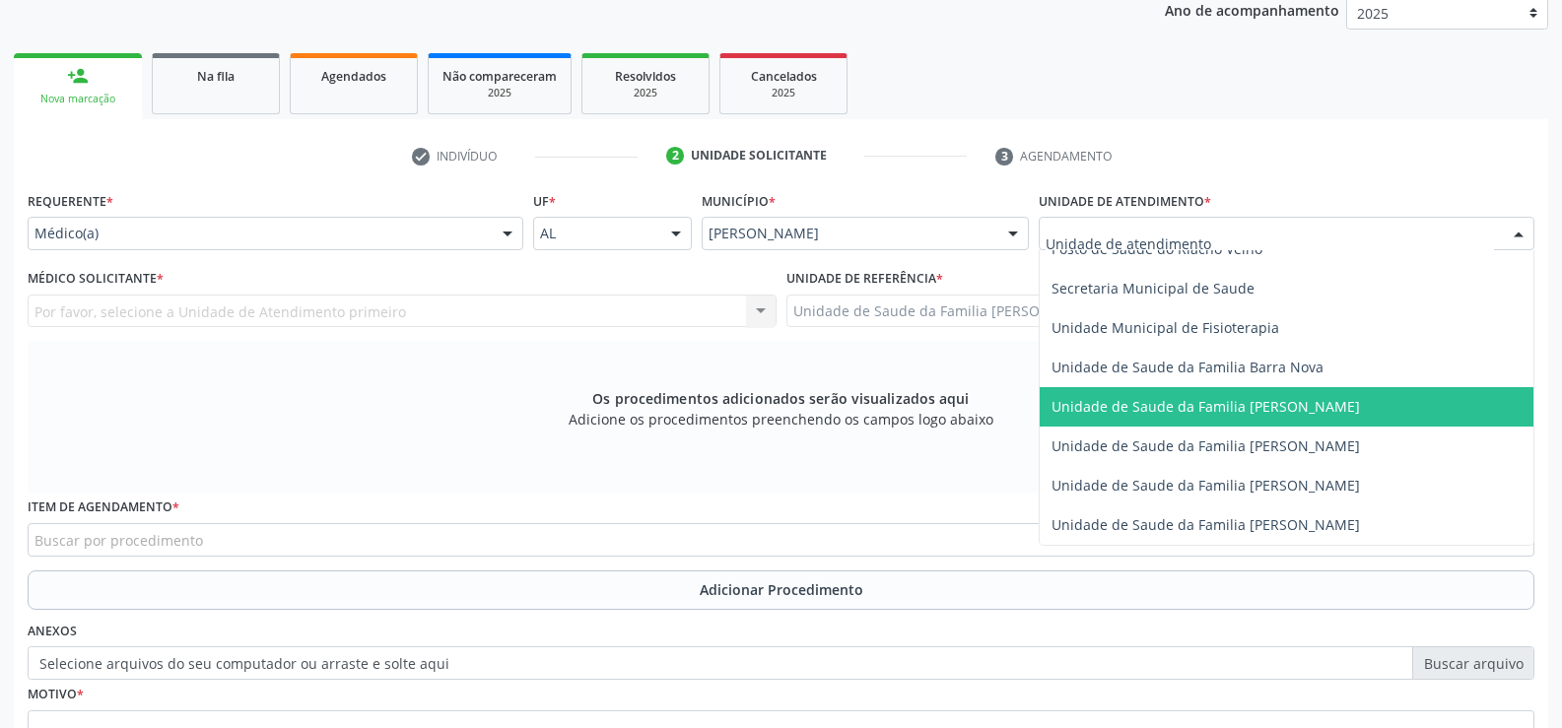
click at [1347, 393] on span "Unidade de Saude da Familia [PERSON_NAME]" at bounding box center [1287, 406] width 494 height 39
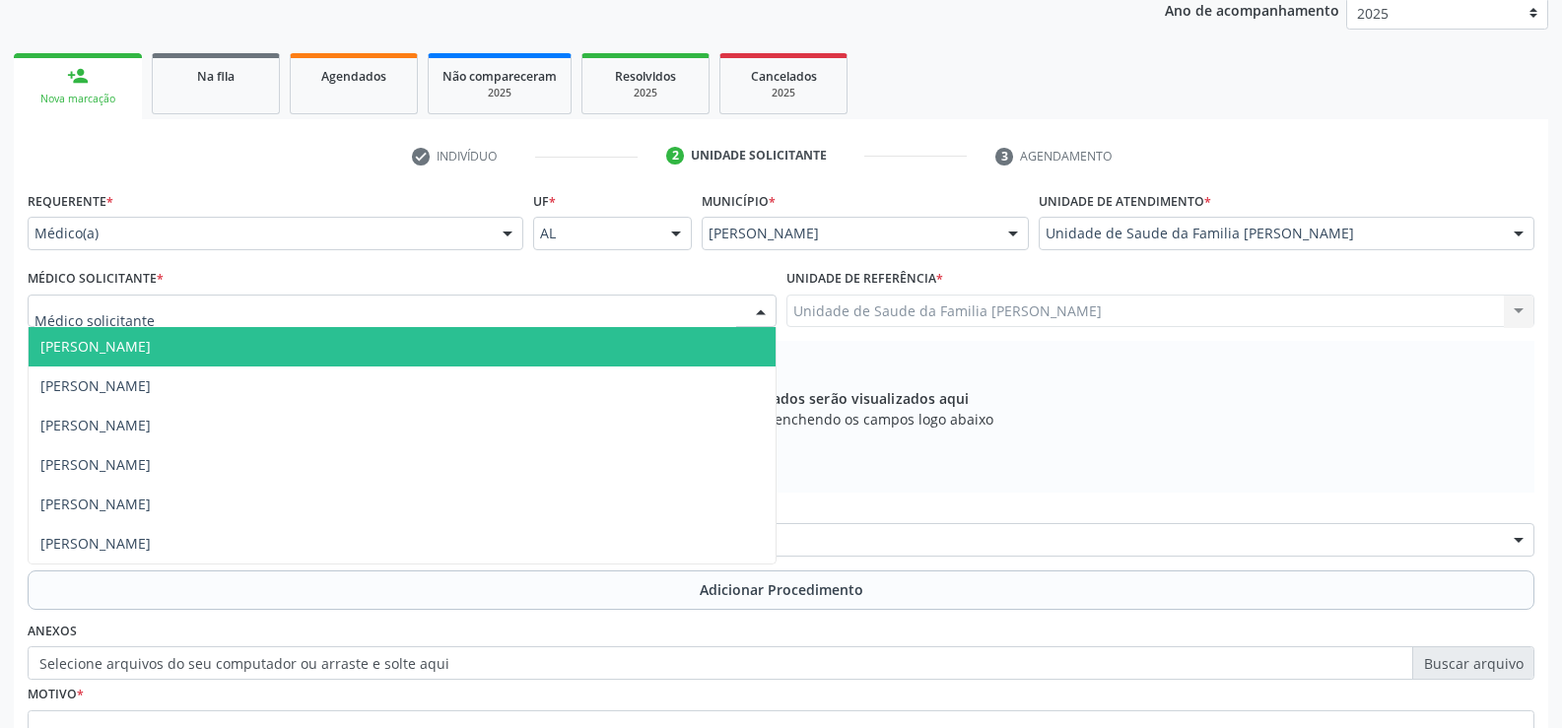
click at [698, 308] on div at bounding box center [402, 312] width 749 height 34
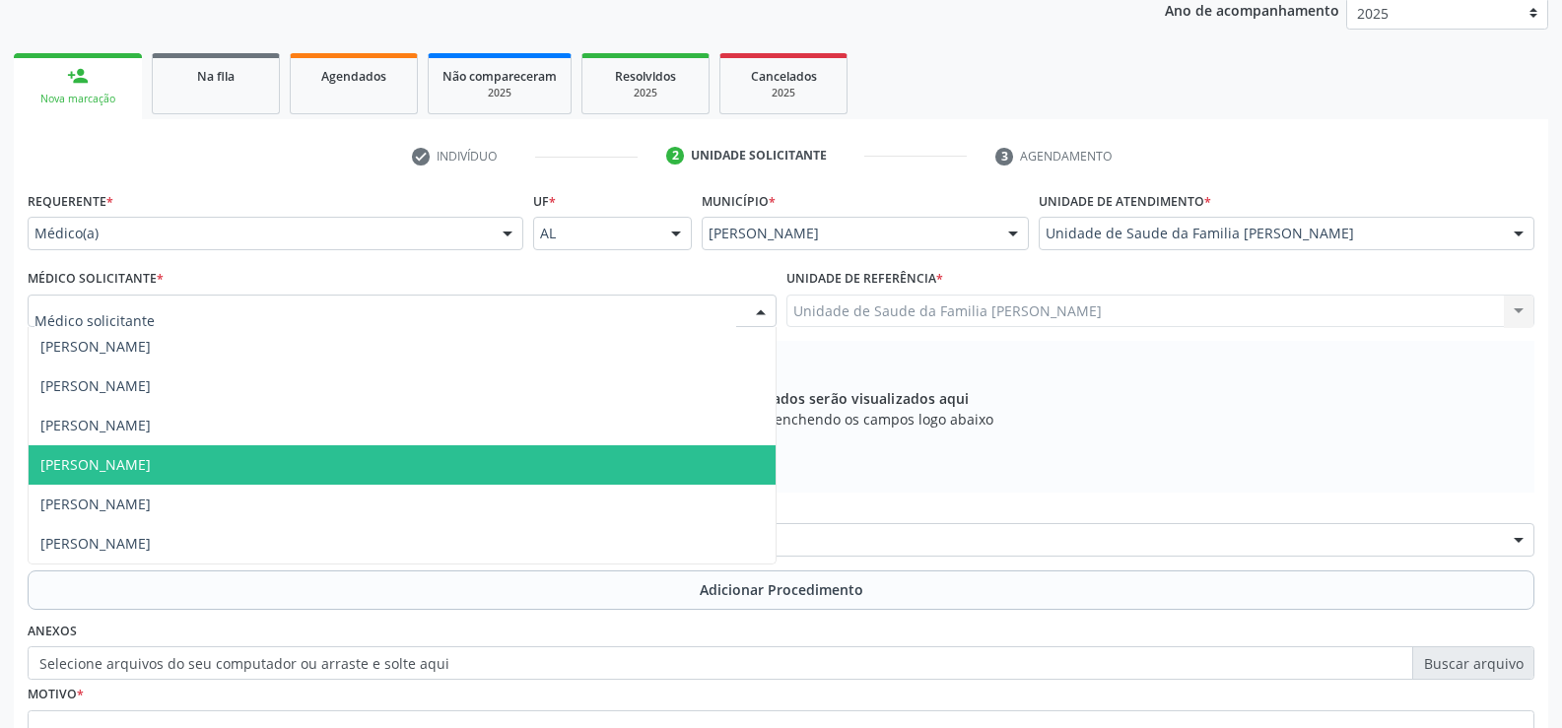
scroll to position [368, 0]
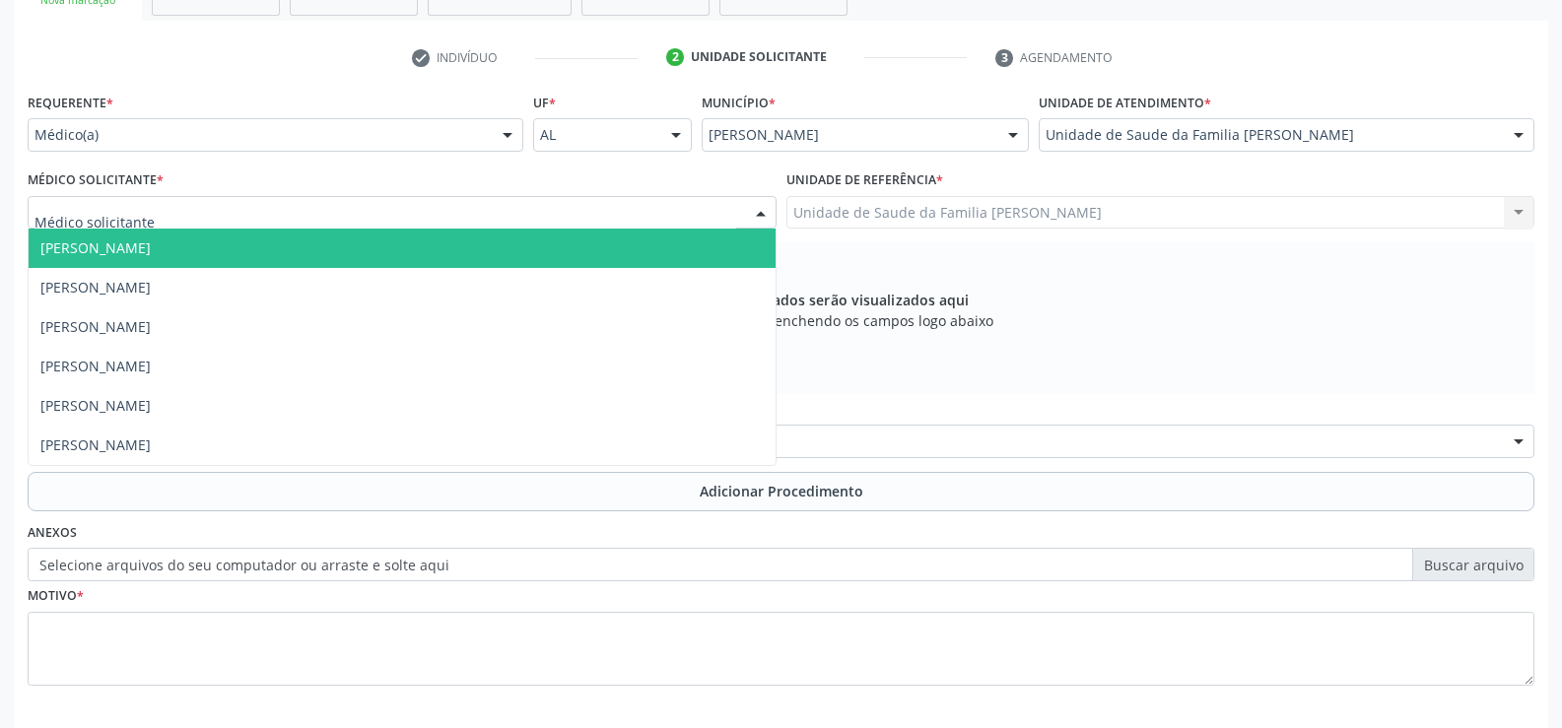
click at [353, 222] on input "text" at bounding box center [385, 222] width 702 height 39
click at [636, 261] on span "Antonio Lamenha Motta Medeiros" at bounding box center [402, 248] width 747 height 39
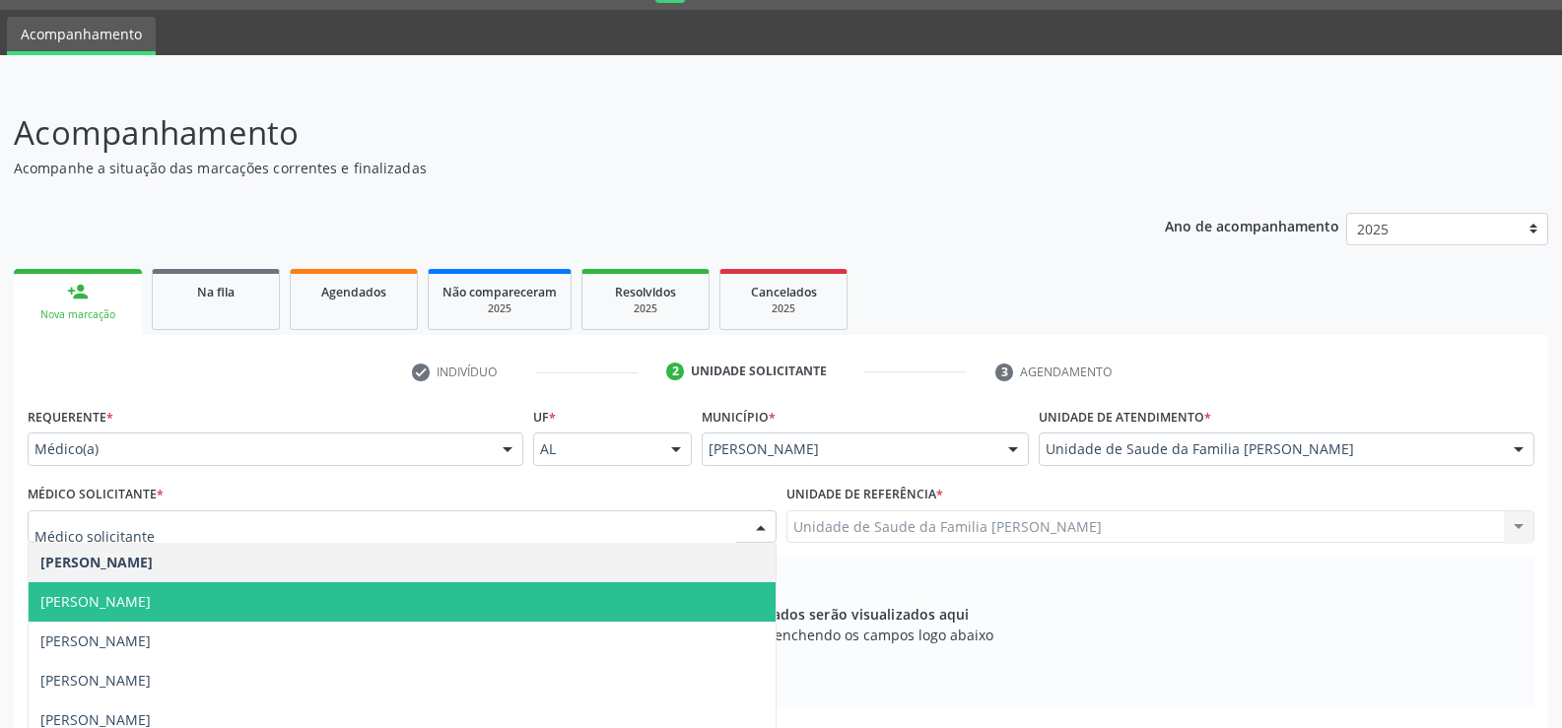
scroll to position [0, 0]
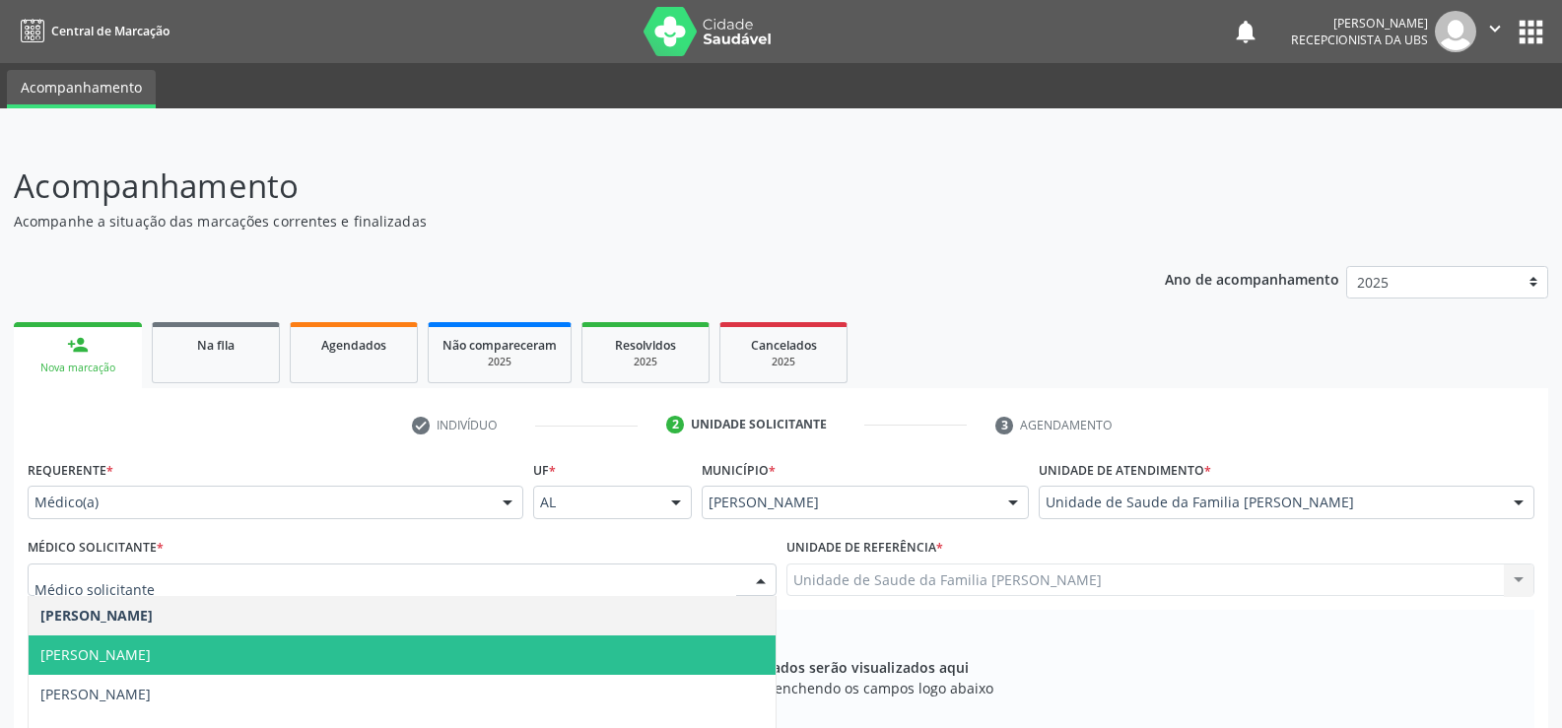
click at [617, 551] on div "Médico Solicitante * Antonio Lamenha Motta Medeiros Jacqueline Maria Peixoto Pi…" at bounding box center [402, 564] width 749 height 63
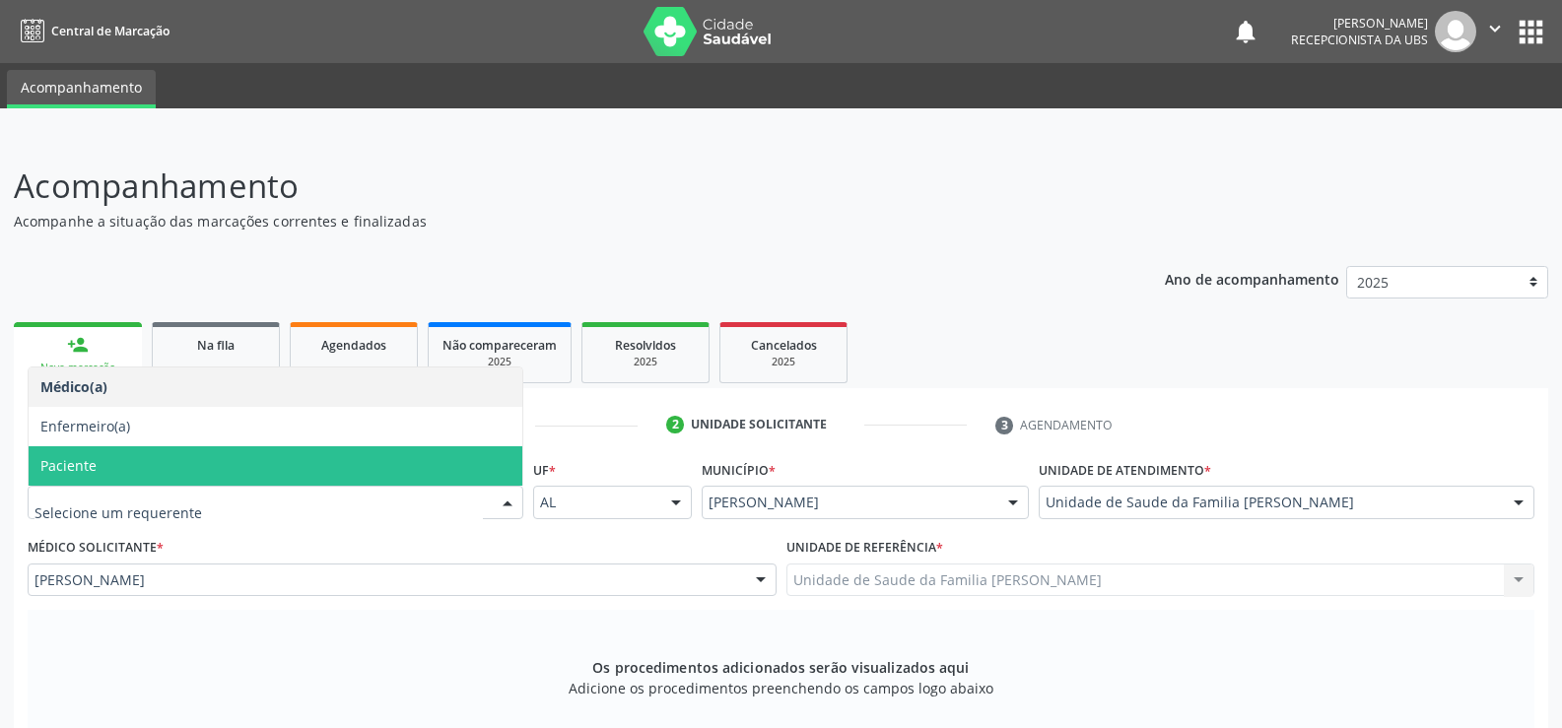
click at [170, 460] on span "Paciente" at bounding box center [276, 466] width 494 height 39
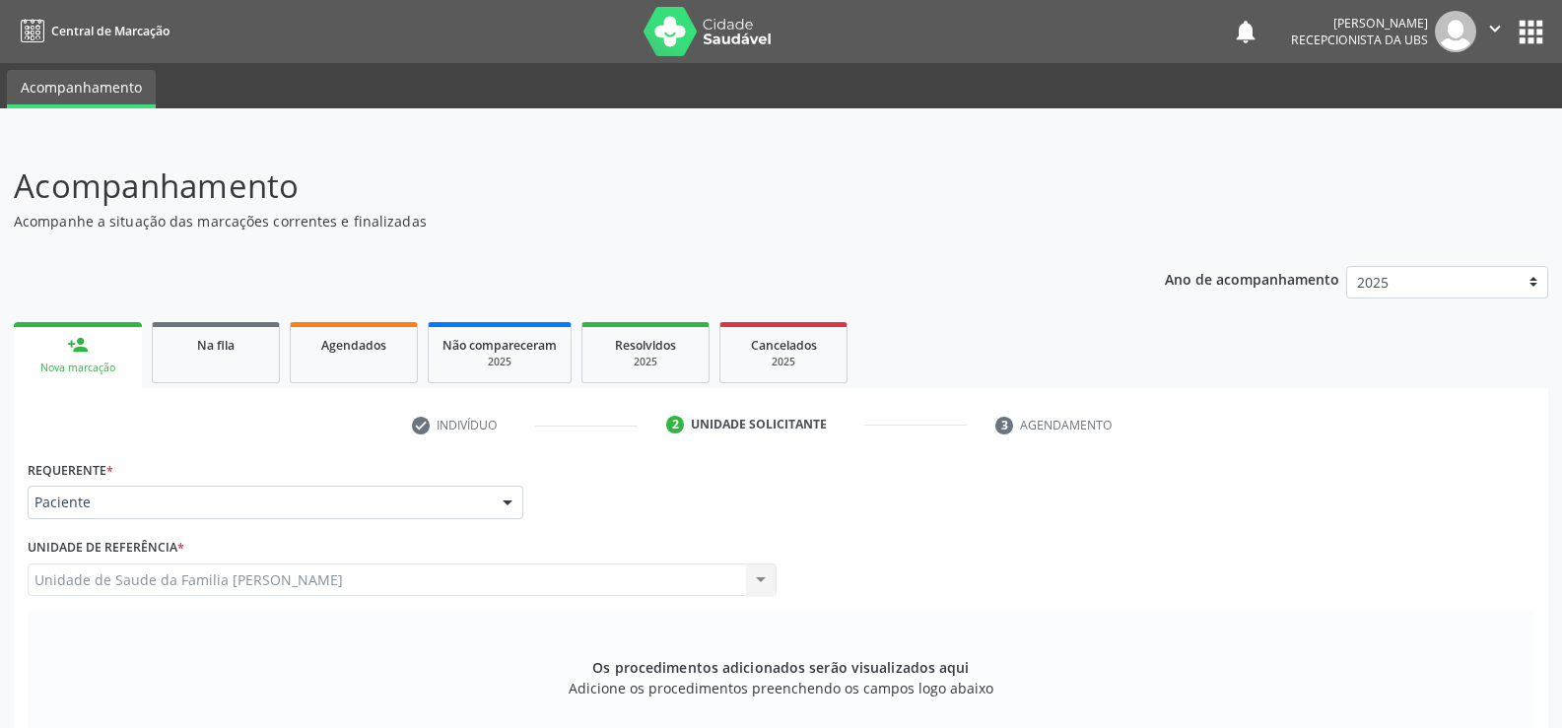
click at [670, 531] on div "Requerente * Paciente Médico(a) Enfermeiro(a) Paciente Nenhum resultado encontr…" at bounding box center [781, 493] width 1517 height 77
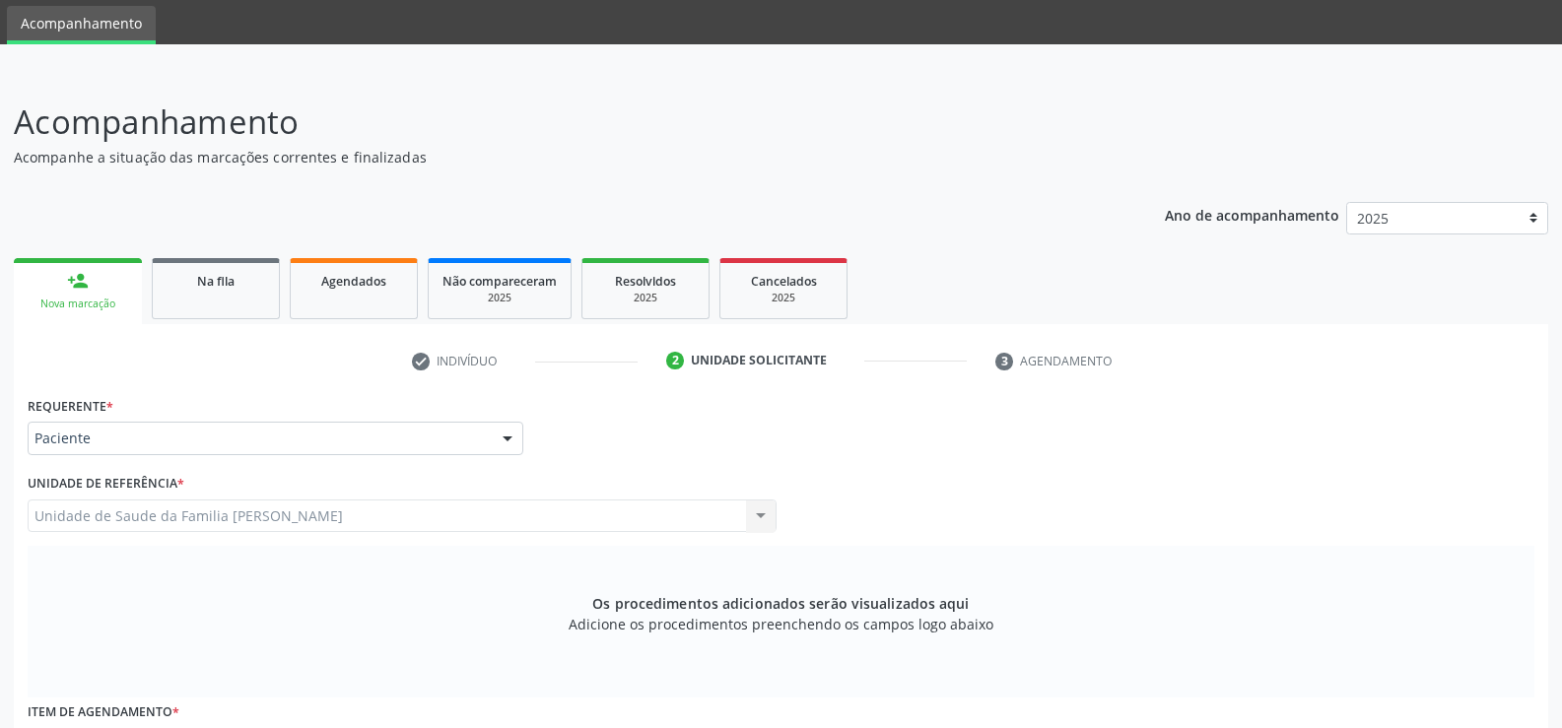
scroll to position [99, 0]
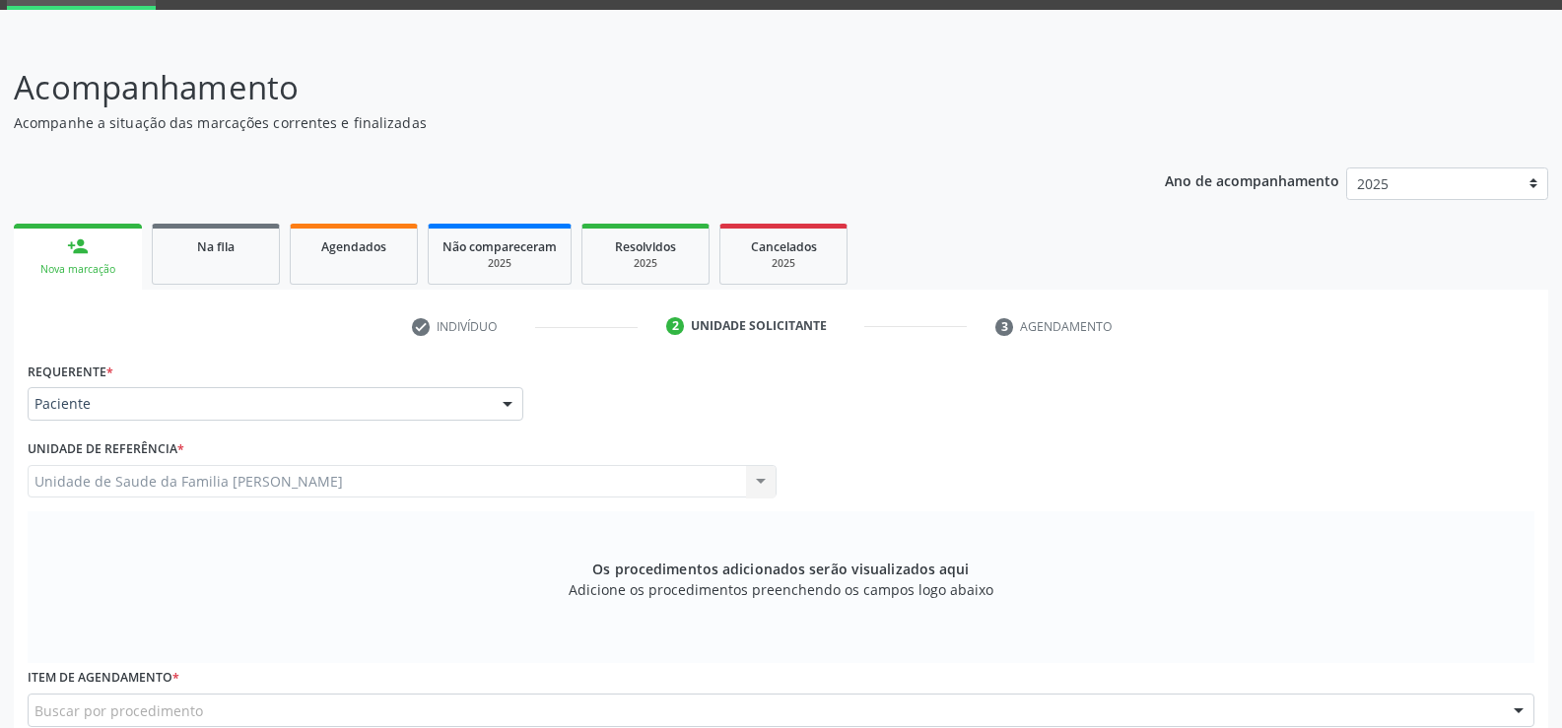
click at [199, 491] on div "Unidade de Saude da Familia Barro Vermelho Unidade de Saude da Familia Barro Ve…" at bounding box center [402, 482] width 749 height 34
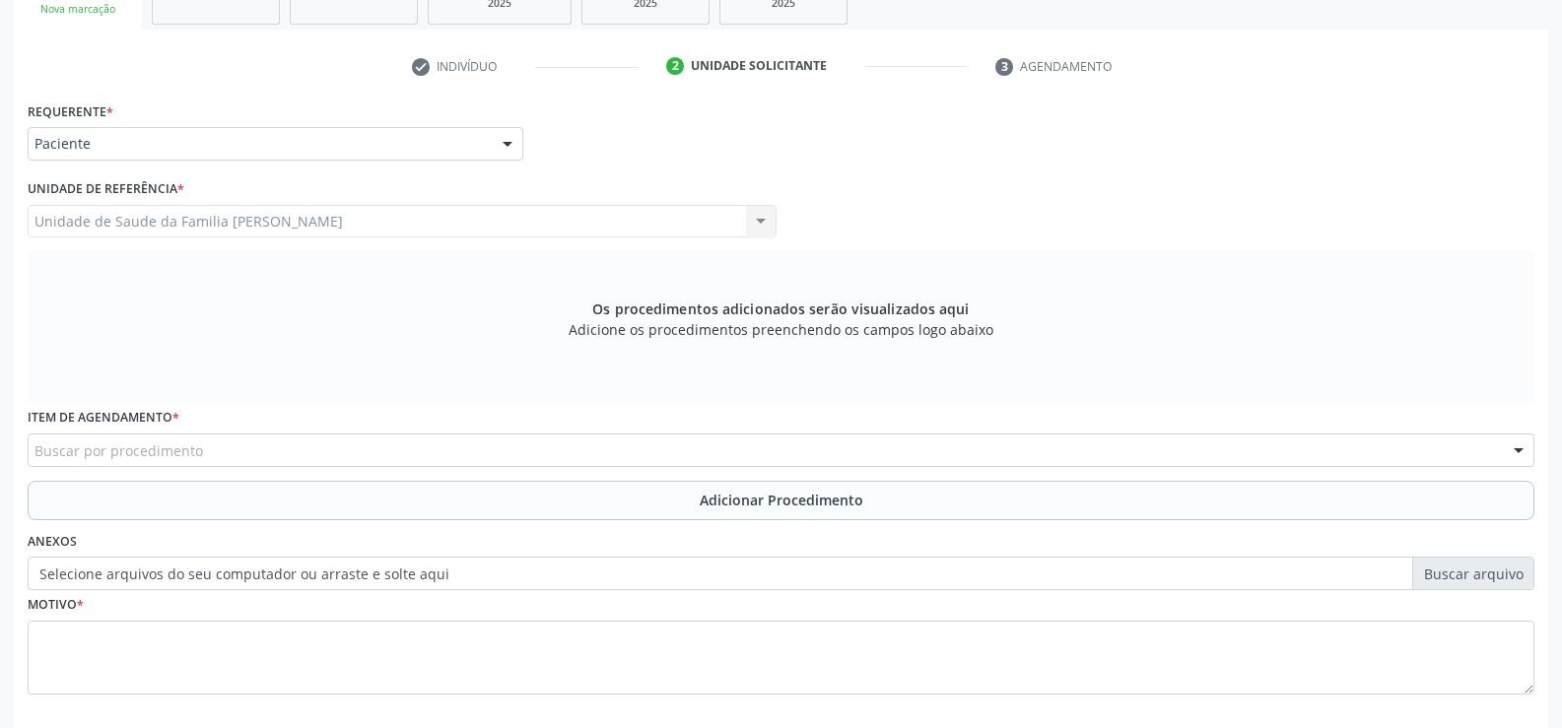
scroll to position [394, 0]
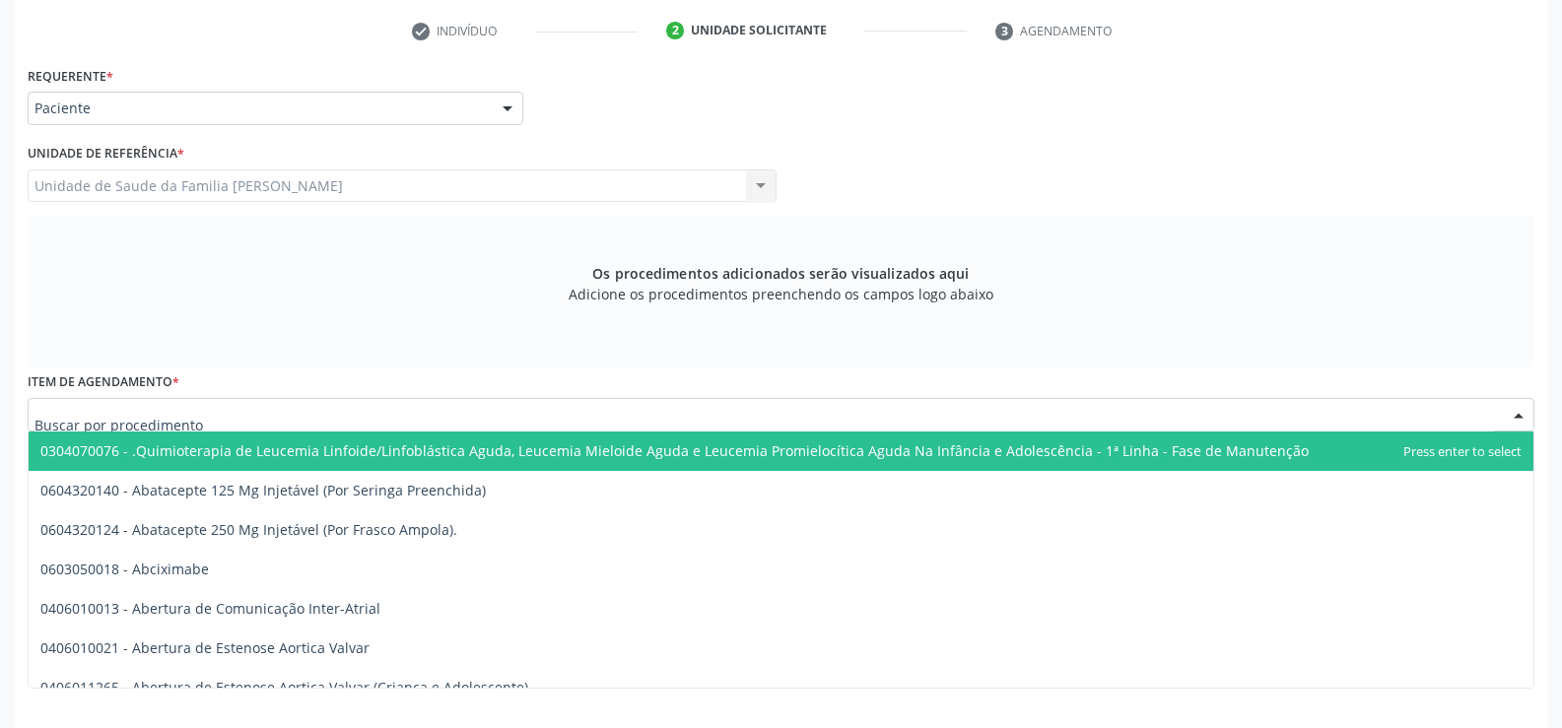
click at [334, 419] on div at bounding box center [781, 415] width 1507 height 34
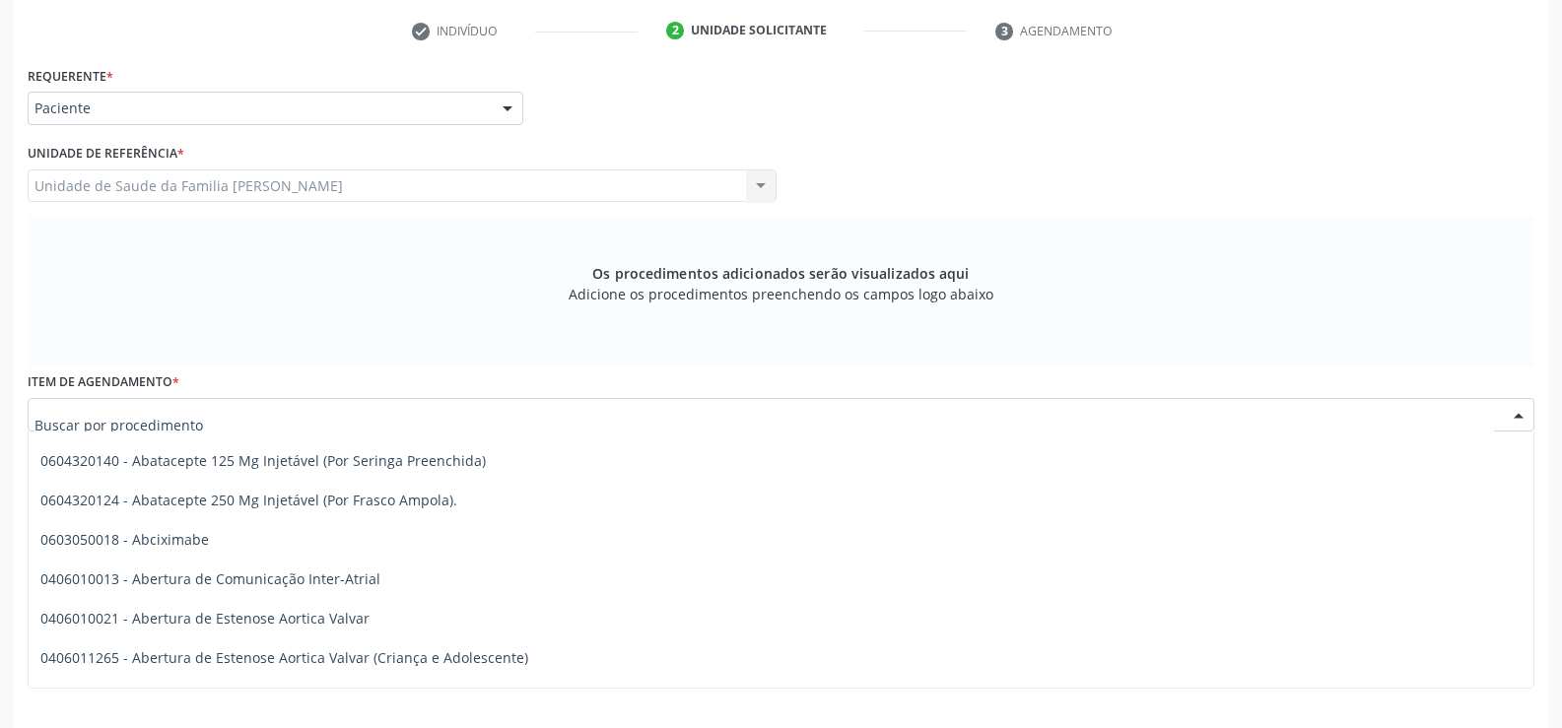
scroll to position [0, 0]
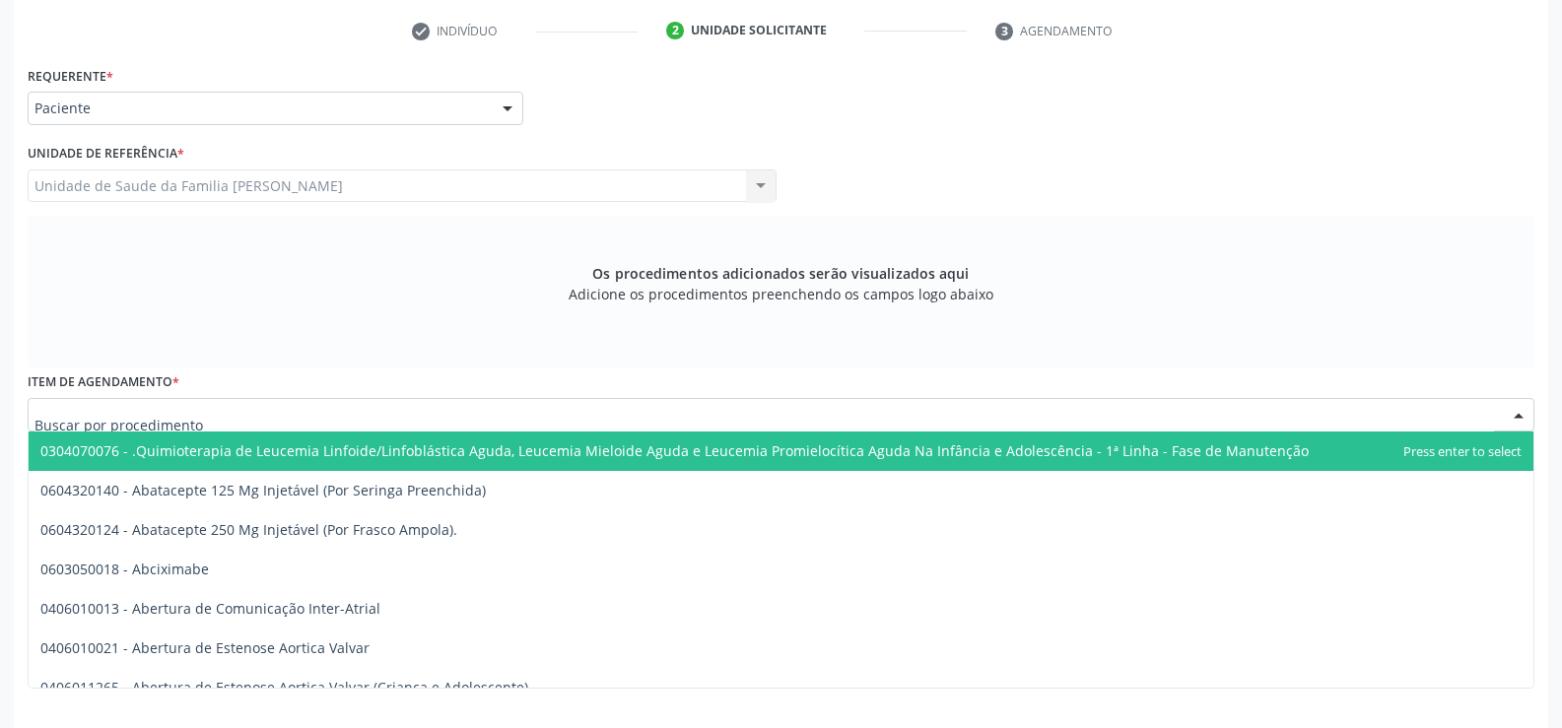
click at [126, 416] on input "text" at bounding box center [764, 424] width 1460 height 39
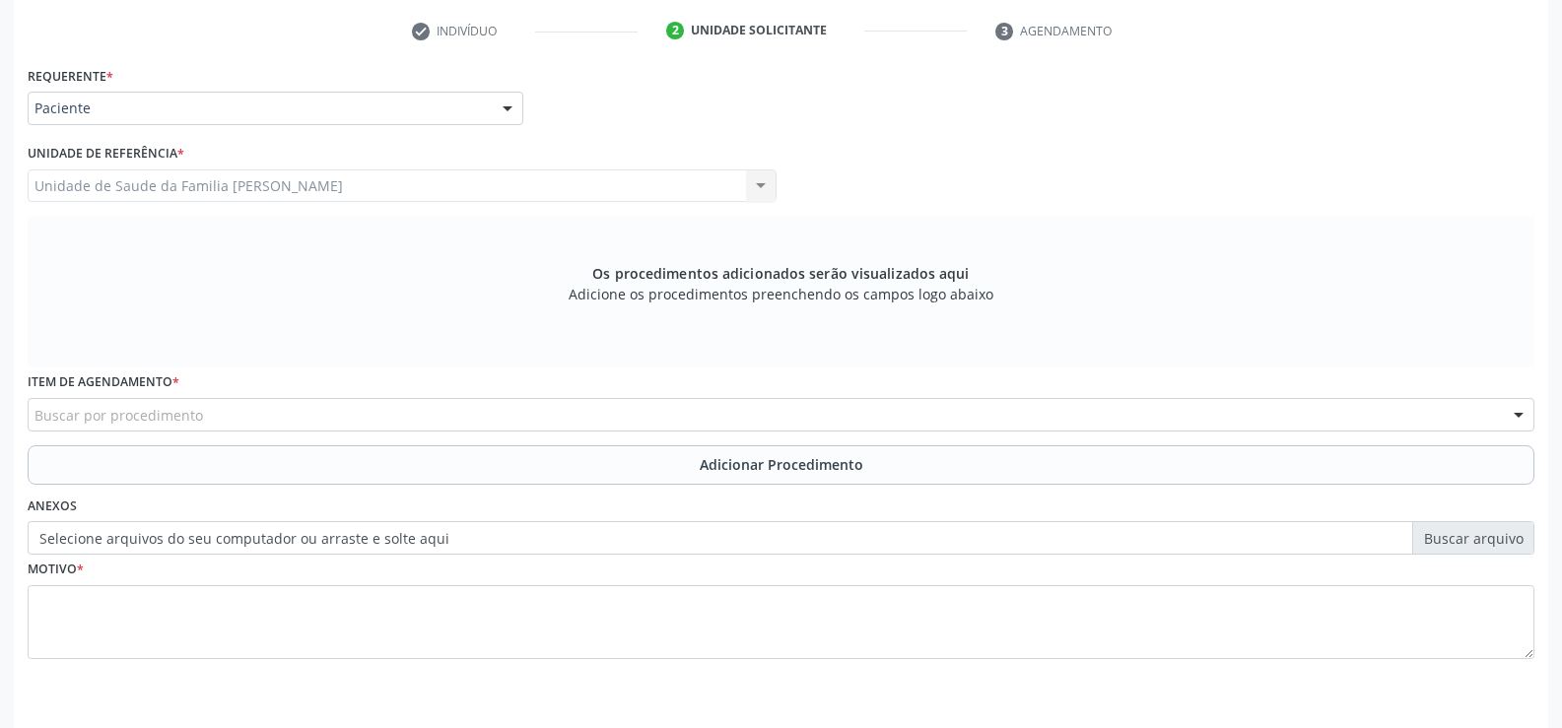
click at [383, 411] on div "Buscar por procedimento" at bounding box center [781, 415] width 1507 height 34
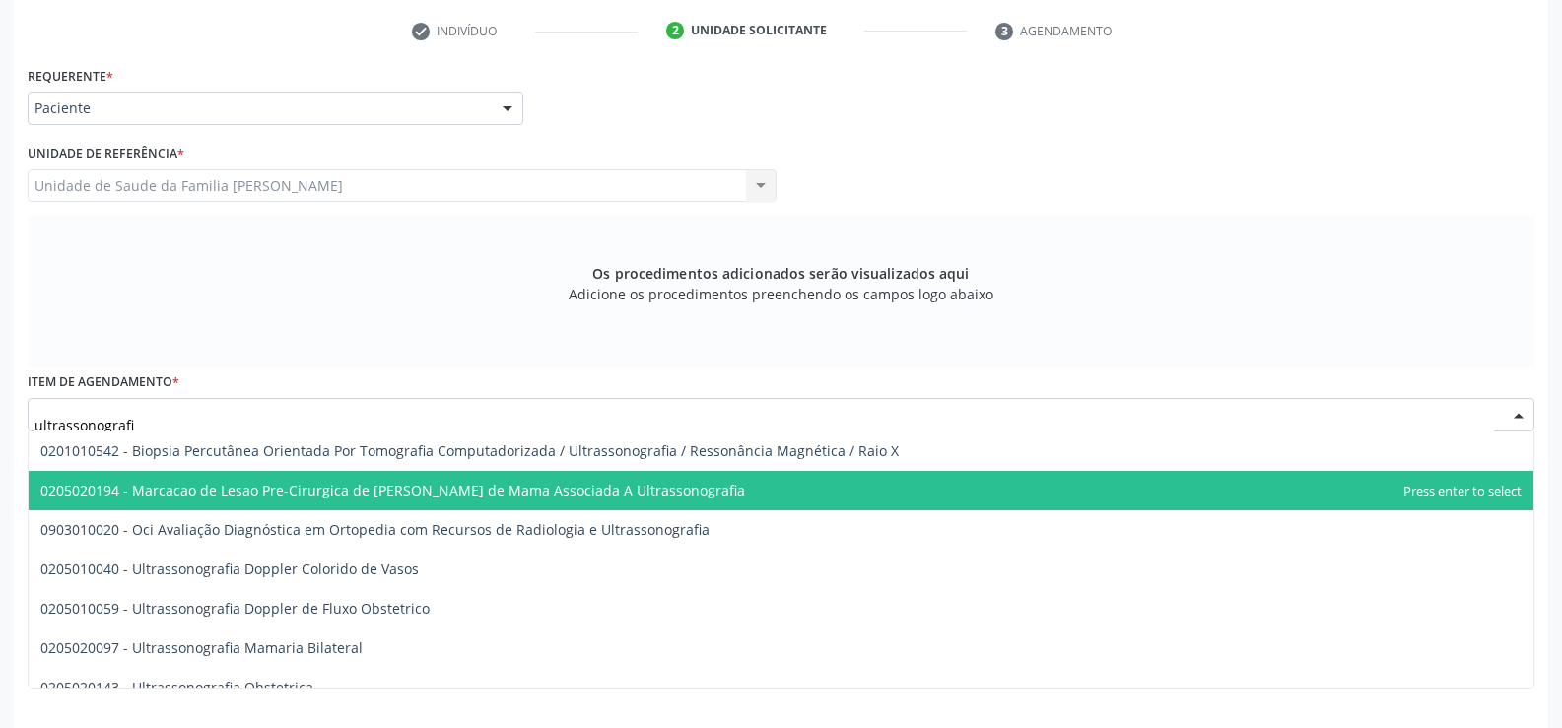
type input "ultrassonografia"
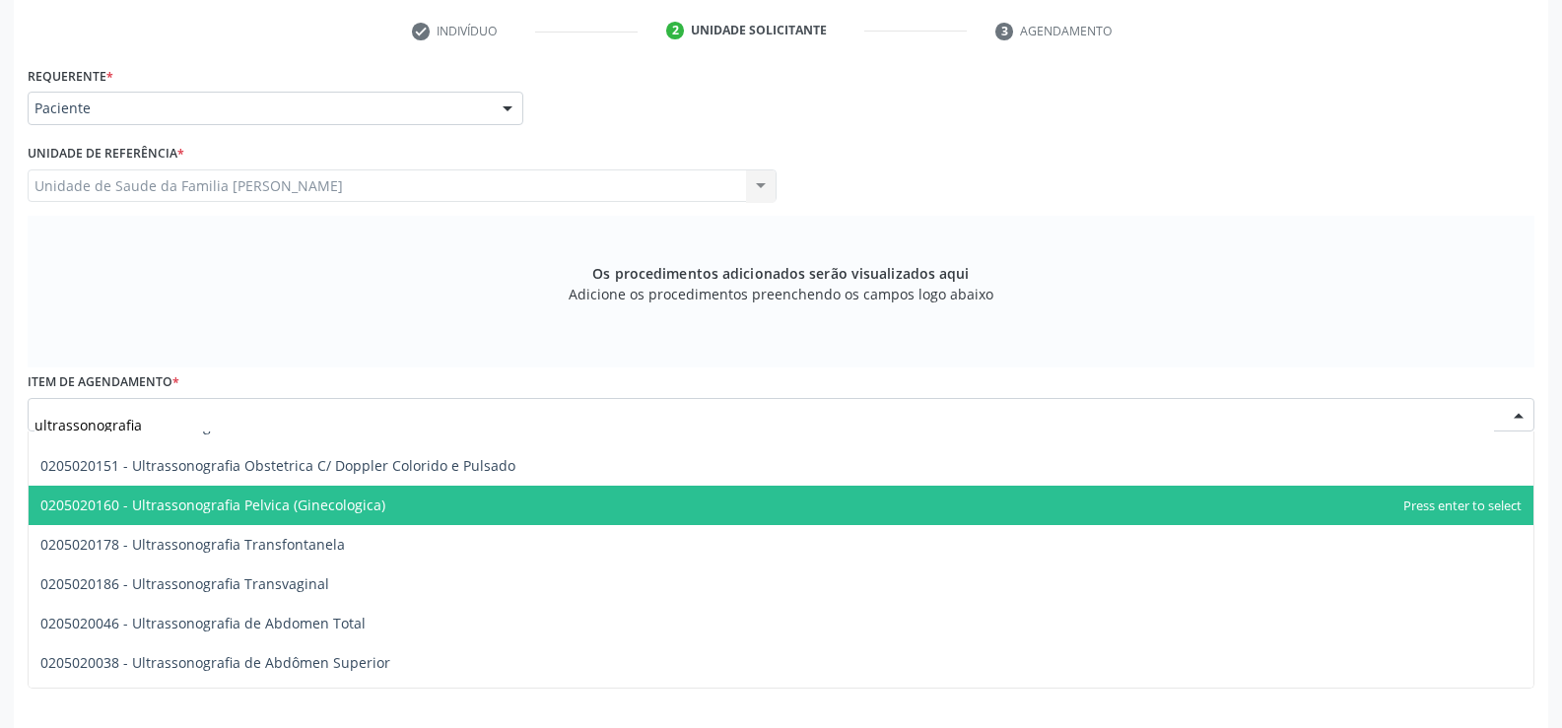
scroll to position [296, 0]
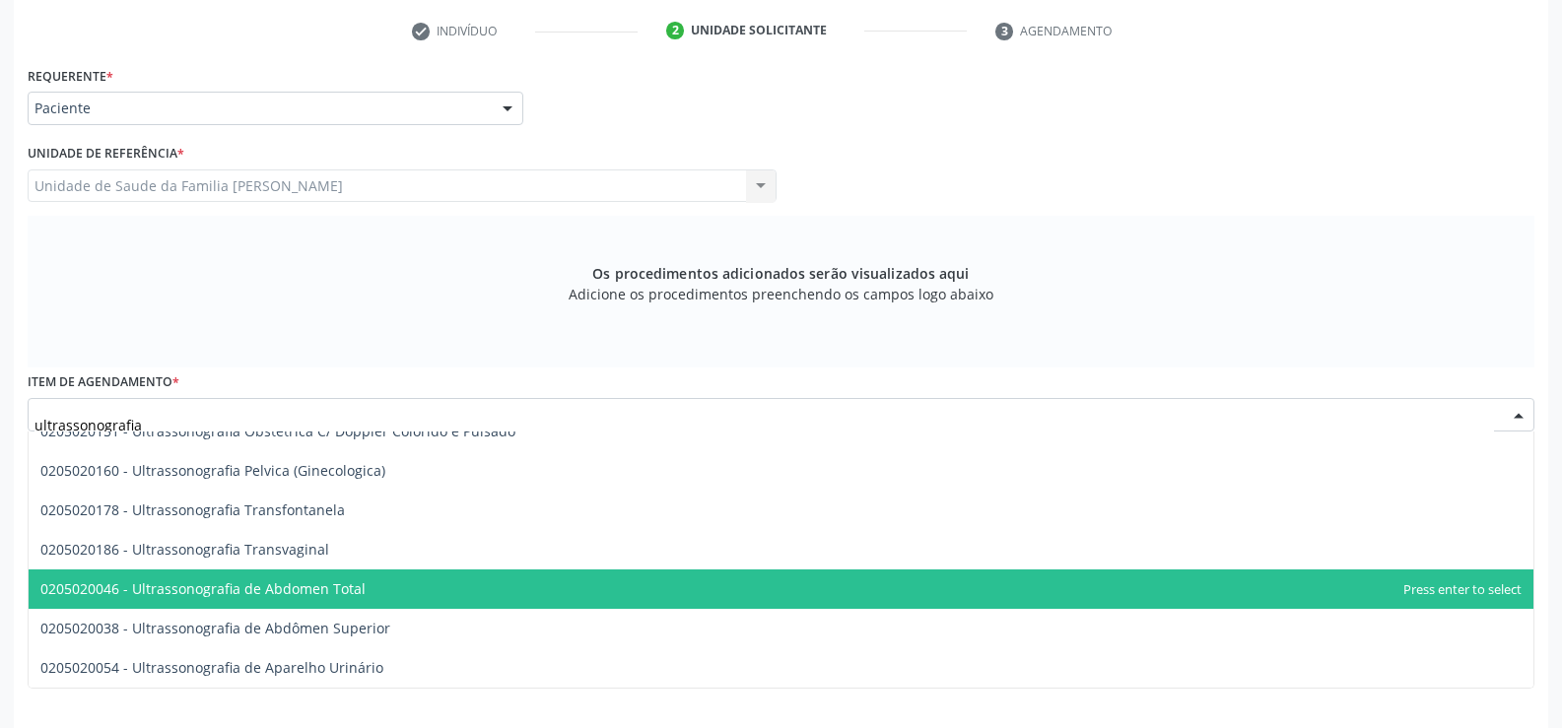
click at [319, 584] on span "0205020046 - Ultrassonografia de Abdomen Total" at bounding box center [202, 589] width 325 height 19
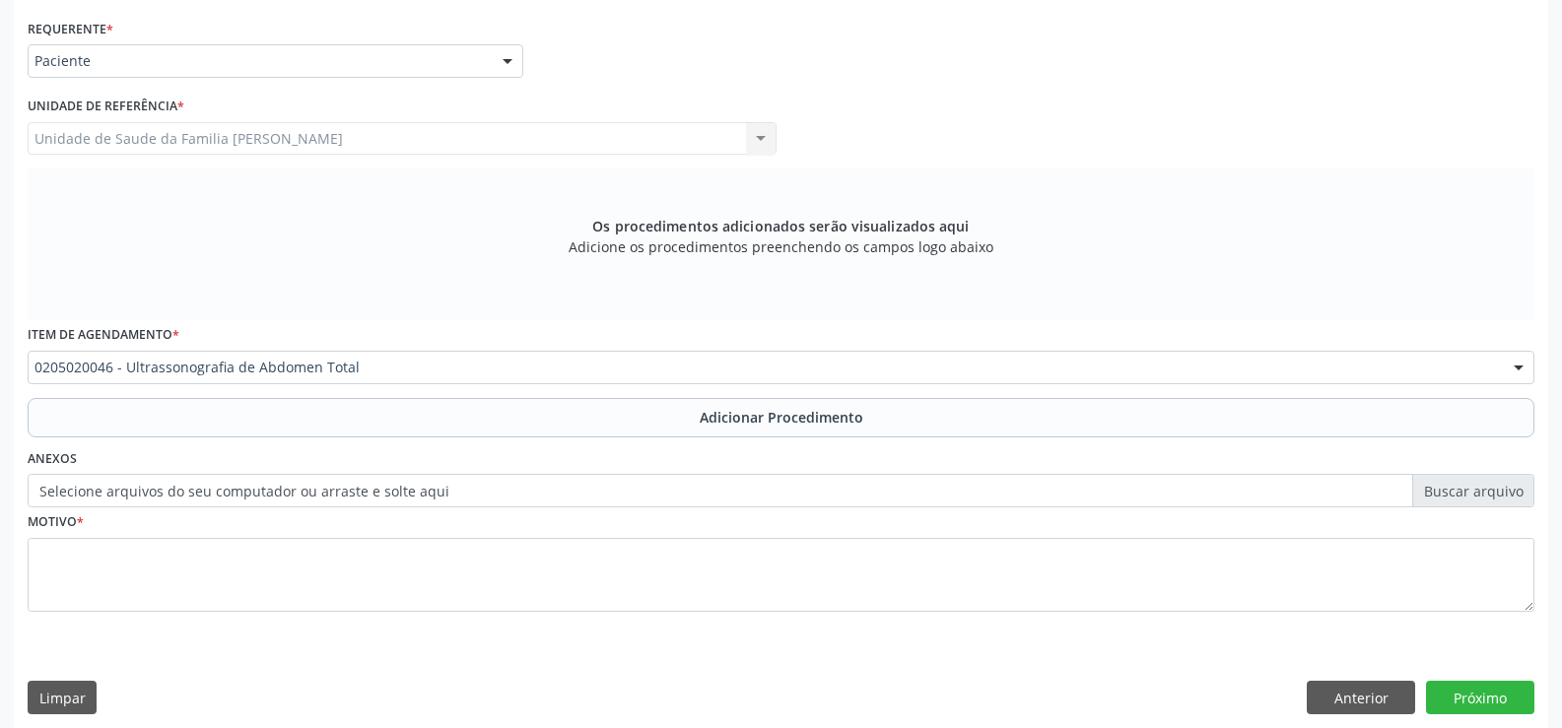
scroll to position [455, 0]
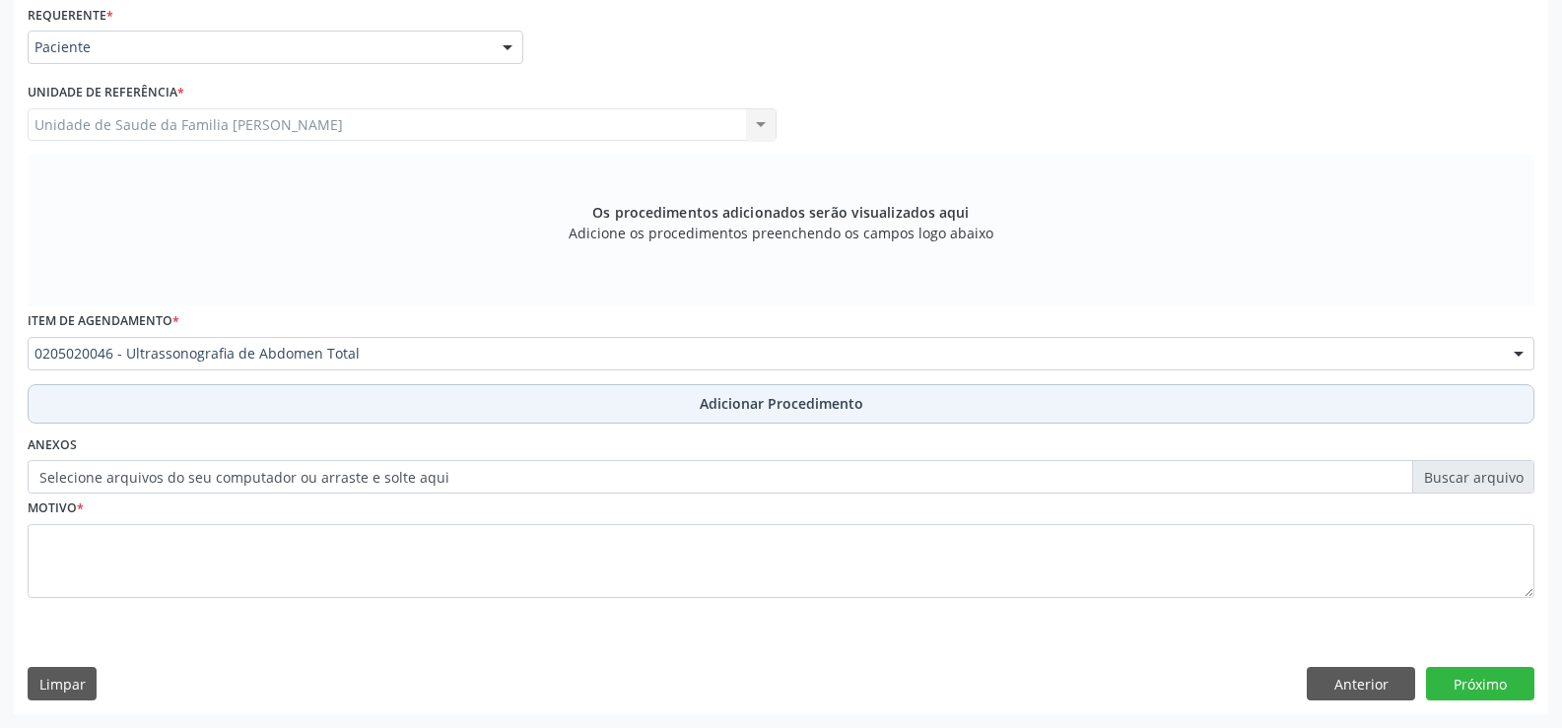
click at [740, 404] on span "Adicionar Procedimento" at bounding box center [782, 403] width 164 height 21
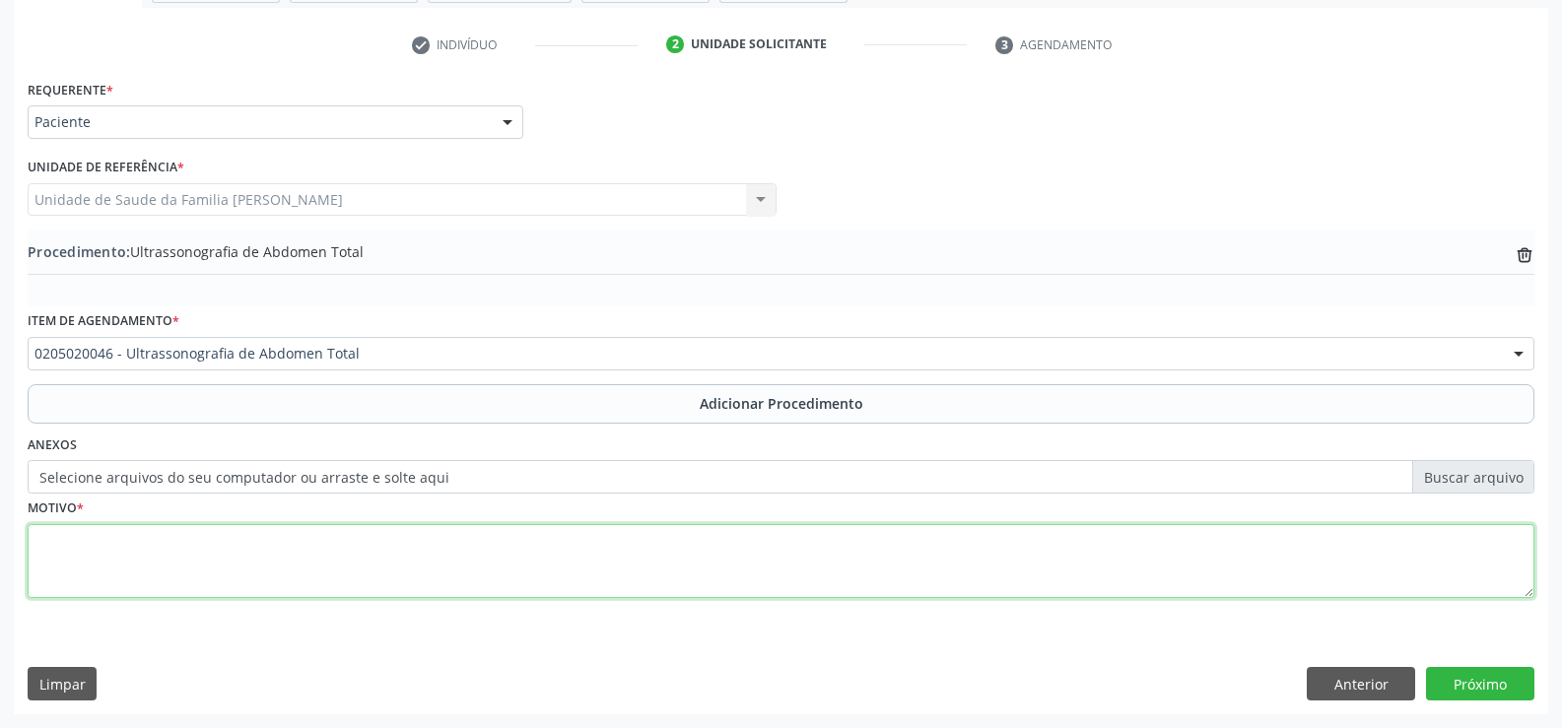
click at [851, 579] on textarea at bounding box center [781, 561] width 1507 height 75
type textarea "teste"
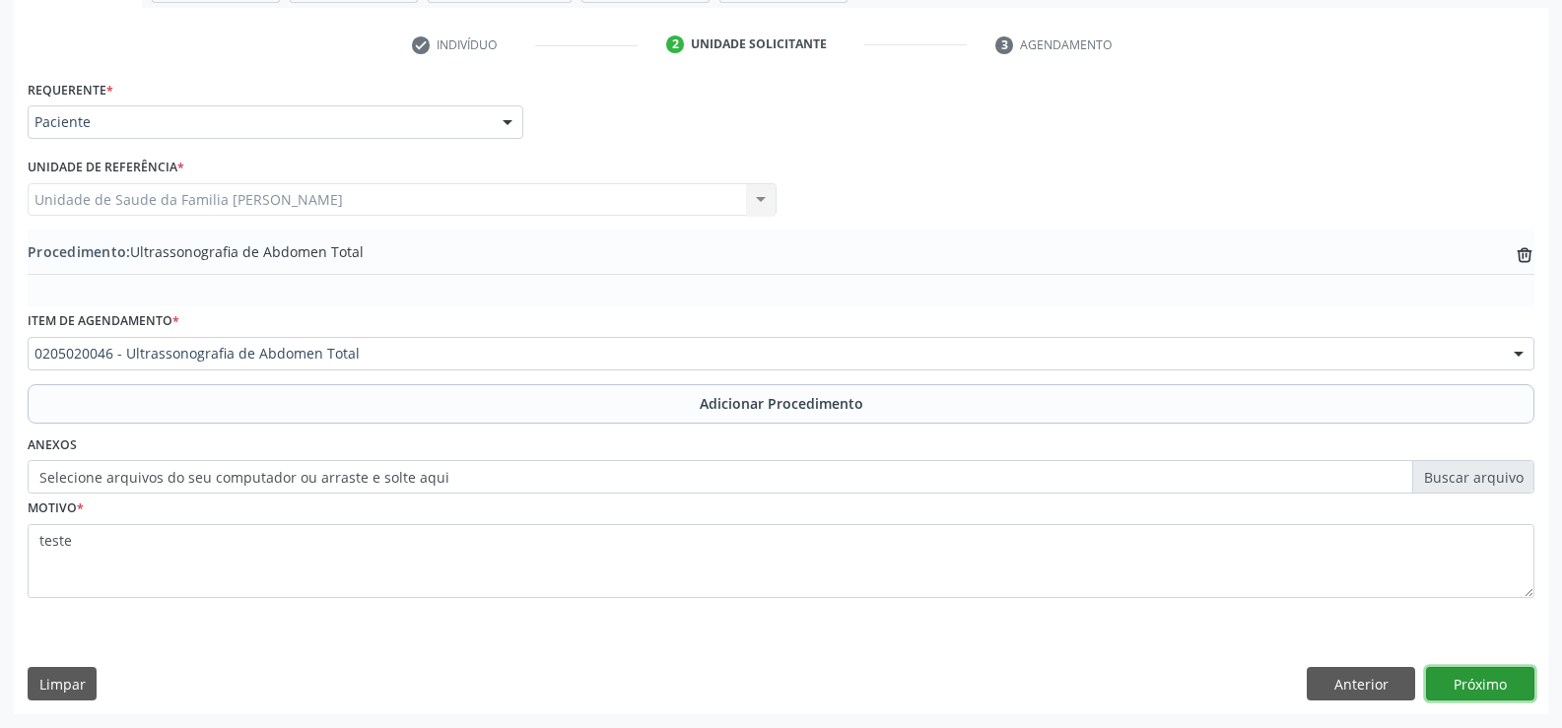
click at [1475, 687] on button "Próximo" at bounding box center [1480, 684] width 108 height 34
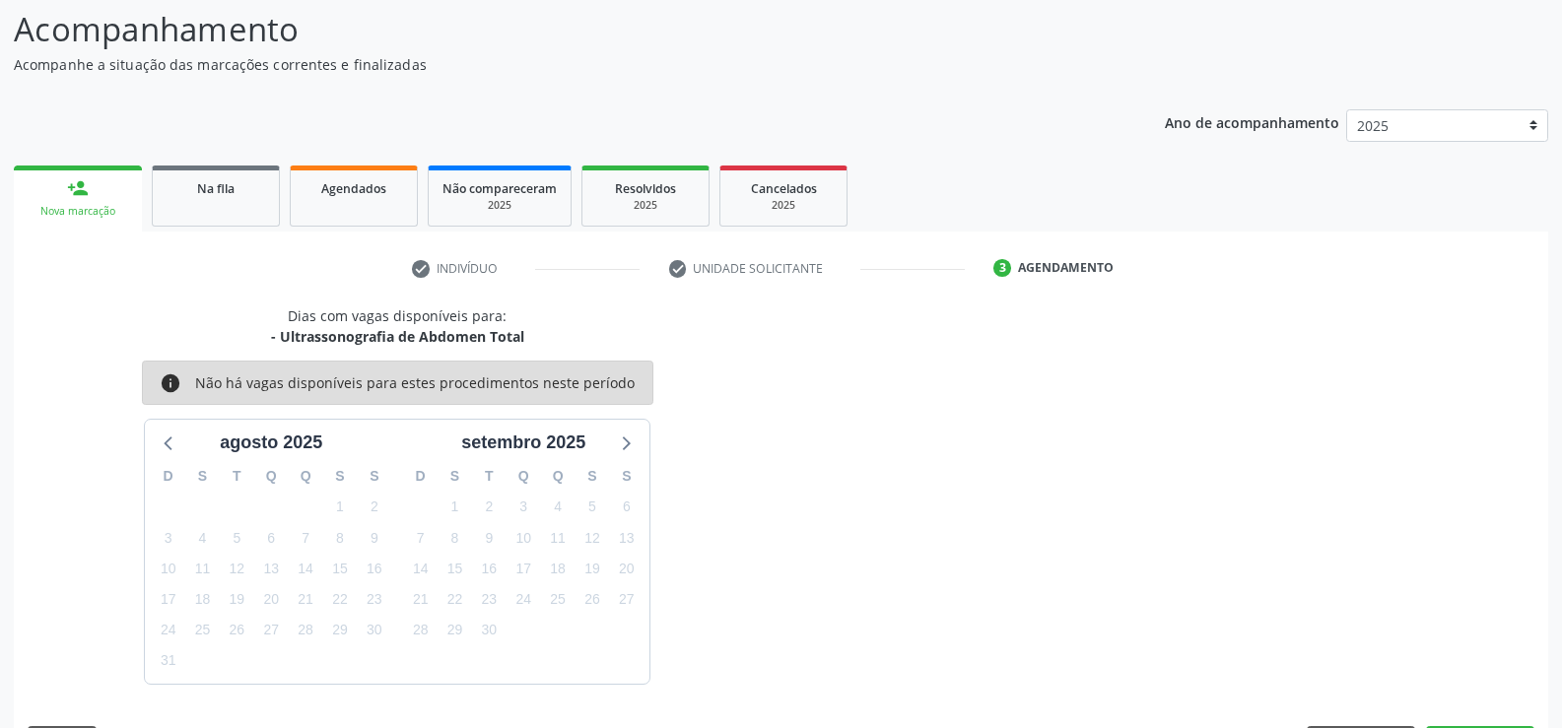
scroll to position [215, 0]
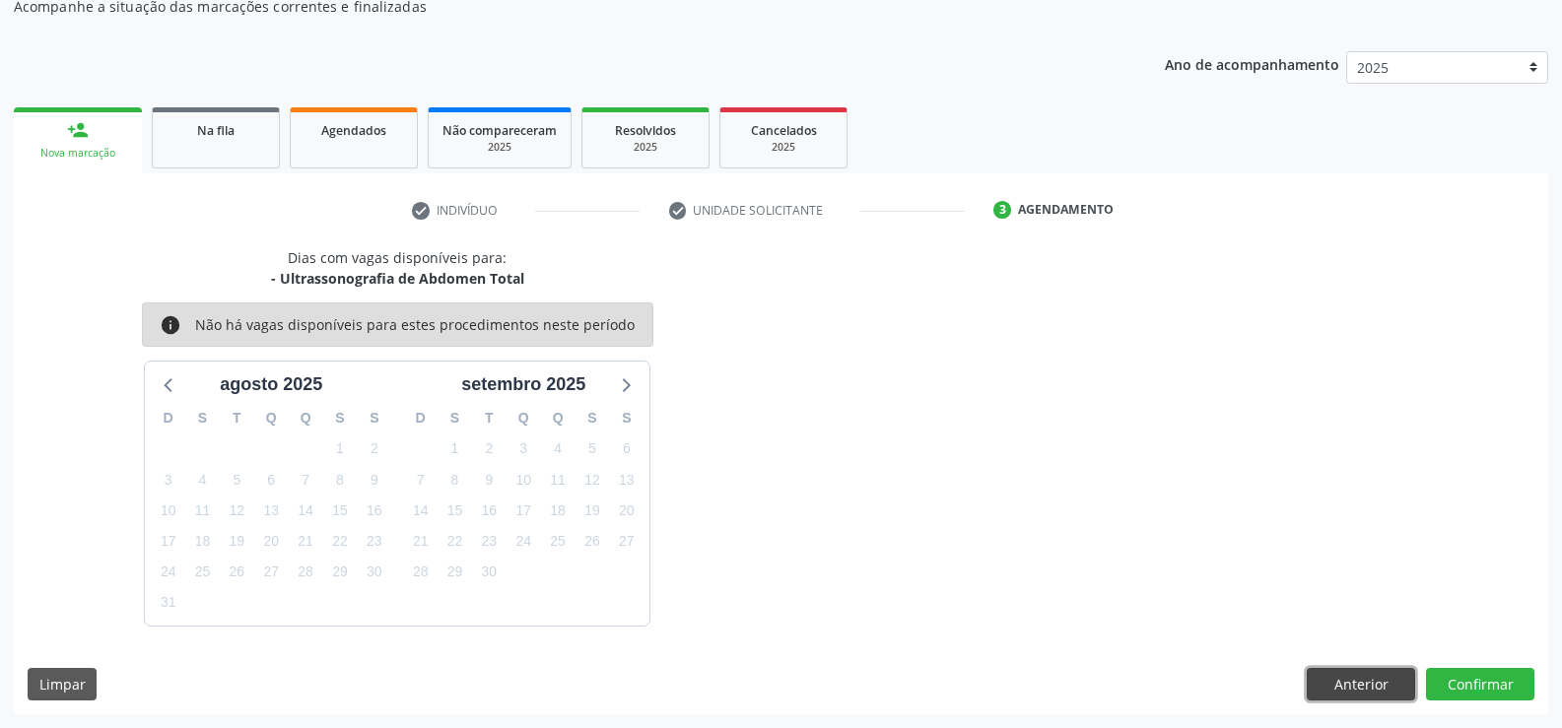
click at [1379, 684] on button "Anterior" at bounding box center [1361, 685] width 108 height 34
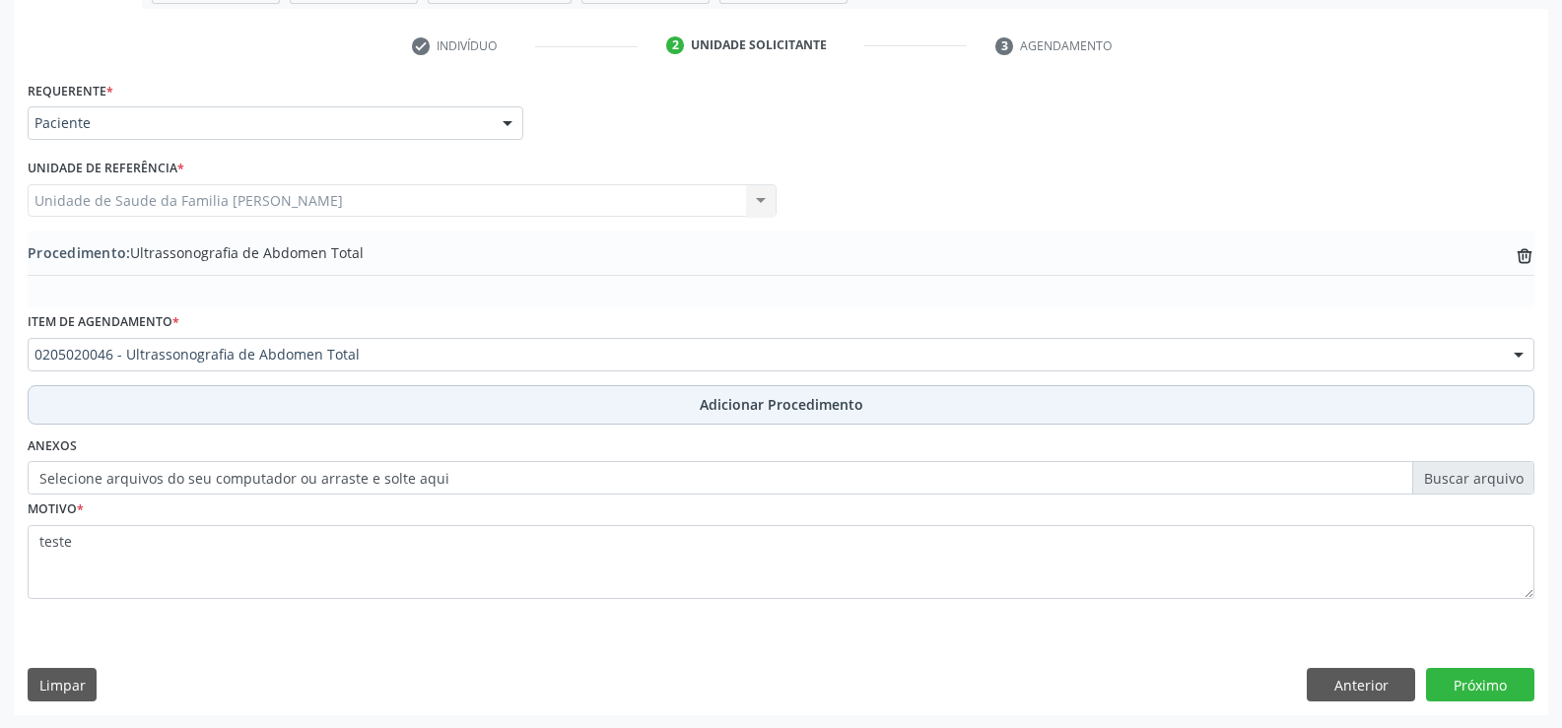
scroll to position [380, 0]
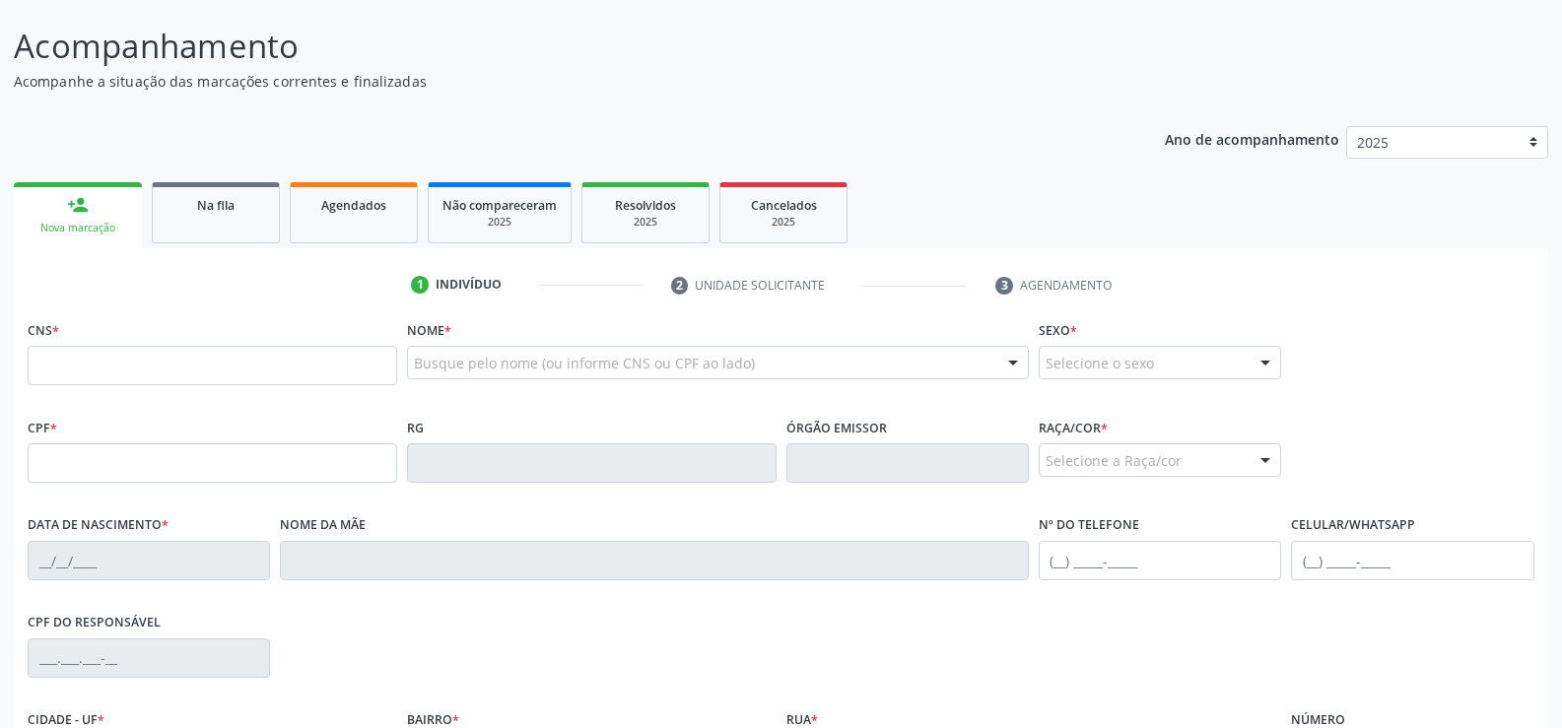
scroll to position [368, 0]
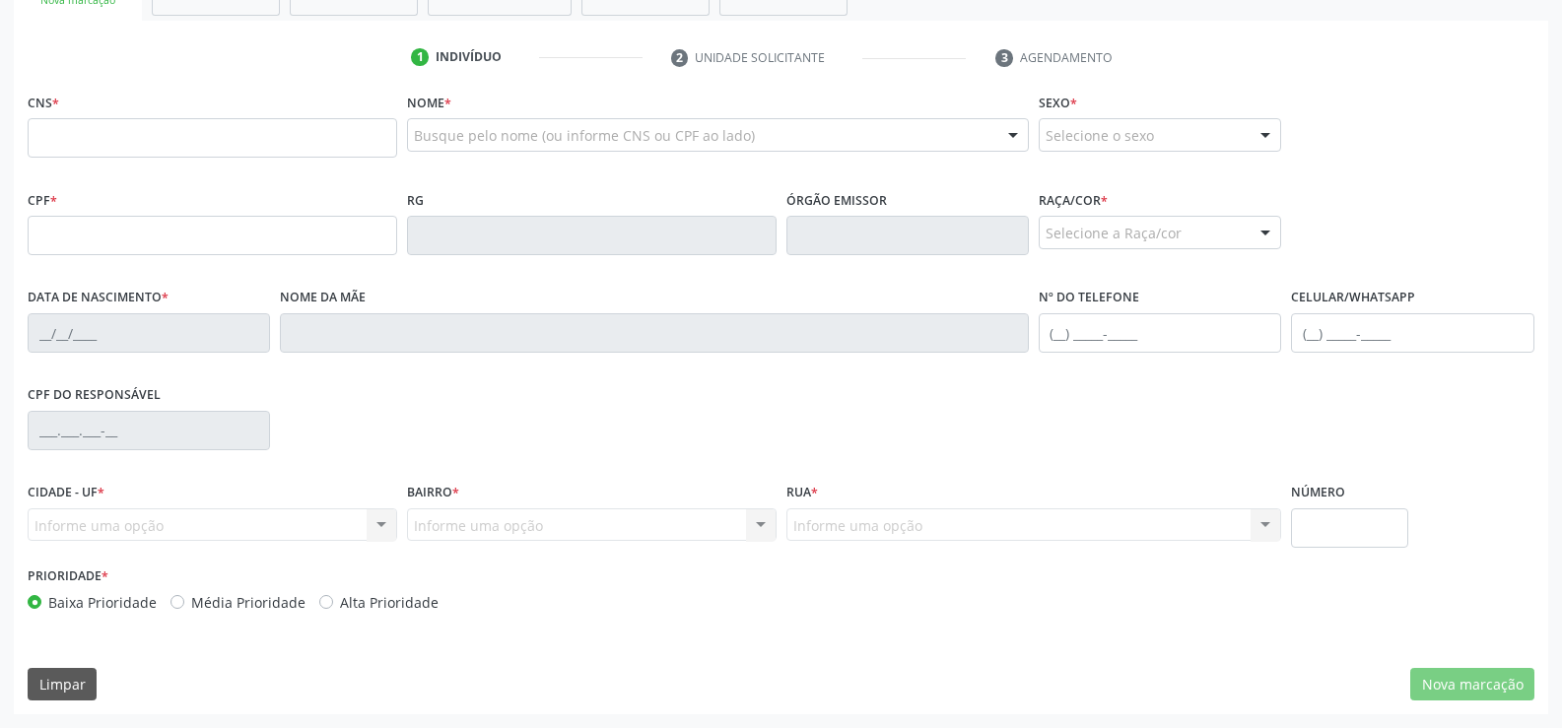
click at [123, 141] on input "text" at bounding box center [213, 137] width 370 height 39
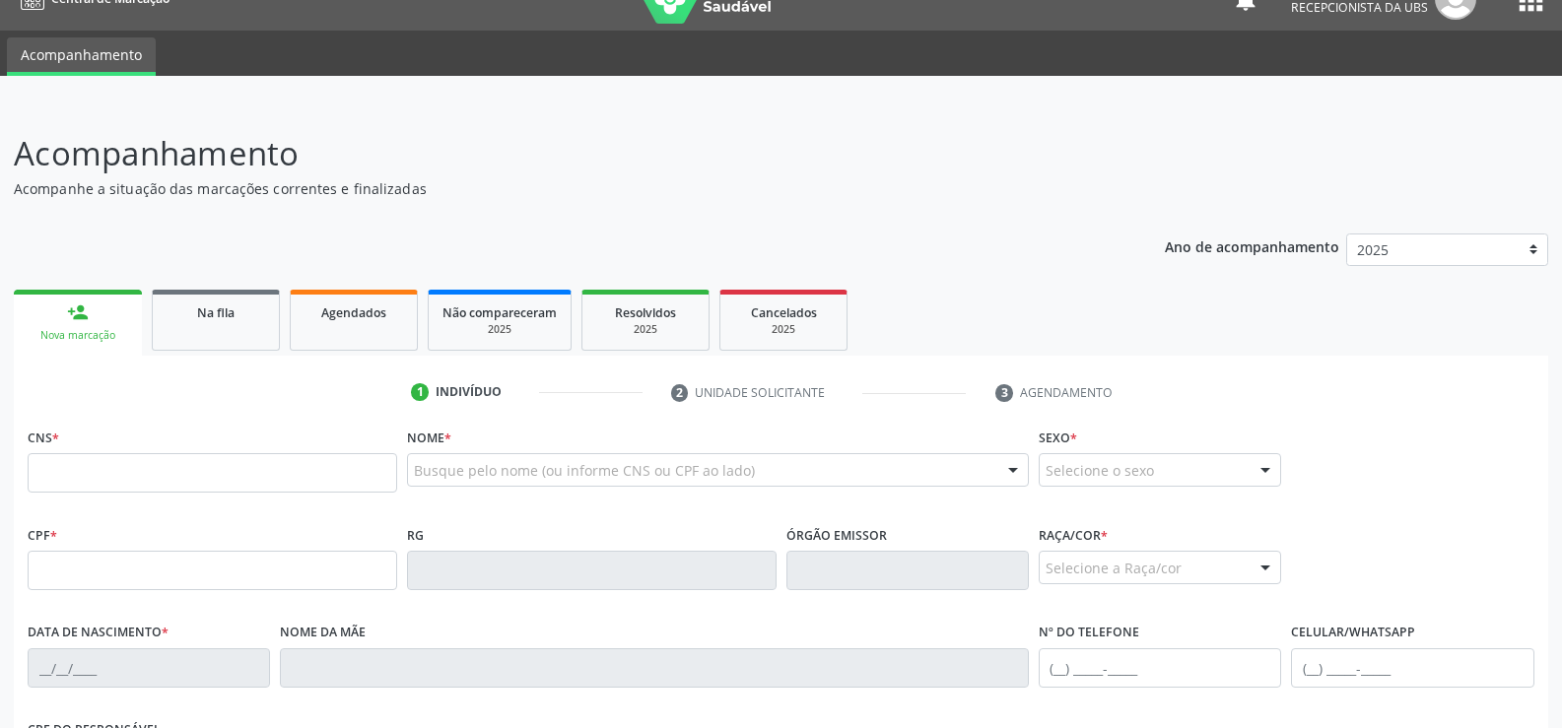
scroll to position [0, 0]
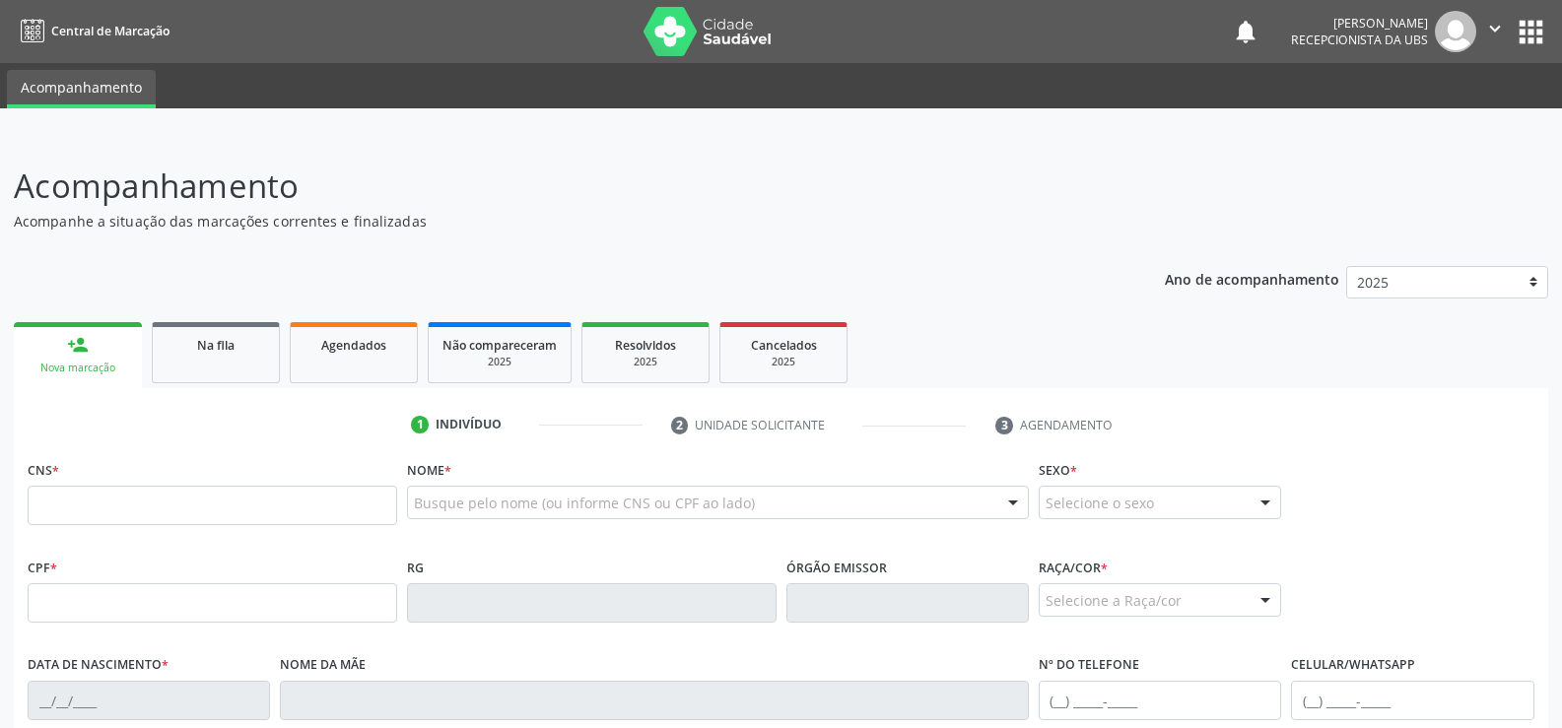
click at [132, 514] on input "text" at bounding box center [213, 505] width 370 height 39
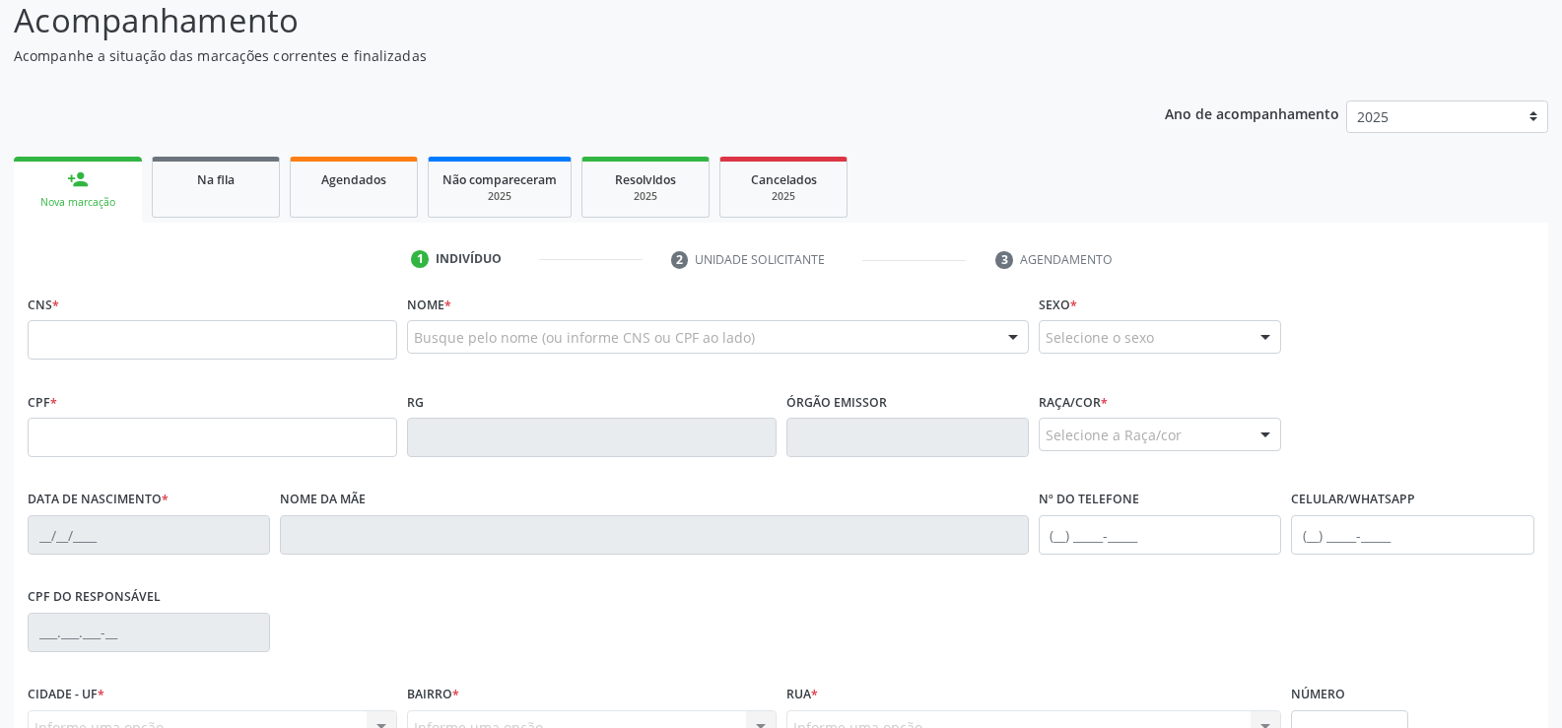
scroll to position [296, 0]
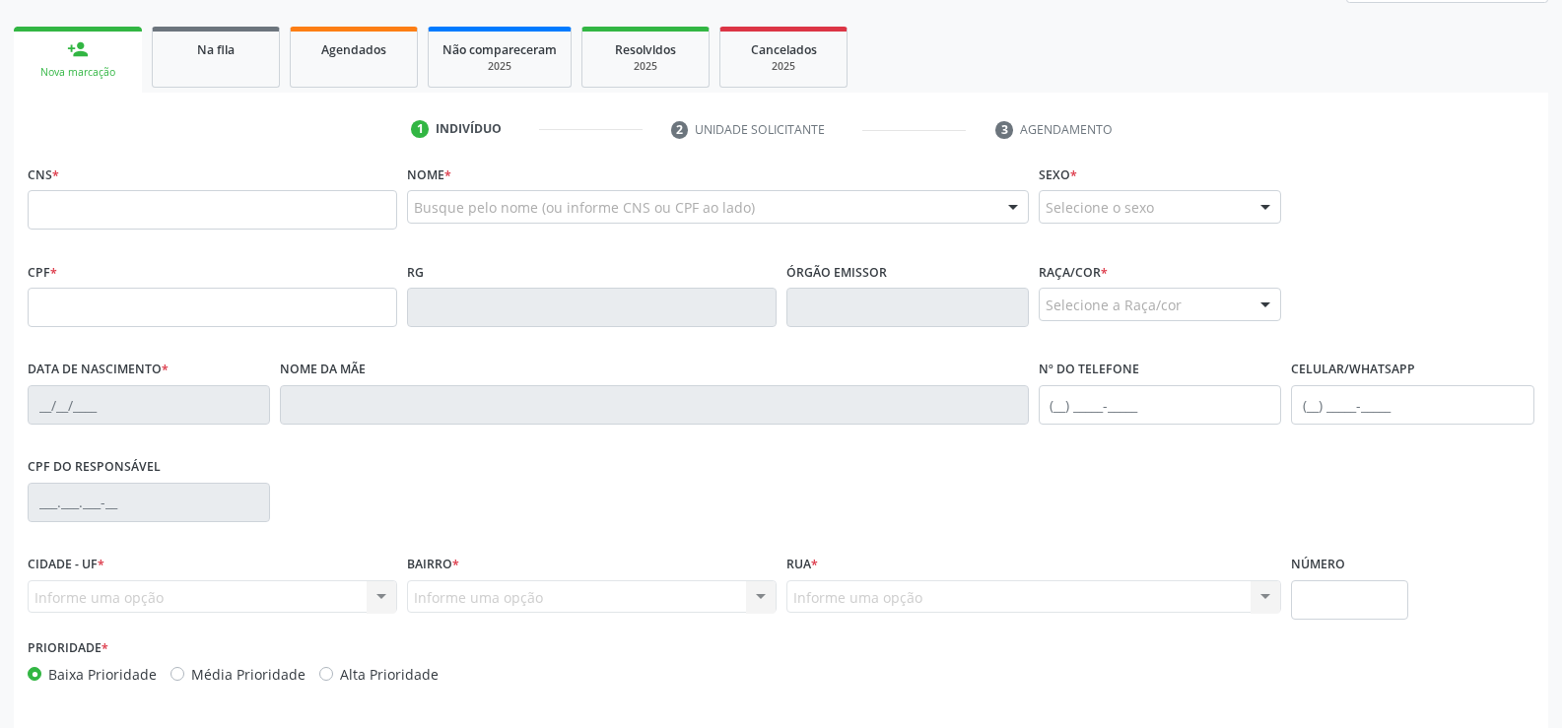
click at [190, 216] on input "text" at bounding box center [213, 209] width 370 height 39
type input "708 6000 6342 4384"
type input "020.389.394-89"
type input "[DATE]"
type input "[PERSON_NAME]"
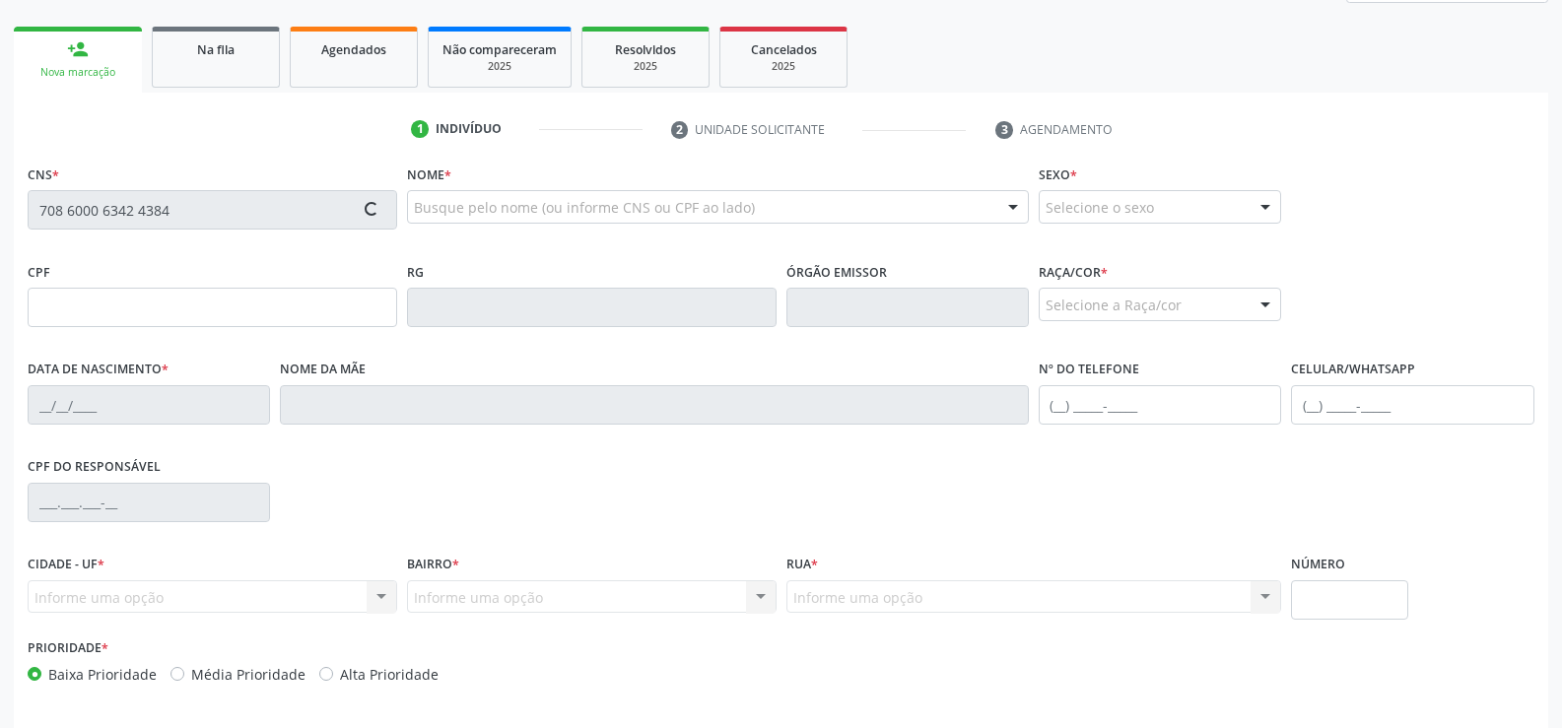
type input "[PHONE_NUMBER]"
type input "21"
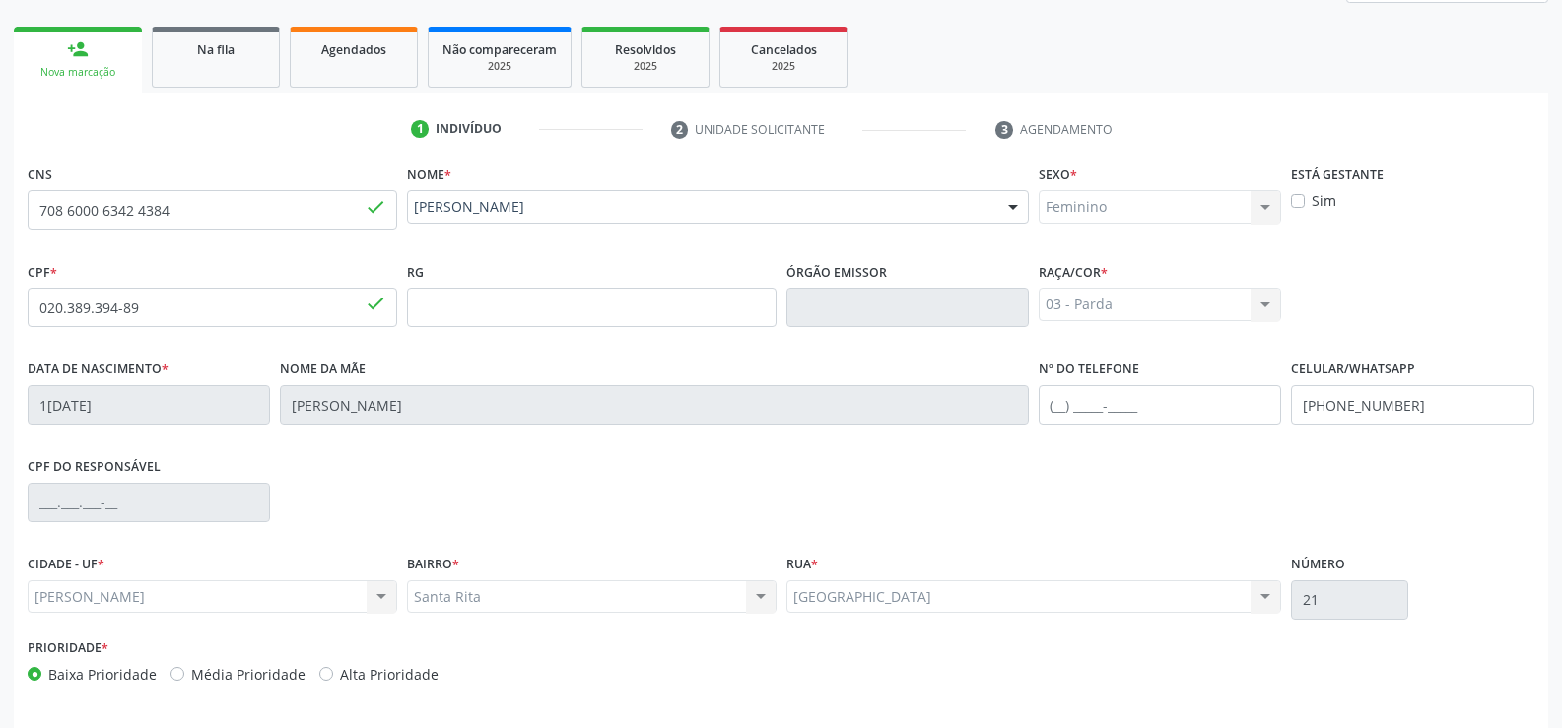
click at [575, 352] on div "RG" at bounding box center [591, 306] width 379 height 98
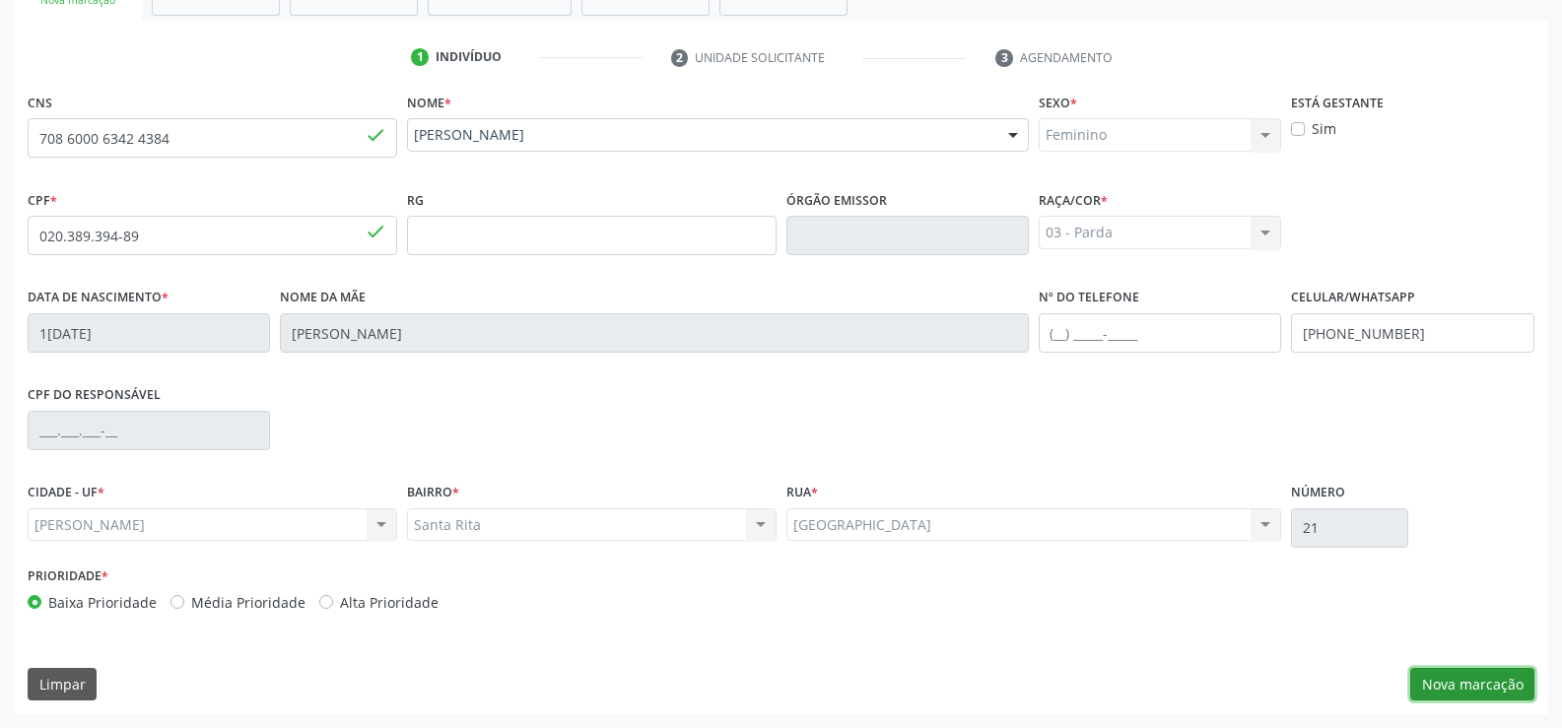
click at [1458, 681] on button "Nova marcação" at bounding box center [1473, 685] width 124 height 34
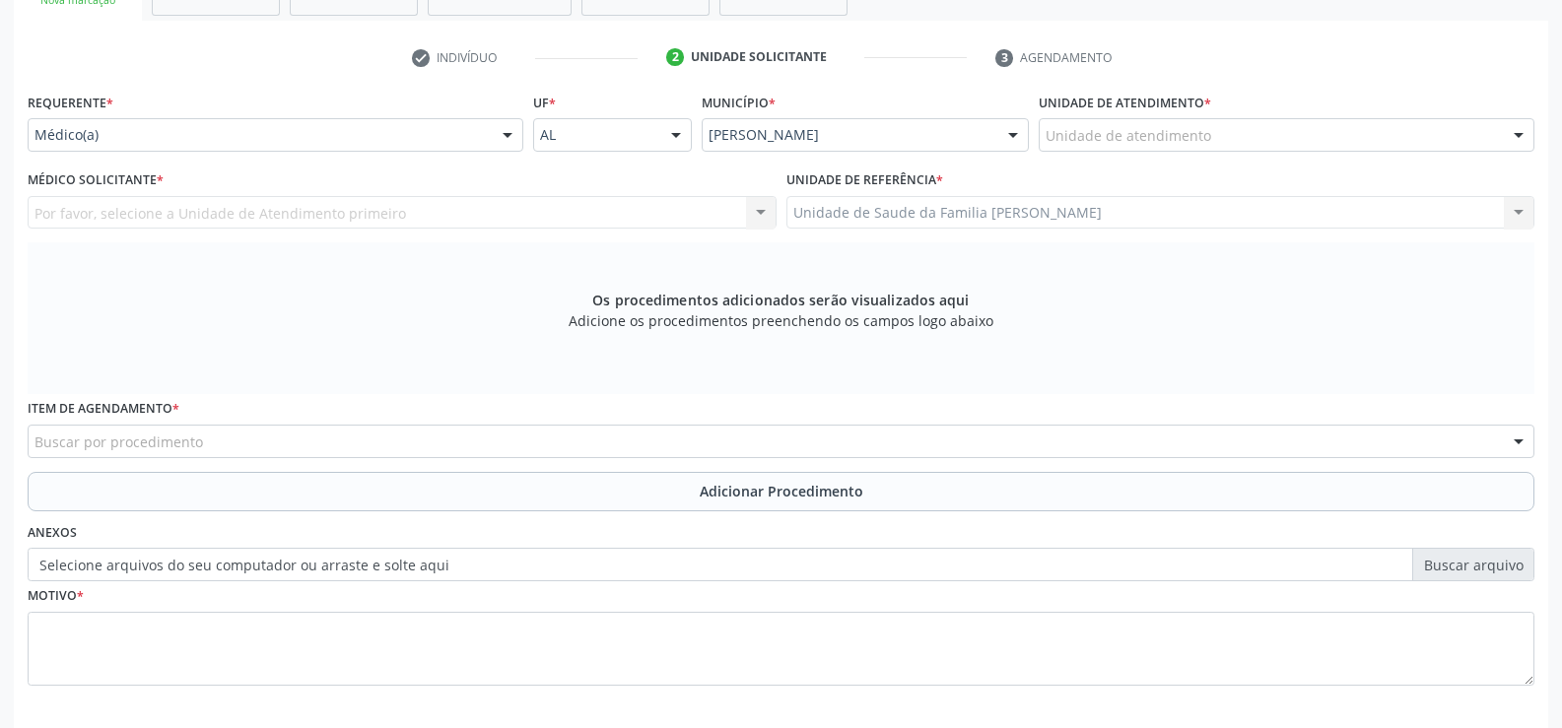
click at [1241, 137] on div "Unidade de atendimento" at bounding box center [1287, 135] width 496 height 34
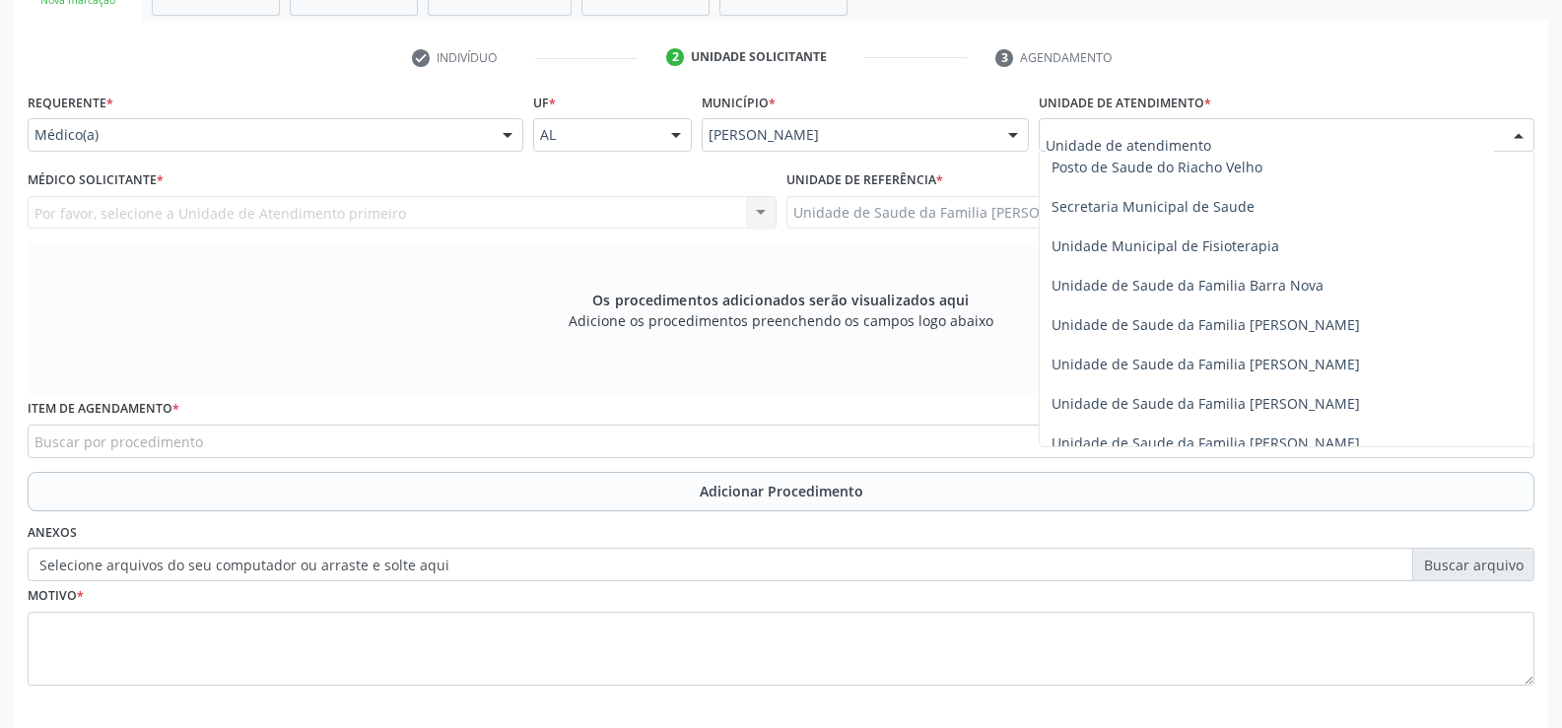
scroll to position [986, 0]
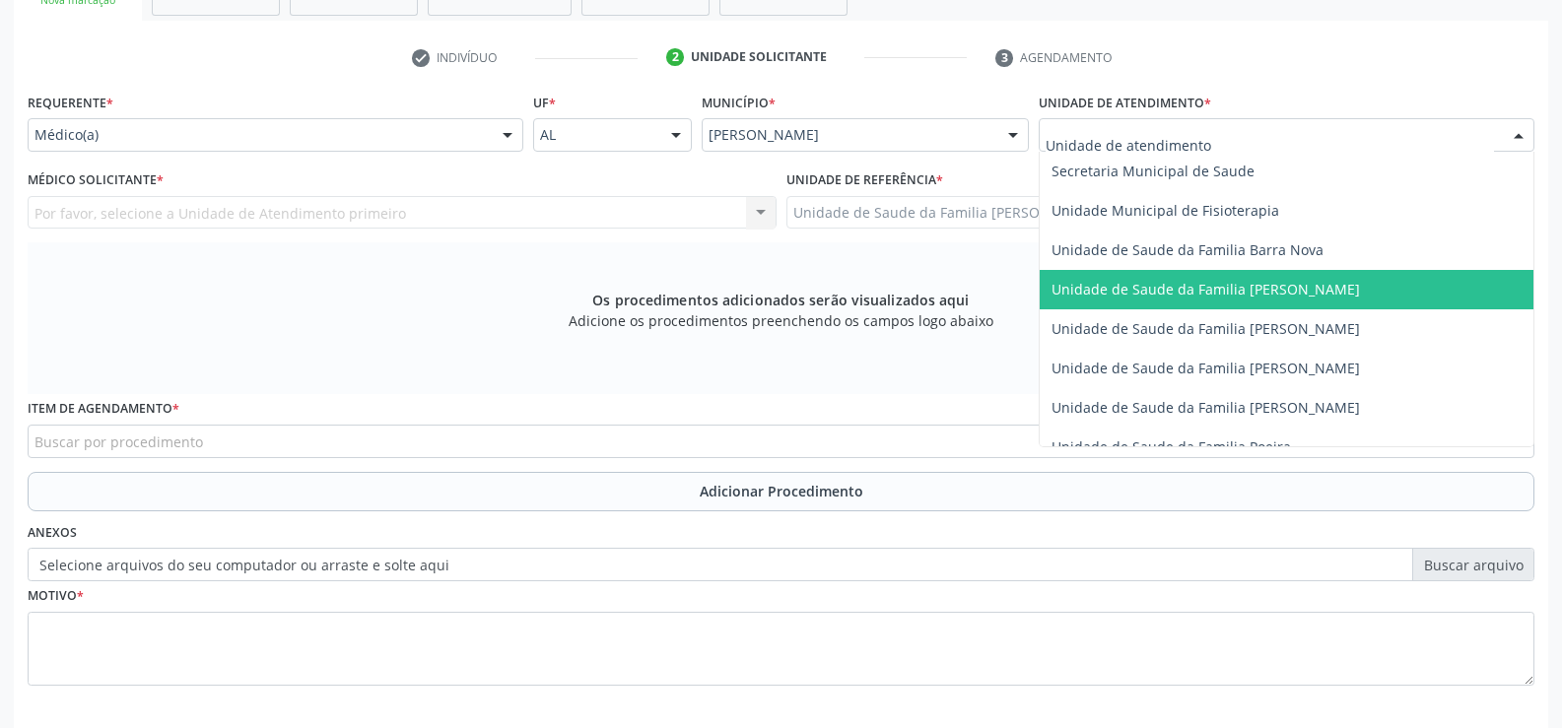
click at [1270, 302] on span "Unidade de Saude da Familia [PERSON_NAME]" at bounding box center [1287, 289] width 494 height 39
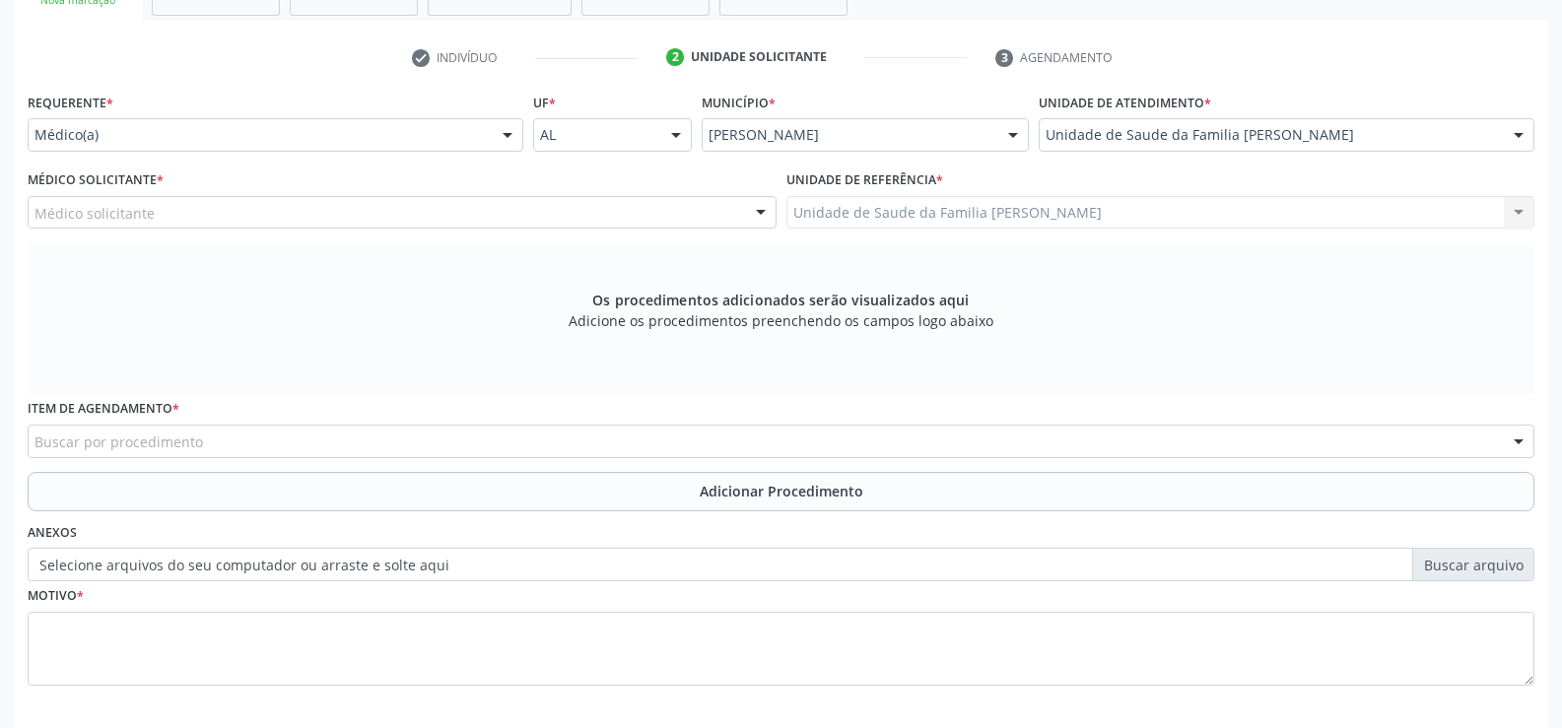
click at [484, 128] on div "Médico(a)" at bounding box center [276, 135] width 496 height 34
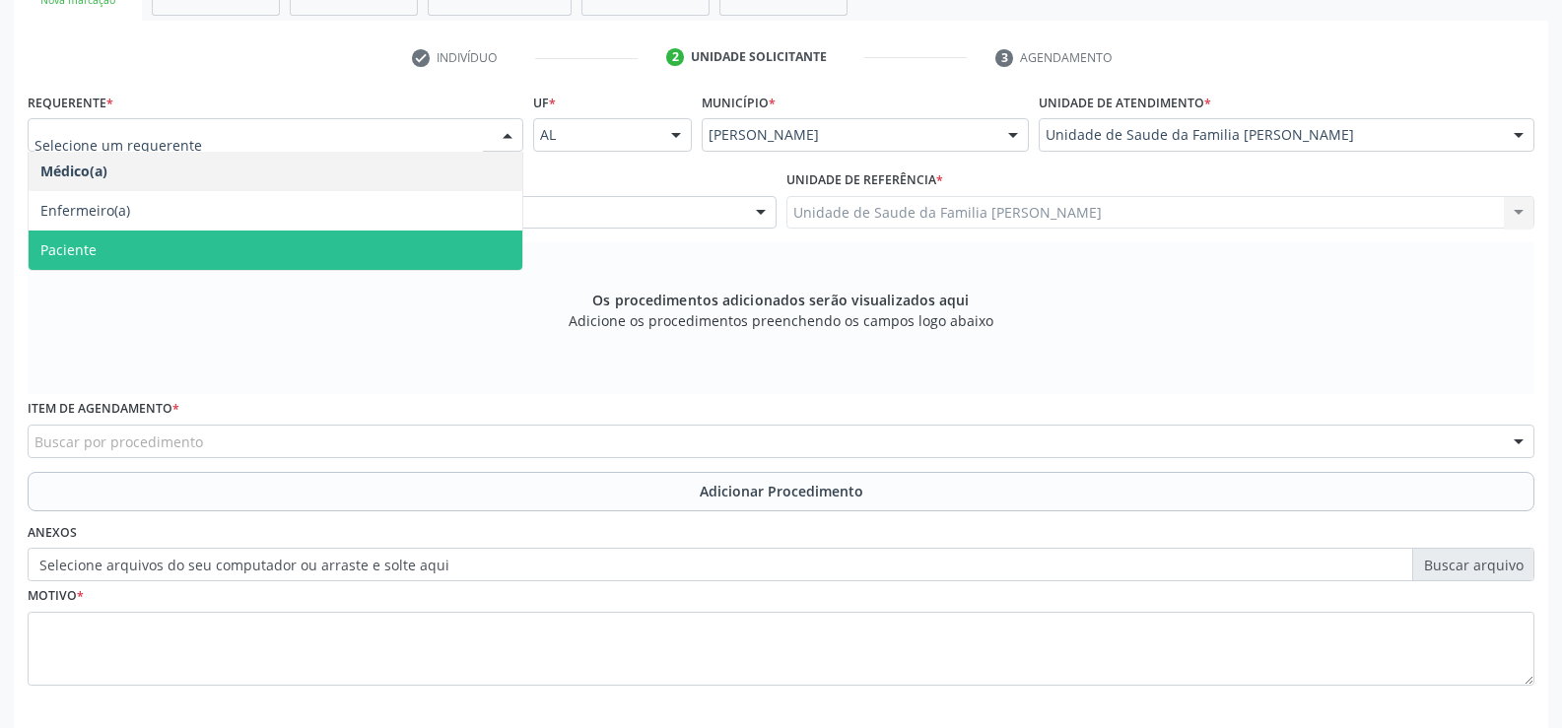
click at [173, 246] on span "Paciente" at bounding box center [276, 250] width 494 height 39
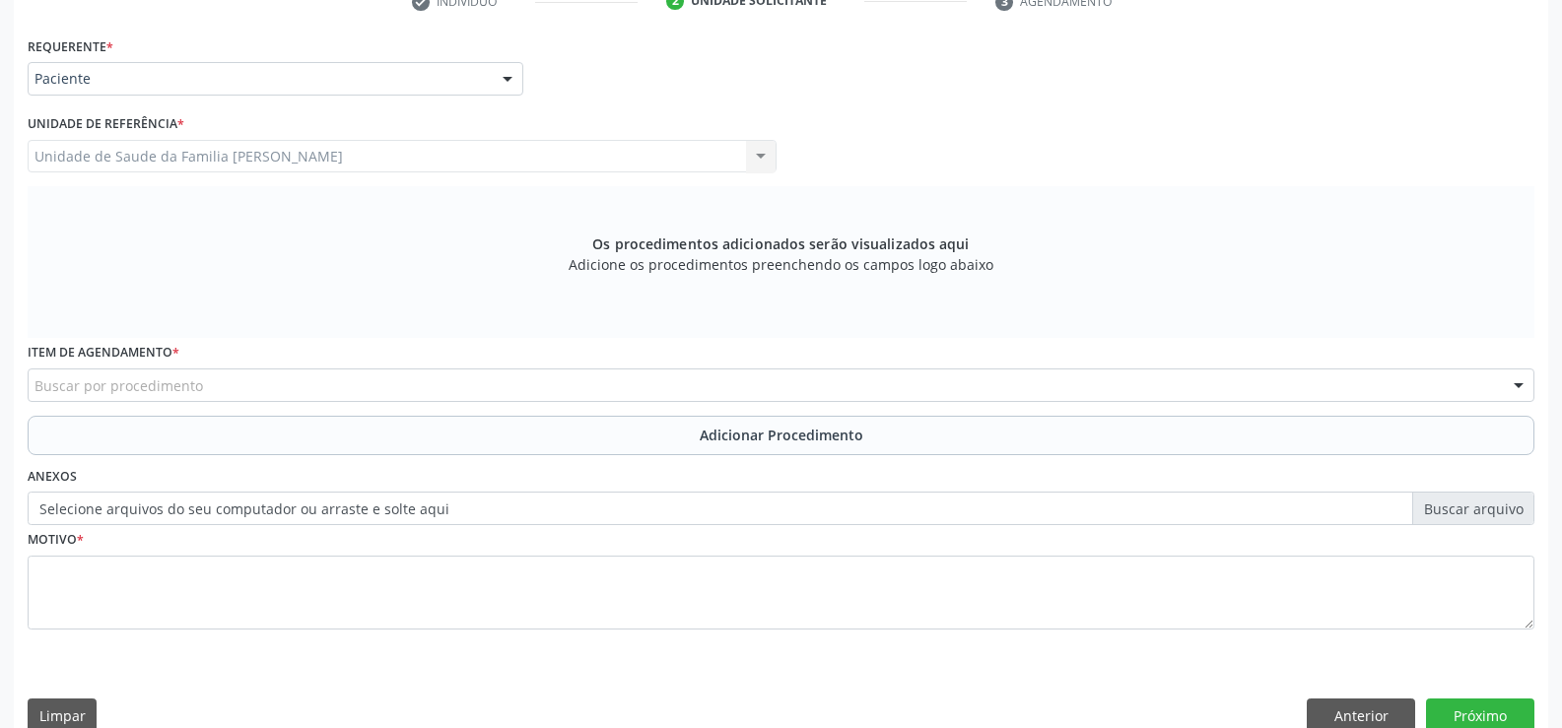
scroll to position [455, 0]
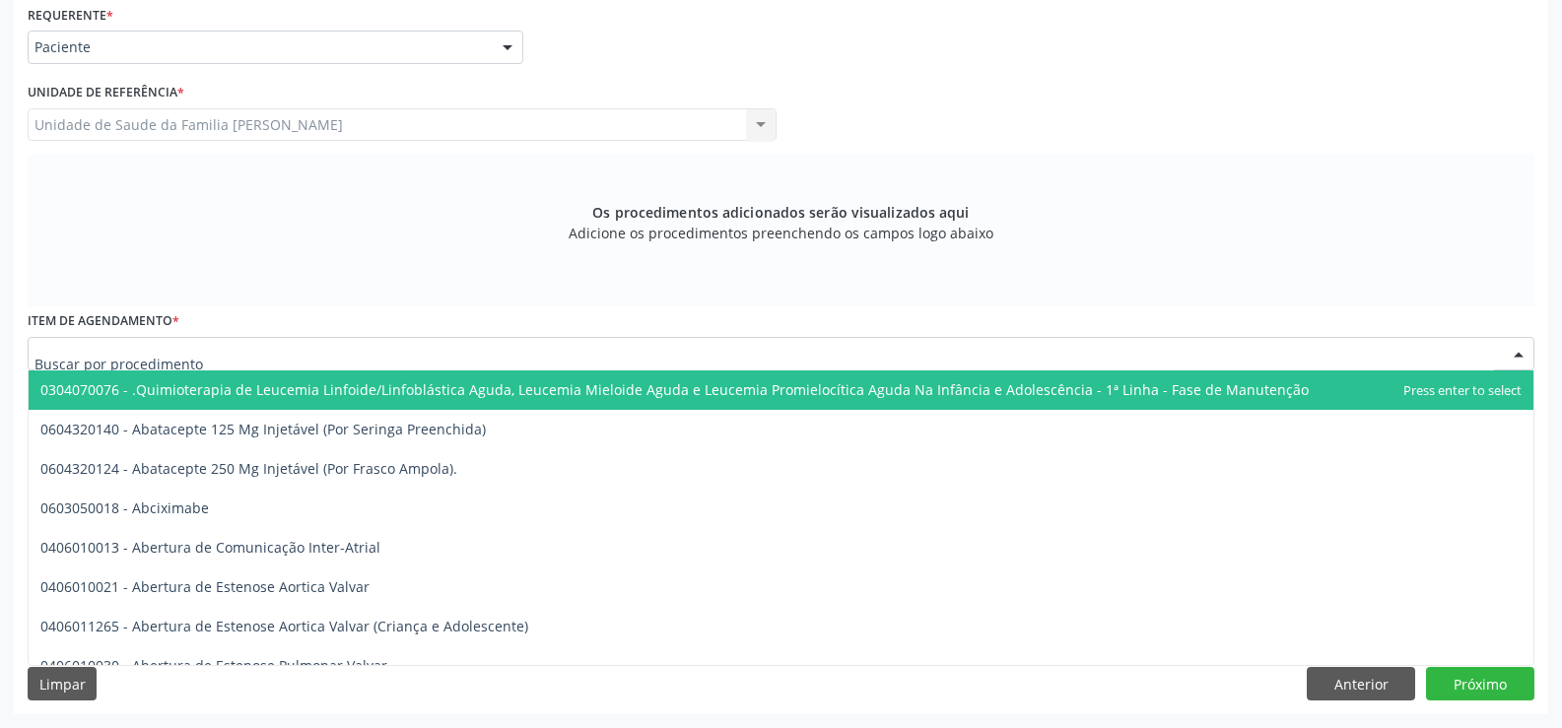
click at [676, 356] on div at bounding box center [781, 354] width 1507 height 34
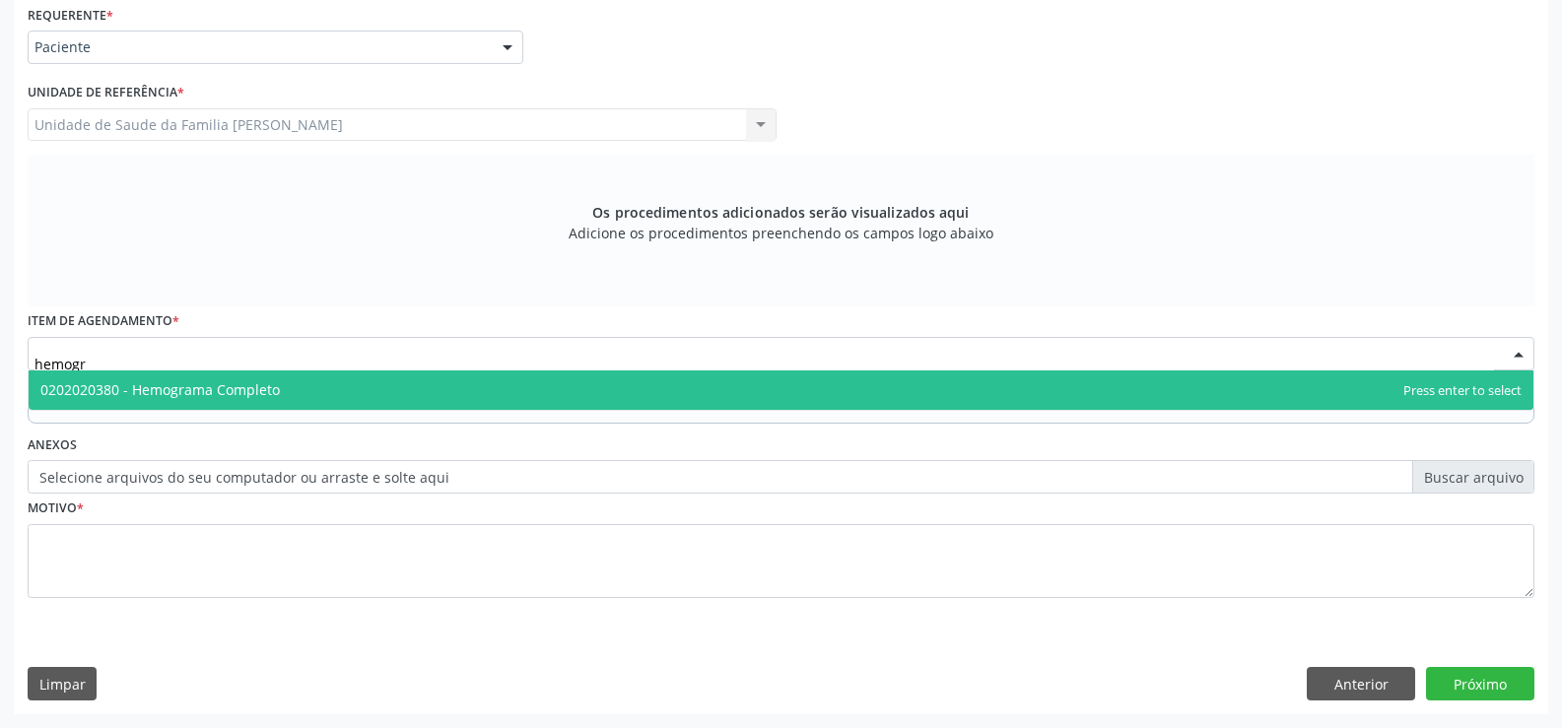
type input "hemogra"
click at [216, 399] on span "0202020380 - Hemograma Completo" at bounding box center [781, 390] width 1505 height 39
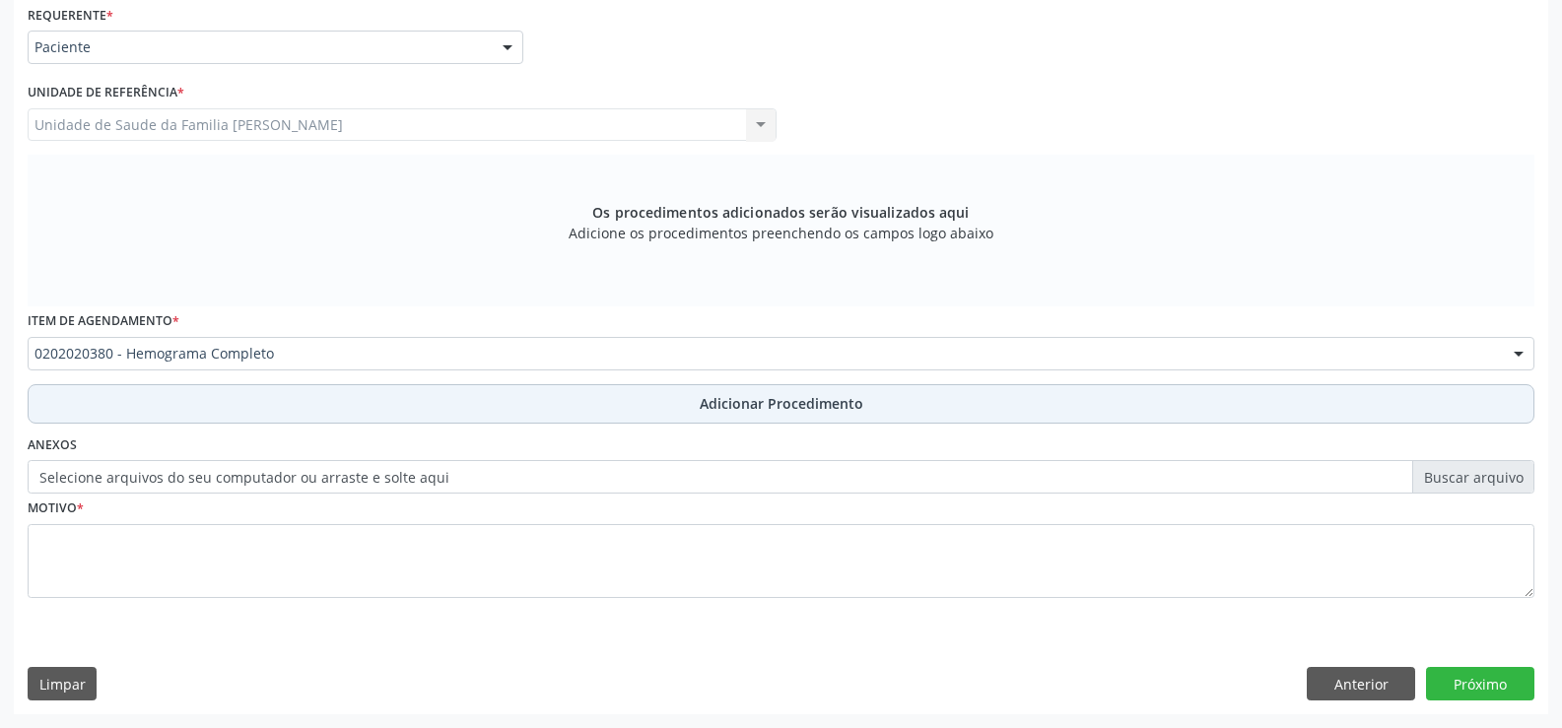
click at [753, 412] on span "Adicionar Procedimento" at bounding box center [782, 403] width 164 height 21
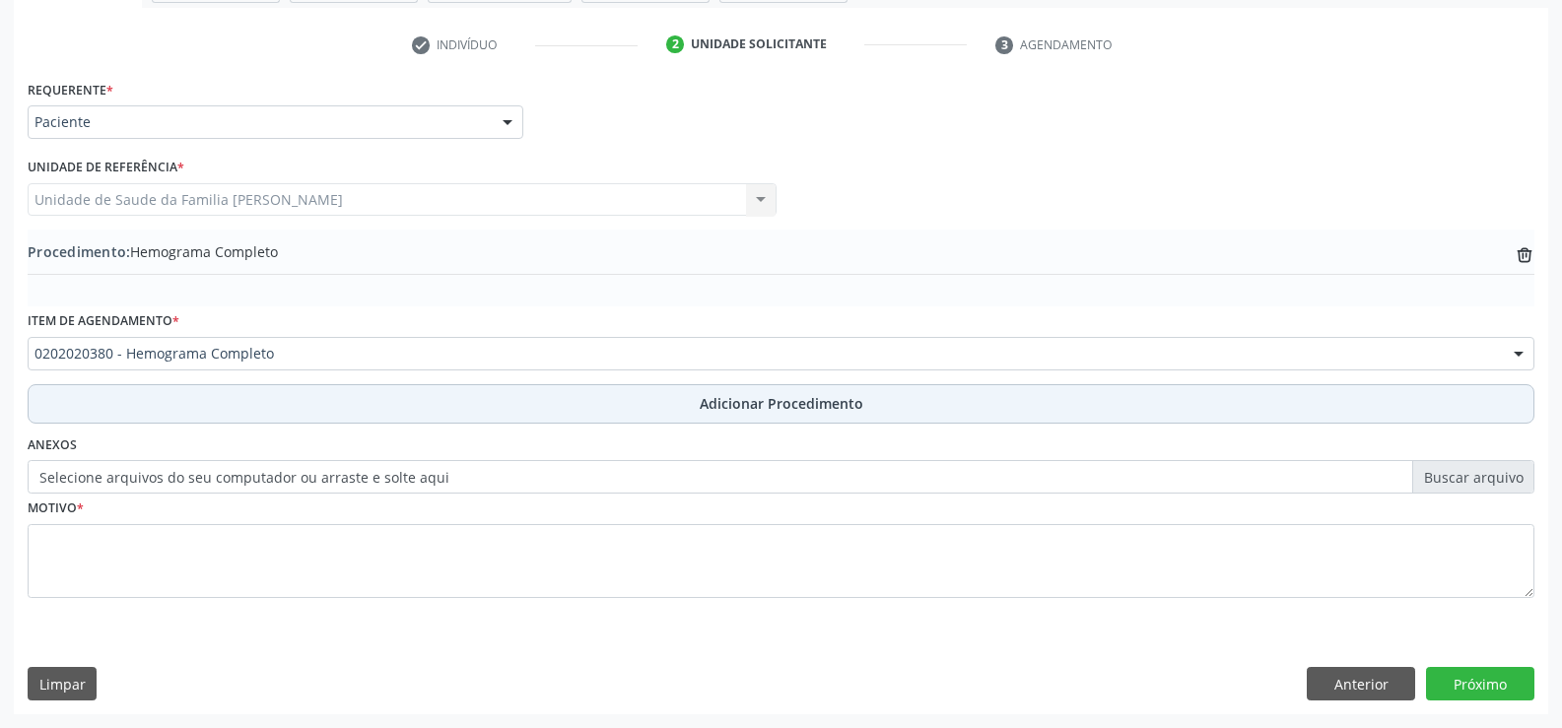
scroll to position [380, 0]
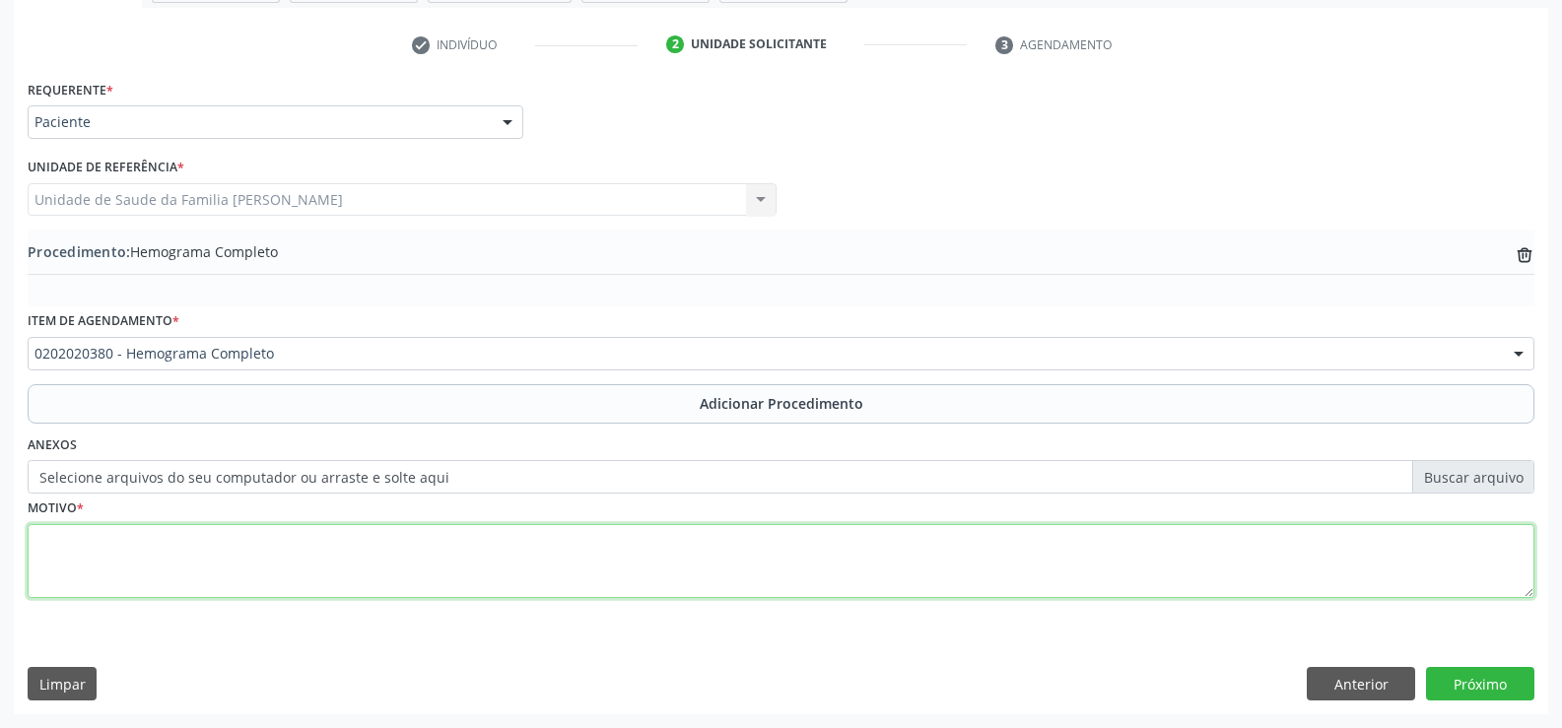
click at [739, 578] on textarea at bounding box center [781, 561] width 1507 height 75
type textarea "hffhfjj"
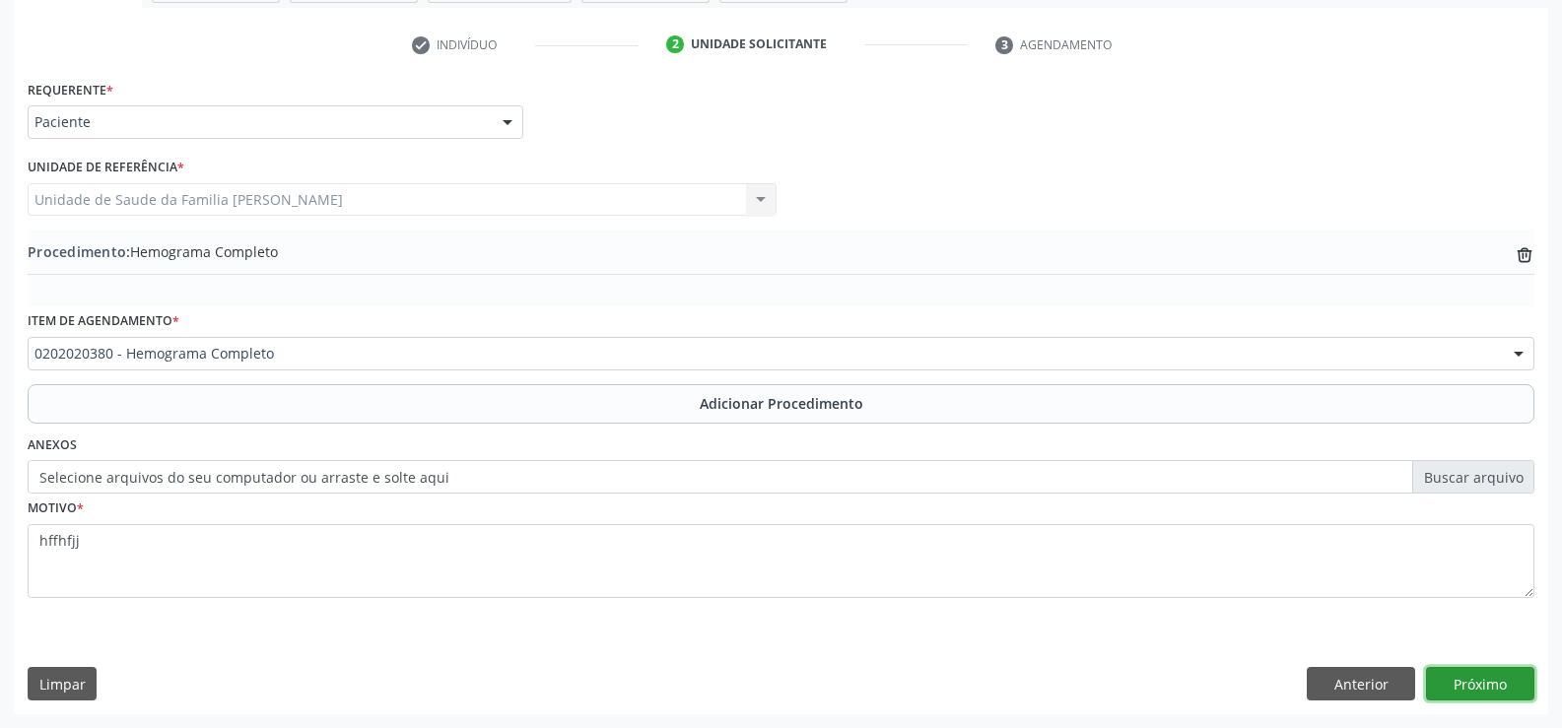
click at [1465, 693] on button "Próximo" at bounding box center [1480, 684] width 108 height 34
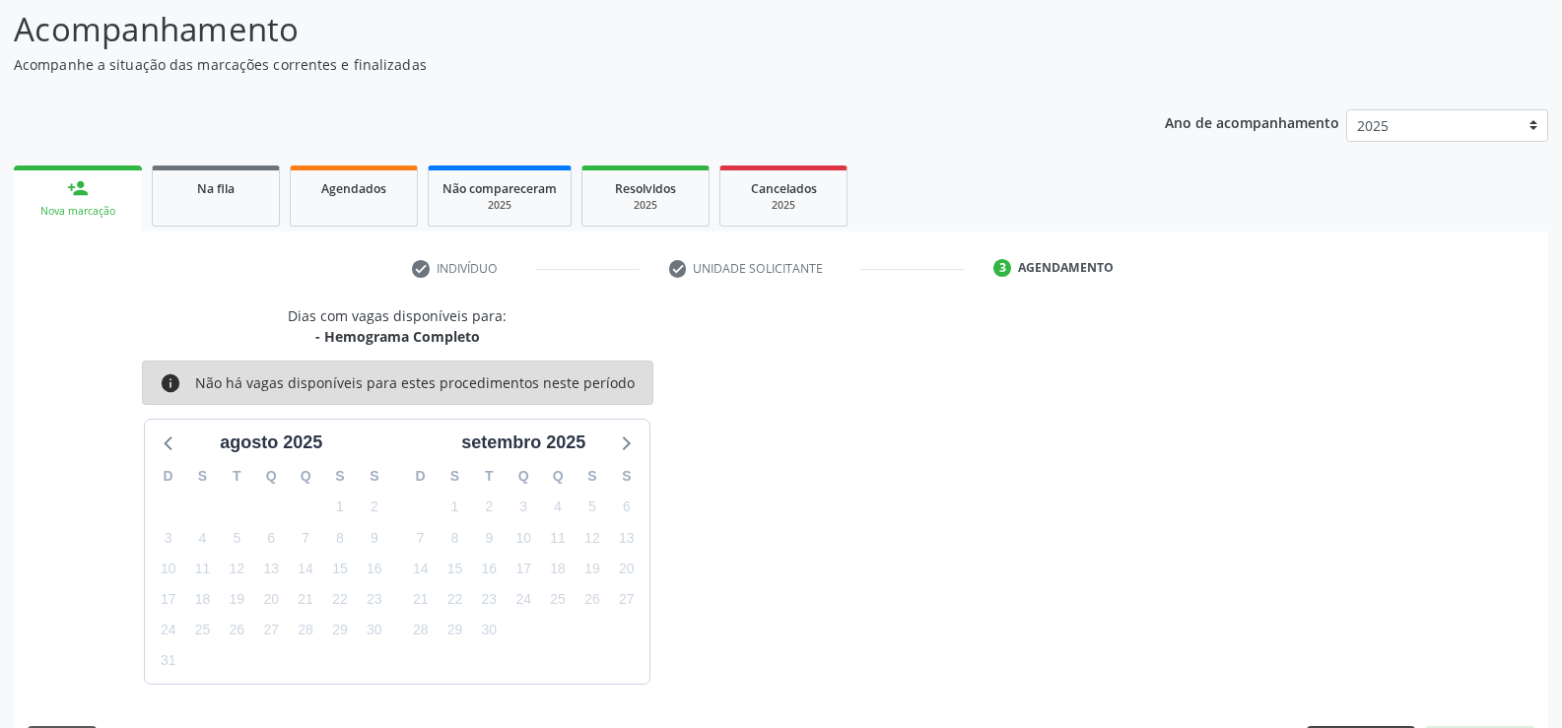
scroll to position [215, 0]
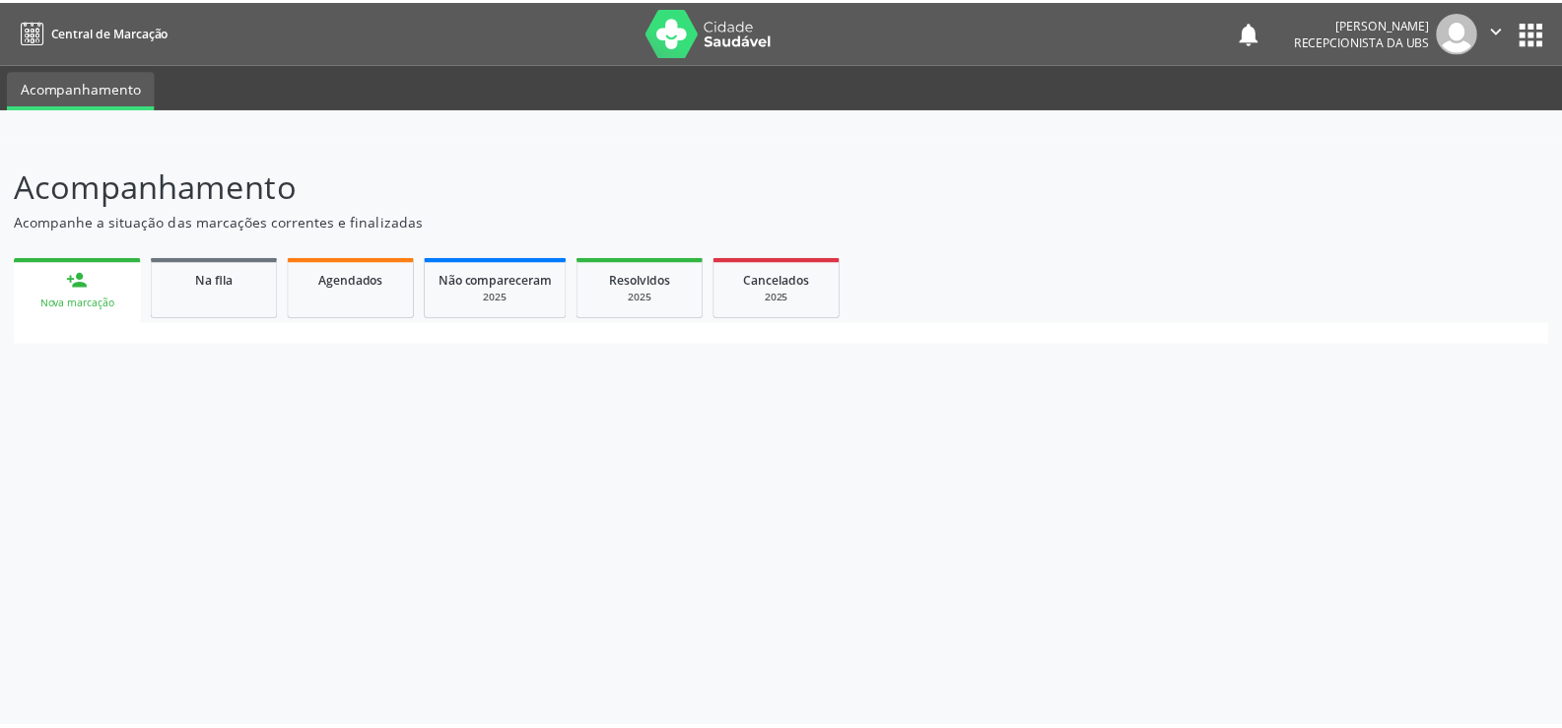
scroll to position [150, 0]
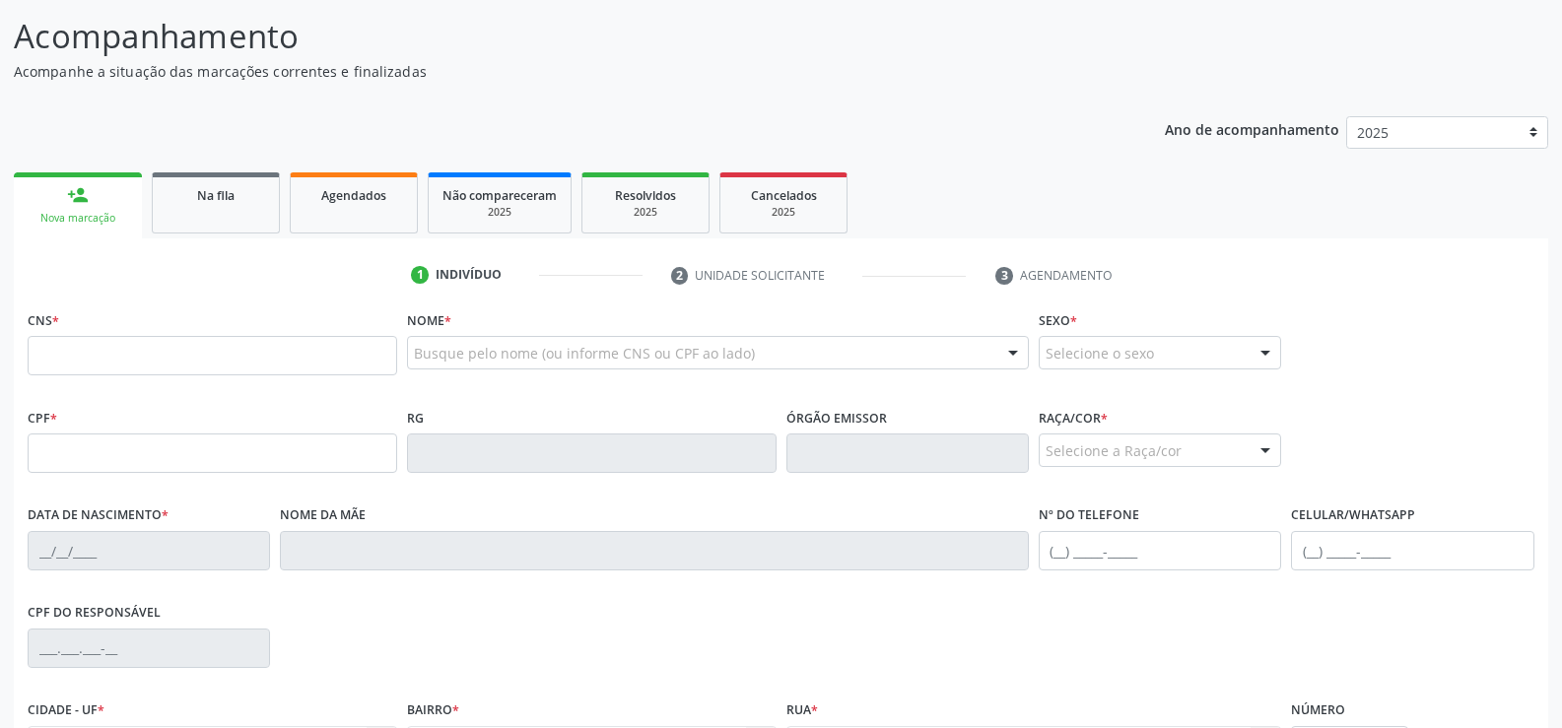
click at [1137, 105] on div "Ano de acompanhamento 2025 person_add Nova marcação Na fila Agendados Não compa…" at bounding box center [781, 518] width 1535 height 831
